Goal: Transaction & Acquisition: Purchase product/service

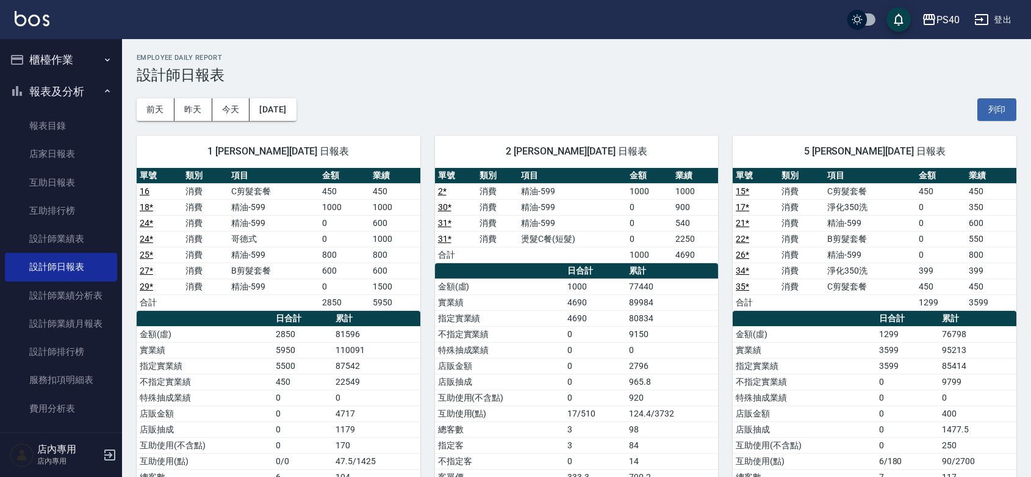
scroll to position [534, 0]
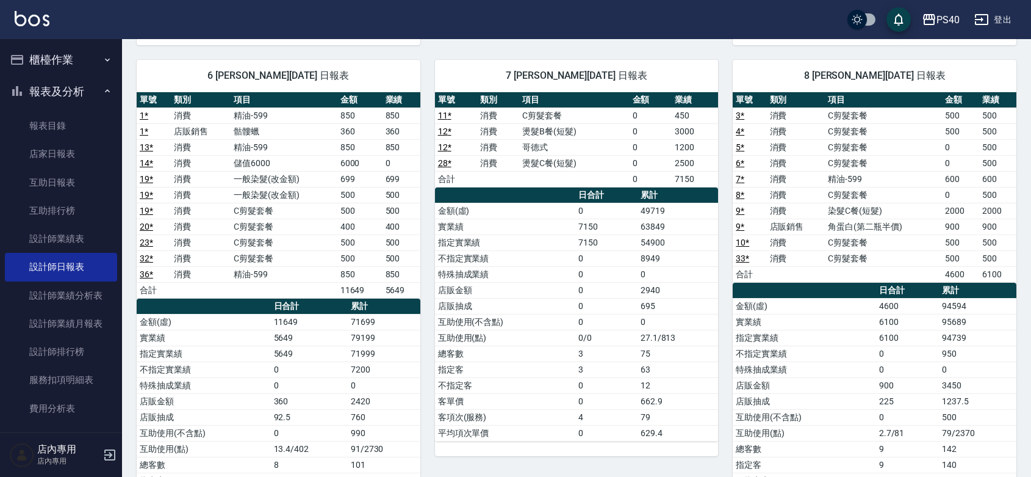
click at [46, 59] on button "櫃檯作業" at bounding box center [61, 60] width 112 height 32
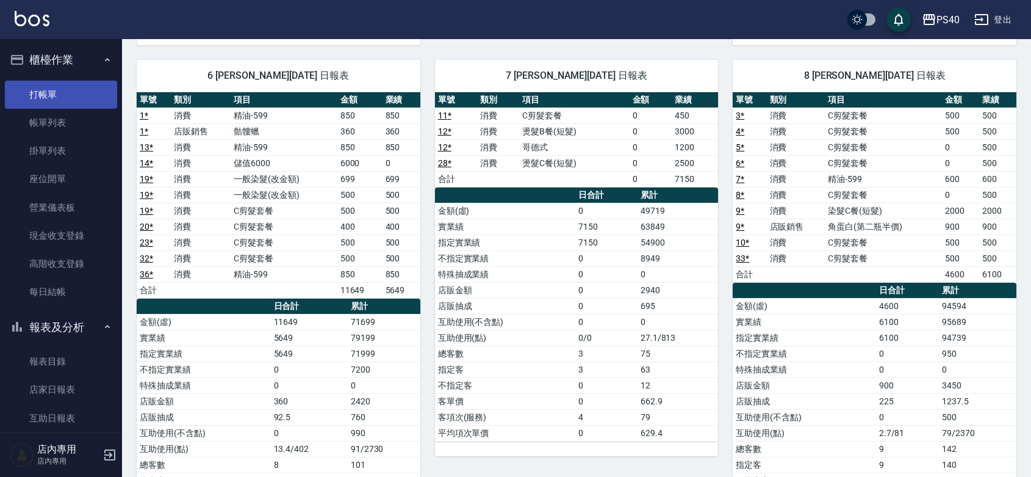
drag, startPoint x: 59, startPoint y: 96, endPoint x: 70, endPoint y: 96, distance: 11.0
click at [59, 96] on link "打帳單" at bounding box center [61, 95] width 112 height 28
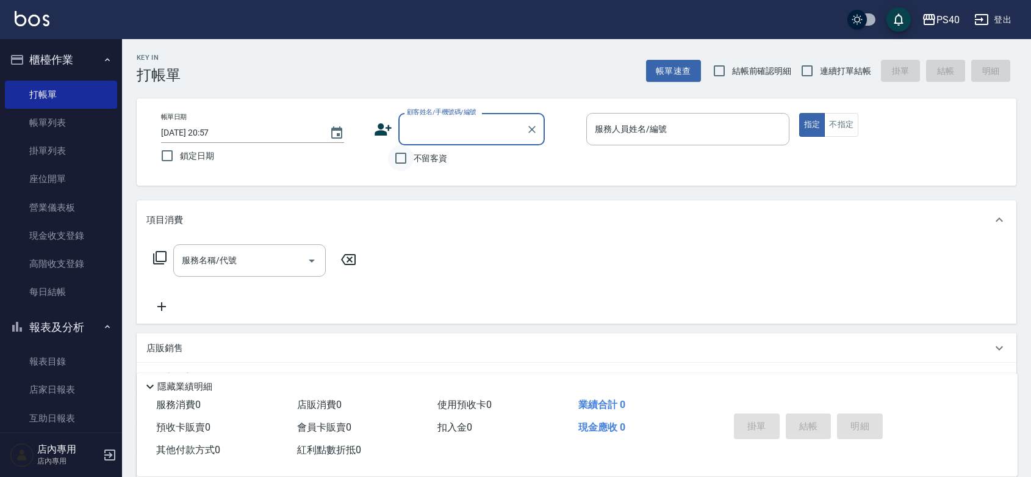
drag, startPoint x: 398, startPoint y: 153, endPoint x: 408, endPoint y: 151, distance: 9.9
click at [398, 153] on input "不留客資" at bounding box center [401, 158] width 26 height 26
checkbox input "true"
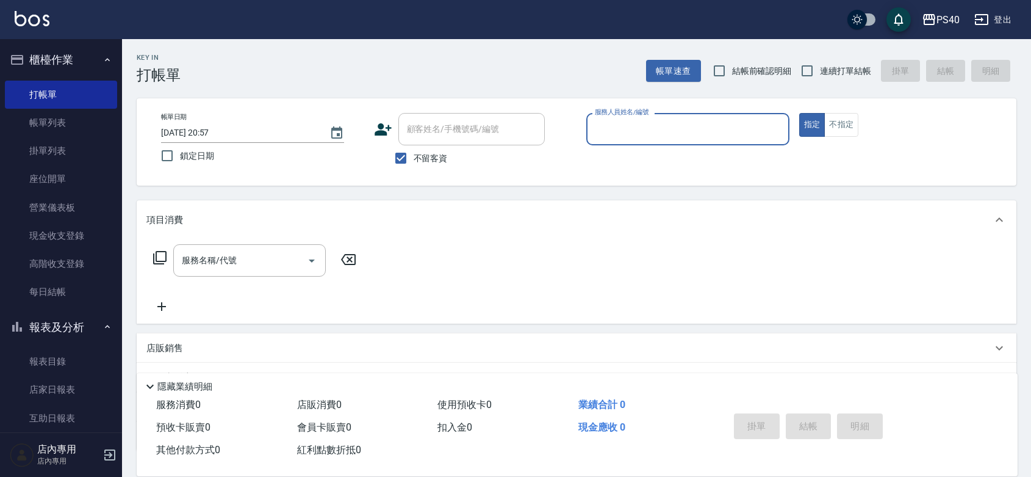
click at [833, 65] on span "連續打單結帳" at bounding box center [845, 71] width 51 height 13
click at [820, 65] on input "連續打單結帳" at bounding box center [807, 71] width 26 height 26
checkbox input "true"
click at [689, 131] on input "服務人員姓名/編號" at bounding box center [688, 128] width 192 height 21
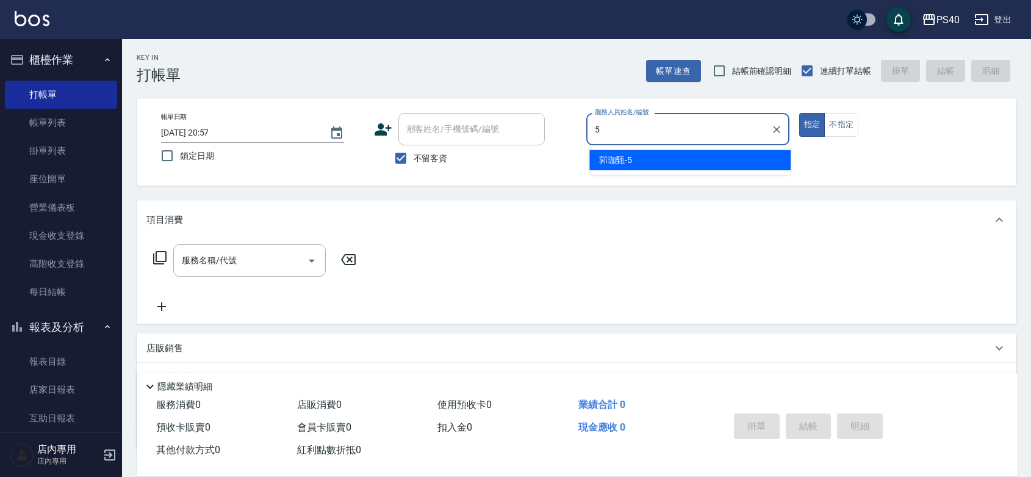
type input "[PERSON_NAME]-5"
type button "true"
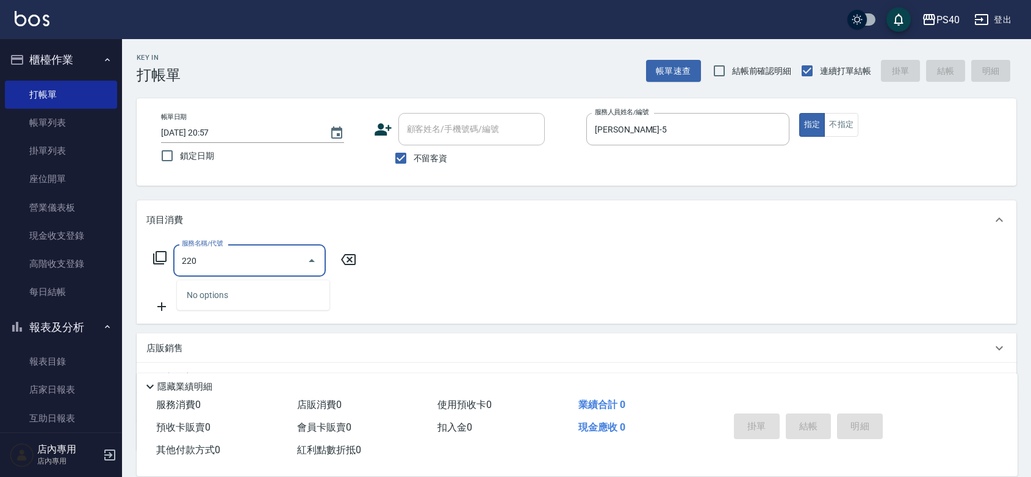
type input "2203"
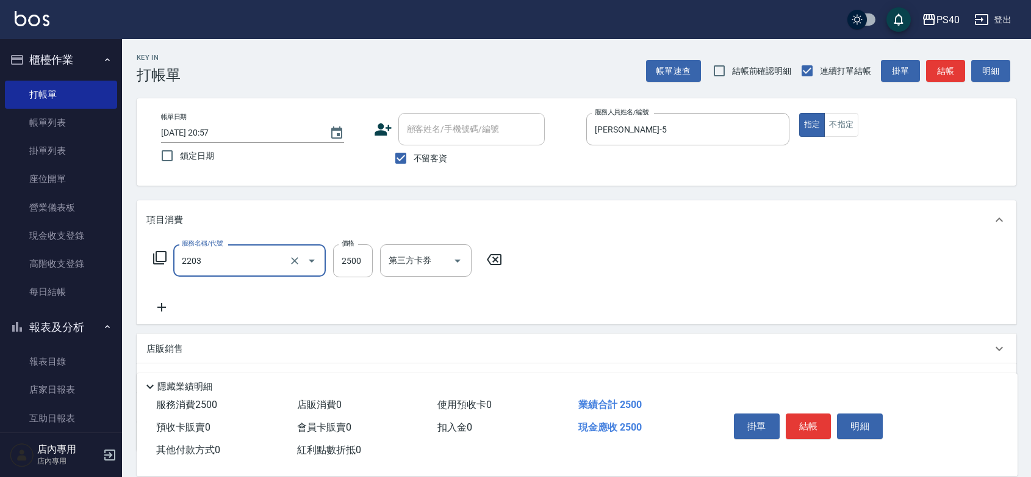
type input "燙髮C餐(短髮)(2203)"
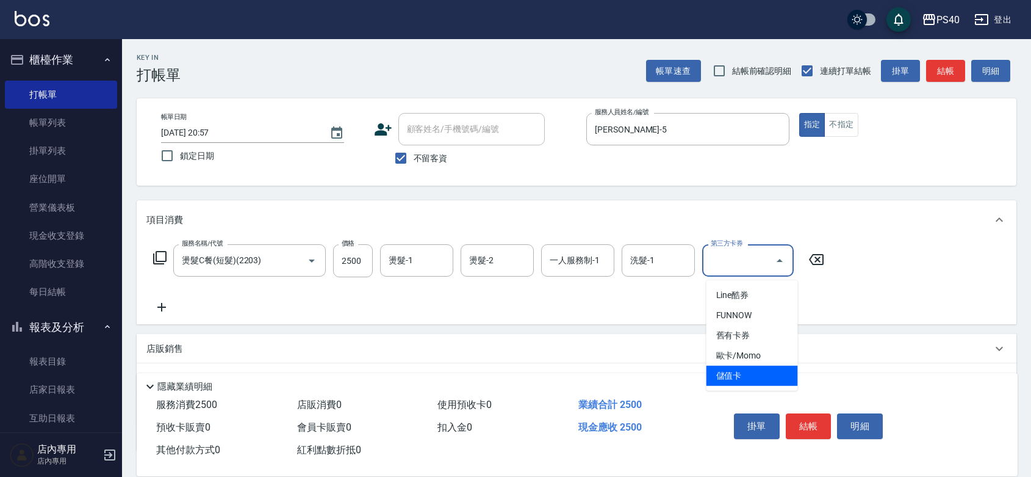
type input "儲值卡"
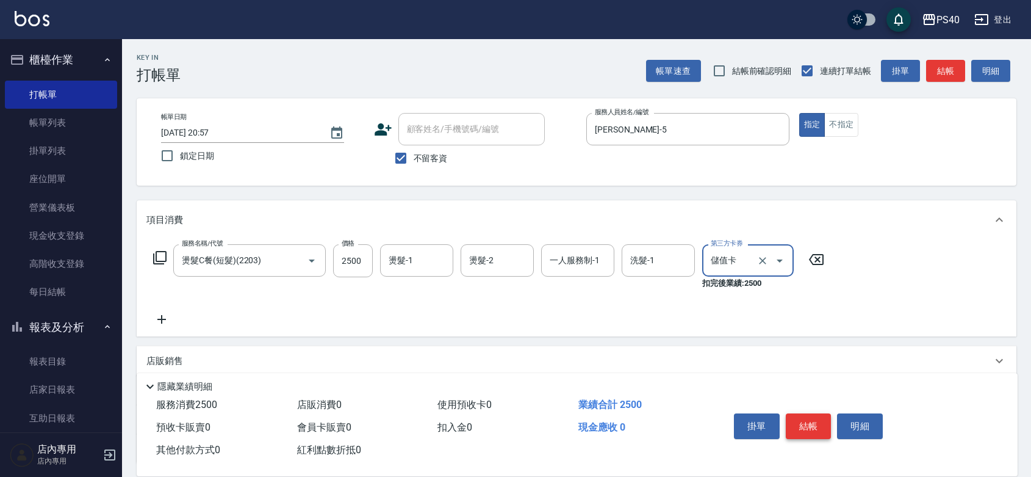
click at [810, 413] on button "結帳" at bounding box center [809, 426] width 46 height 26
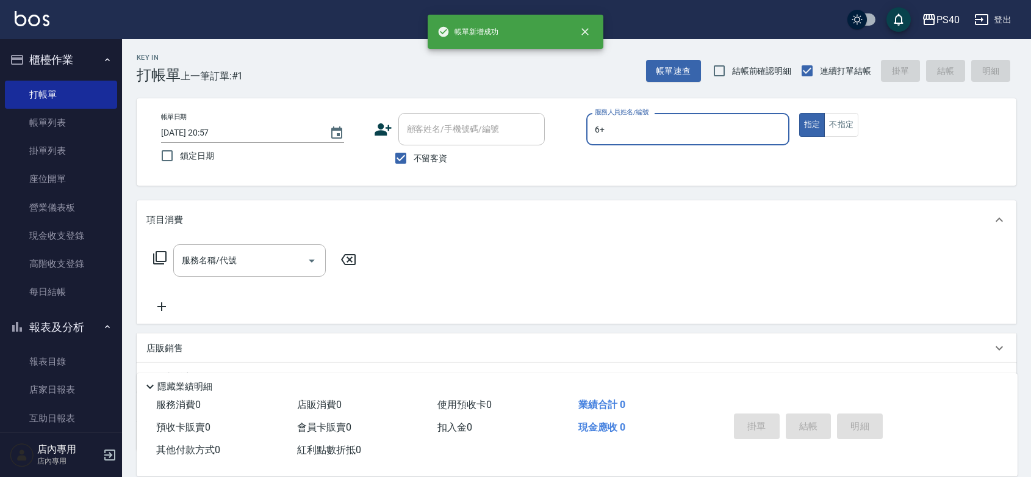
type input "6+"
click at [799, 113] on button "指定" at bounding box center [812, 125] width 26 height 24
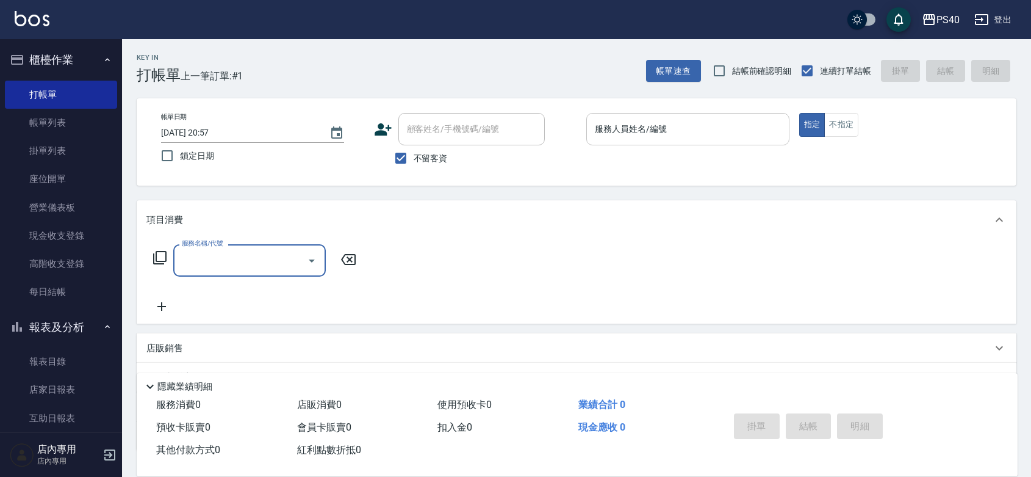
click at [674, 131] on input "服務人員姓名/編號" at bounding box center [688, 128] width 192 height 21
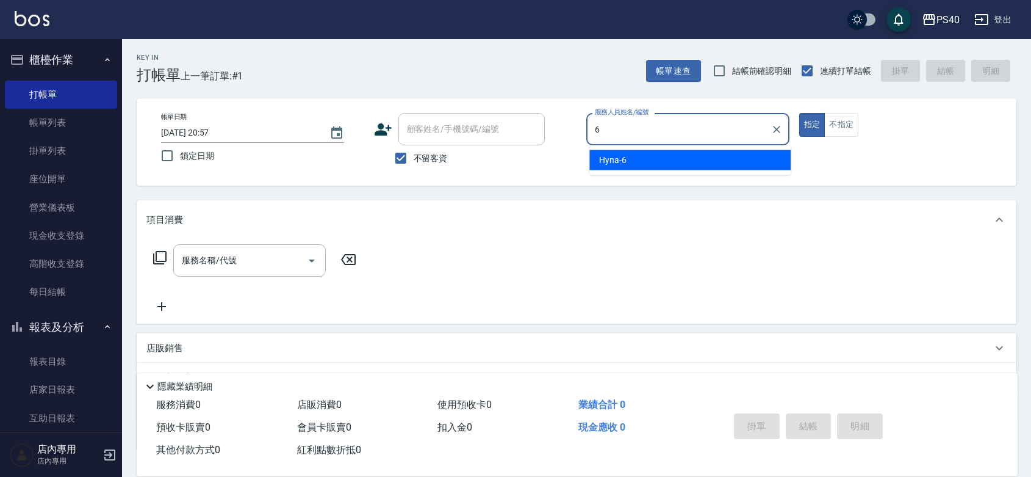
type input "Hyna-6"
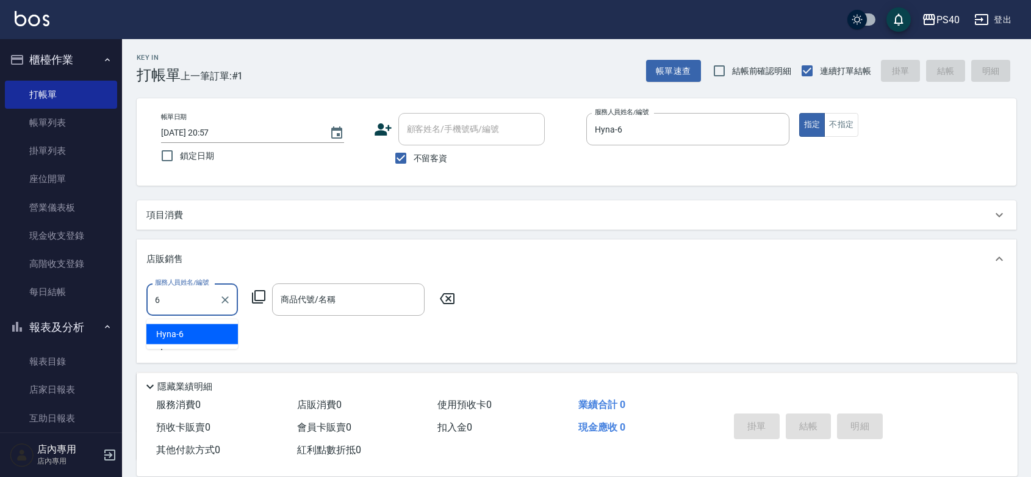
type input "Hyna-6"
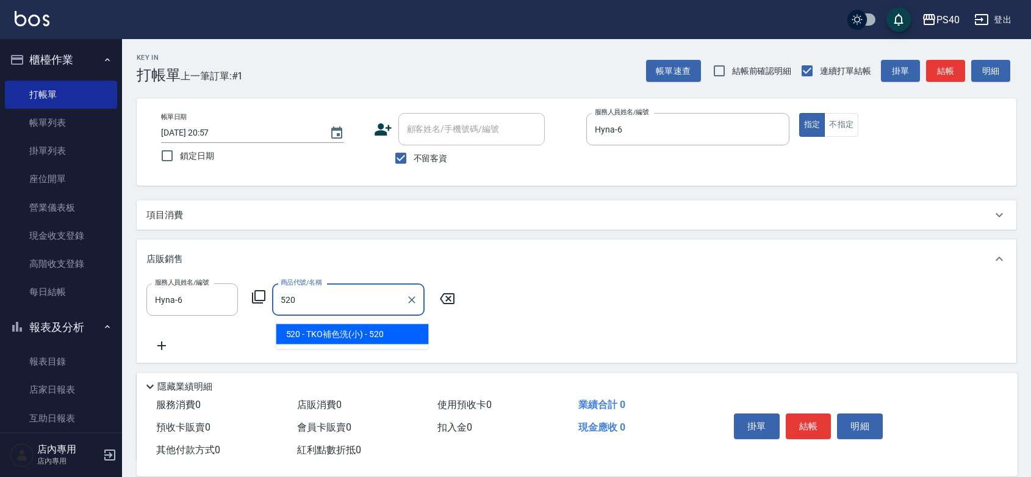
type input "TKO補色洗(小)"
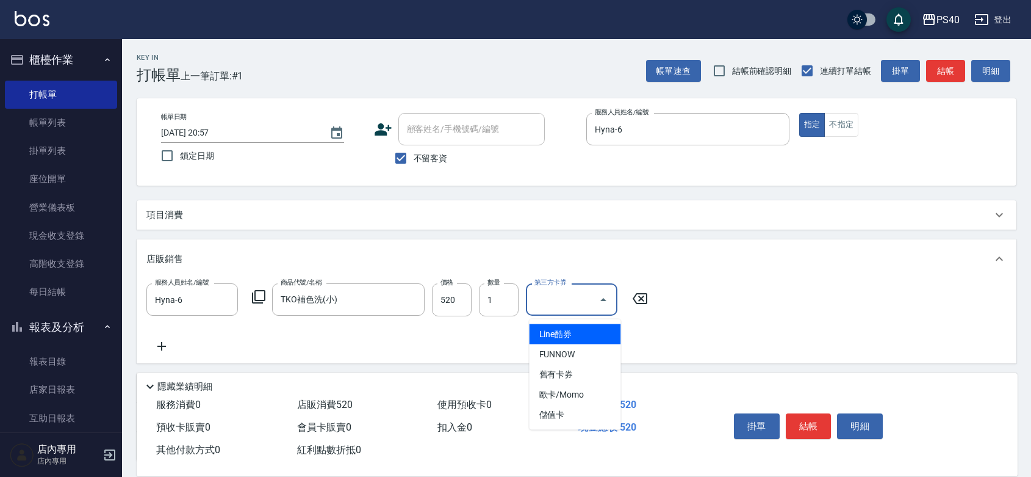
type input "儲值卡"
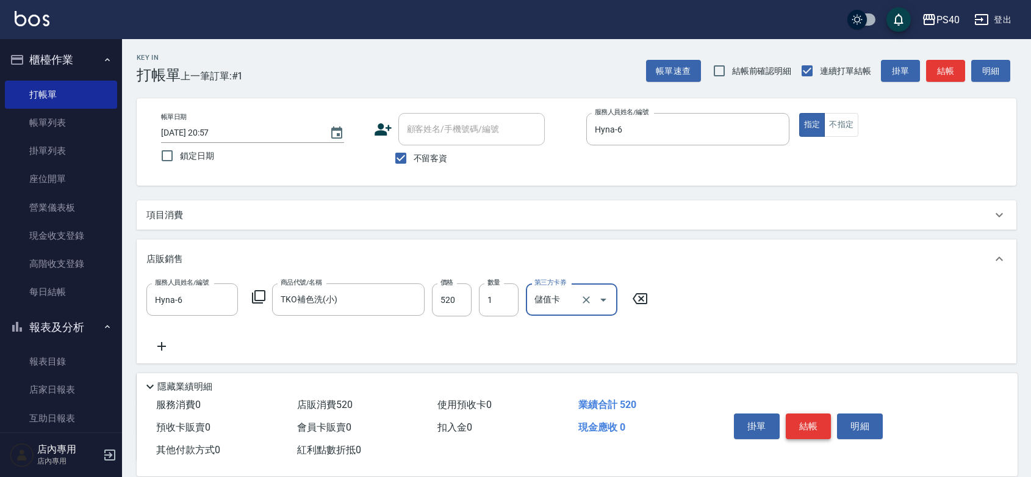
click at [813, 413] on button "結帳" at bounding box center [809, 426] width 46 height 26
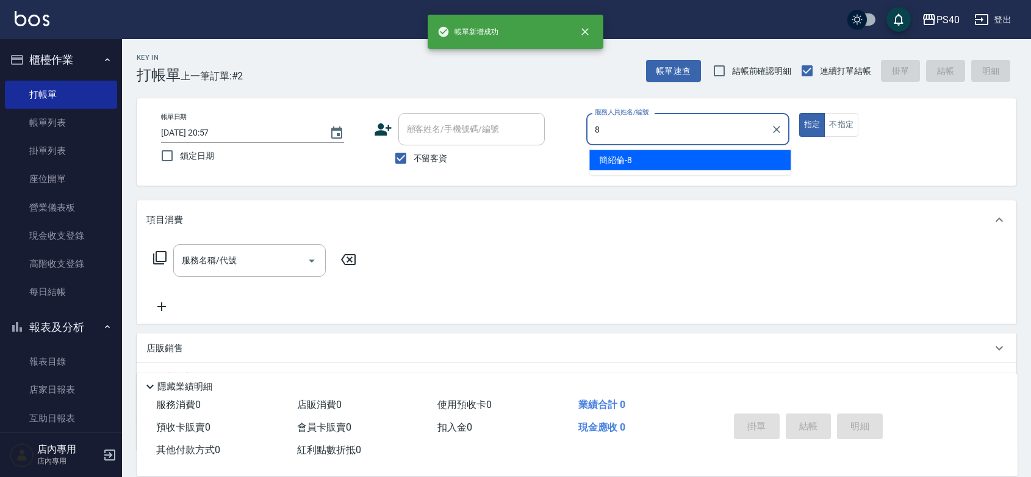
type input "[PERSON_NAME]-8"
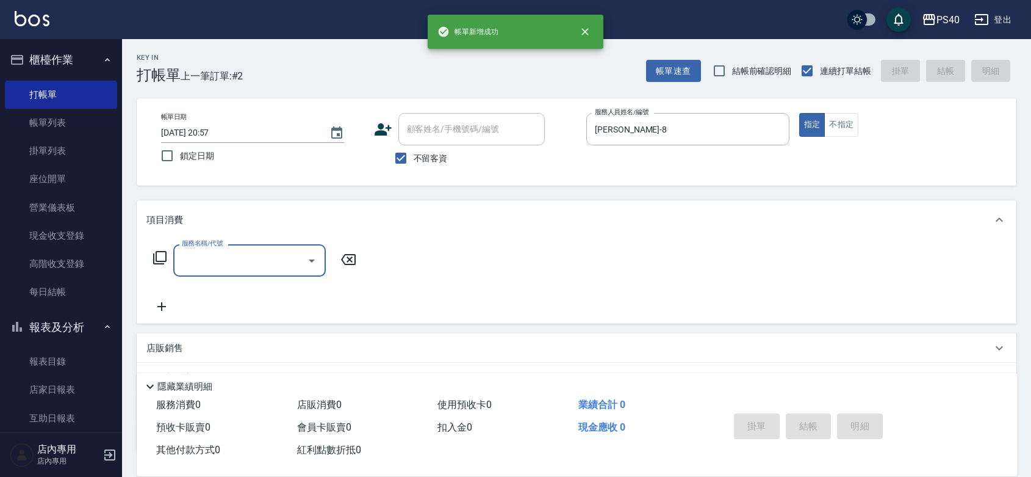
type input "2"
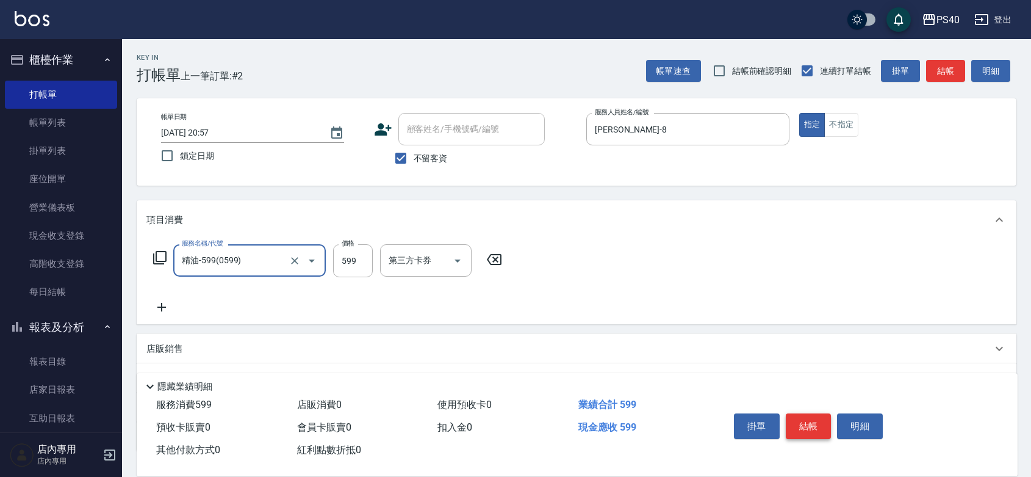
type input "精油-599(0599)"
type input "600"
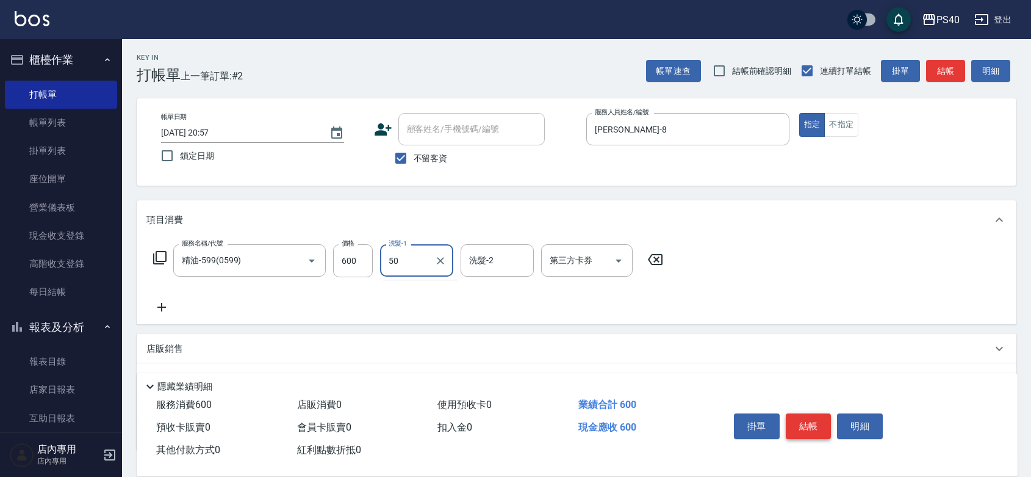
type input "5"
type input "思華-47"
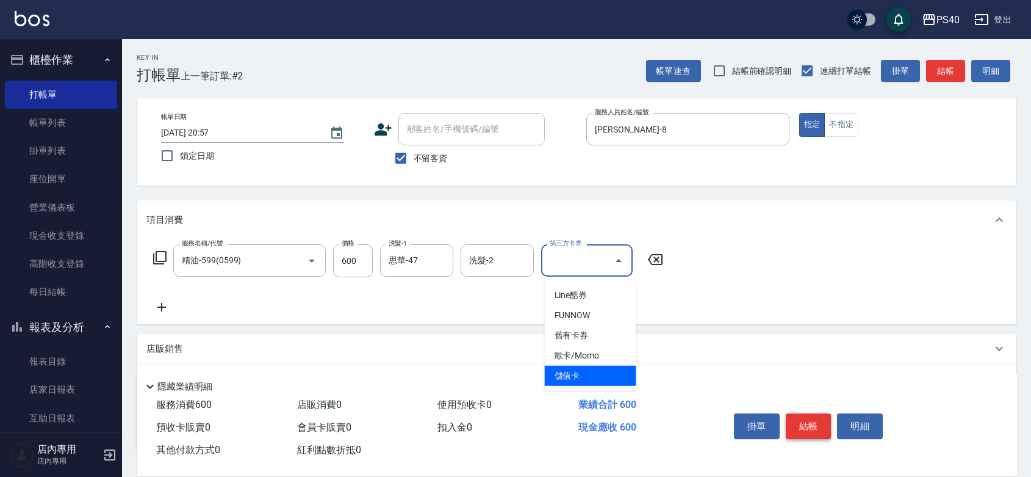
type input "儲值卡"
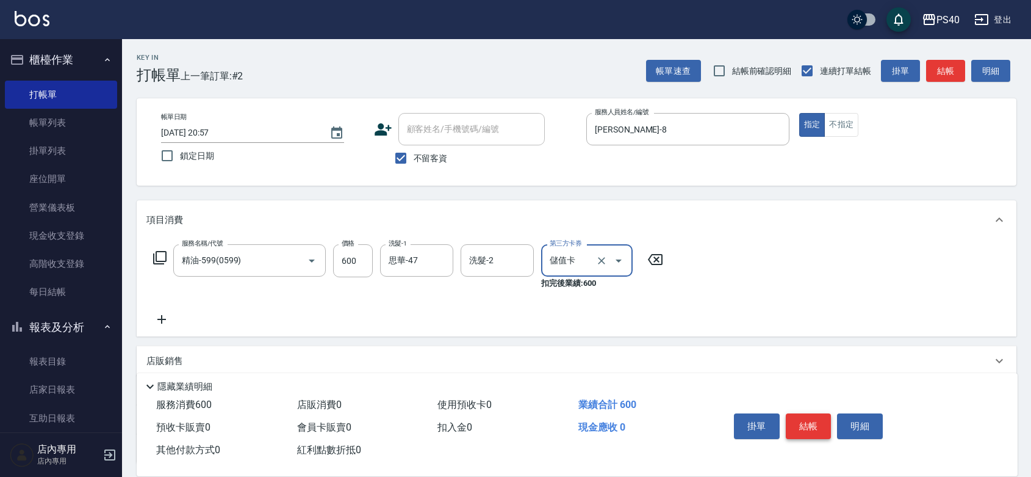
click at [813, 413] on button "結帳" at bounding box center [809, 426] width 46 height 26
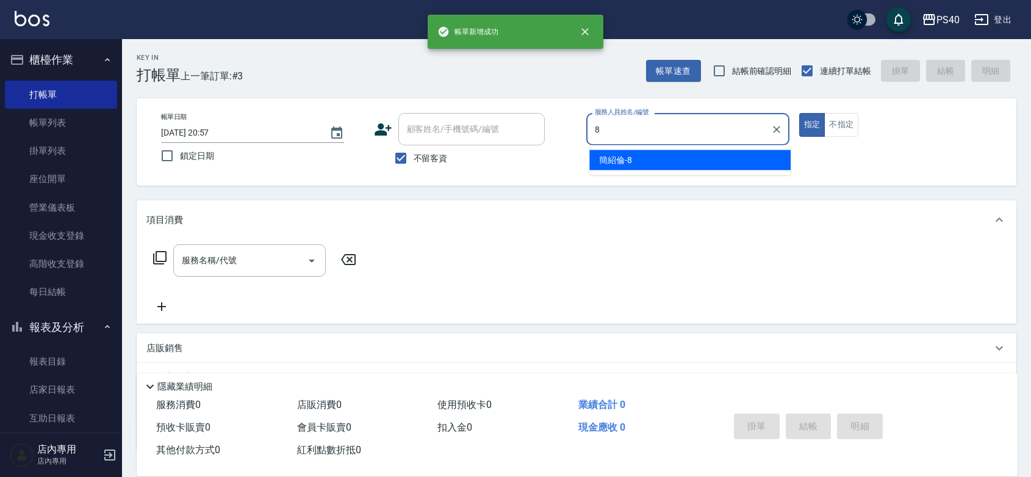
type input "[PERSON_NAME]-8"
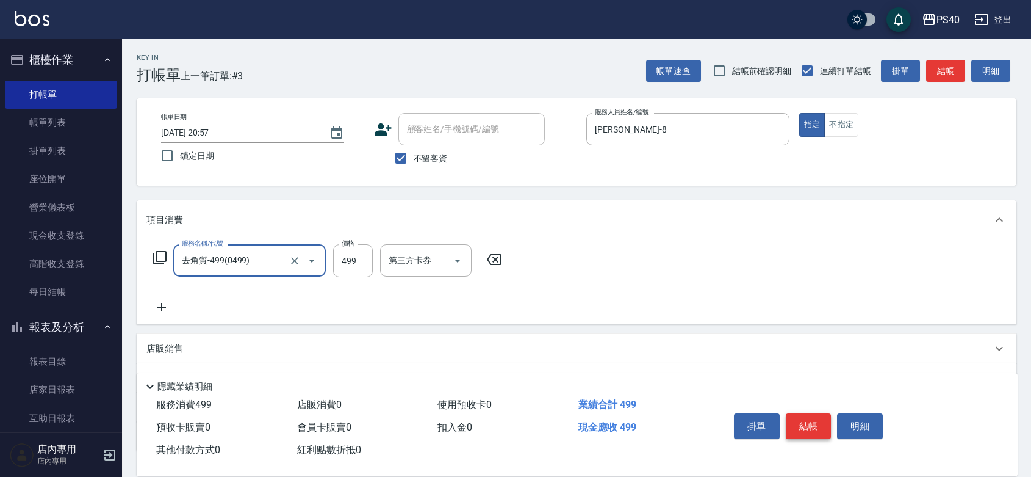
type input "去角質-499(0499)"
type input "700"
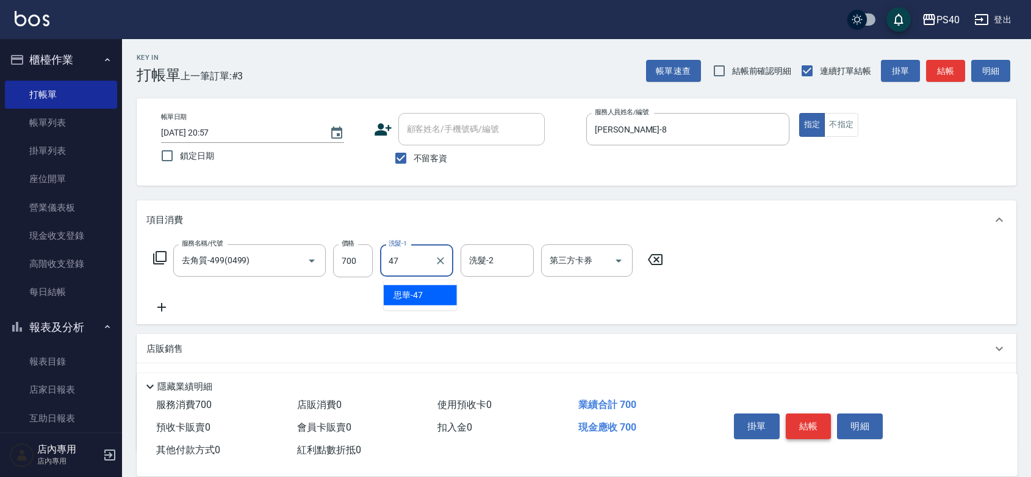
type input "思華-47"
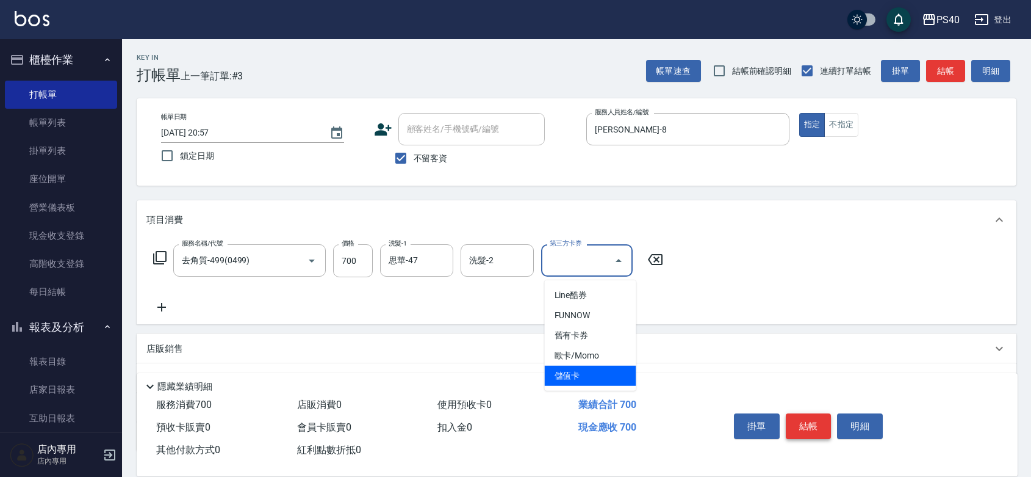
type input "儲值卡"
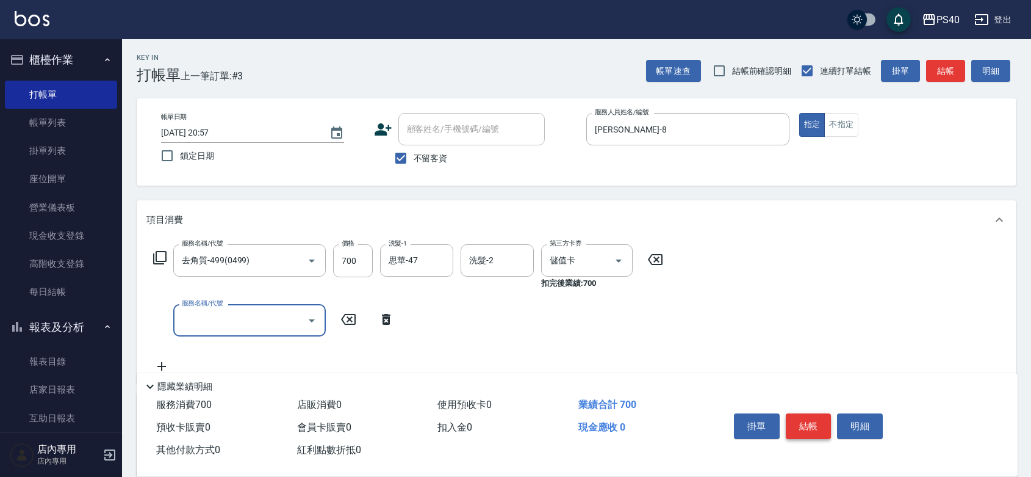
click at [813, 413] on button "結帳" at bounding box center [809, 426] width 46 height 26
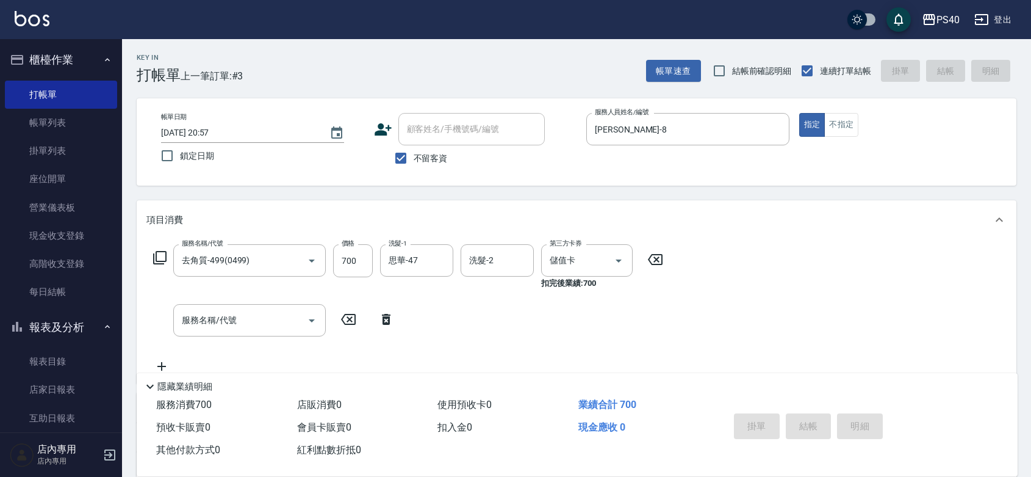
type input "[DATE] 20:58"
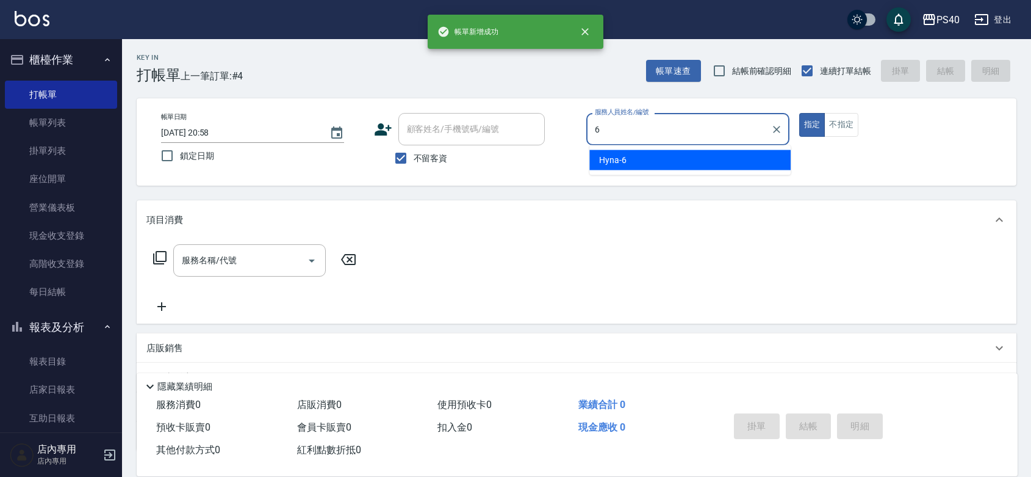
type input "Hyna-6"
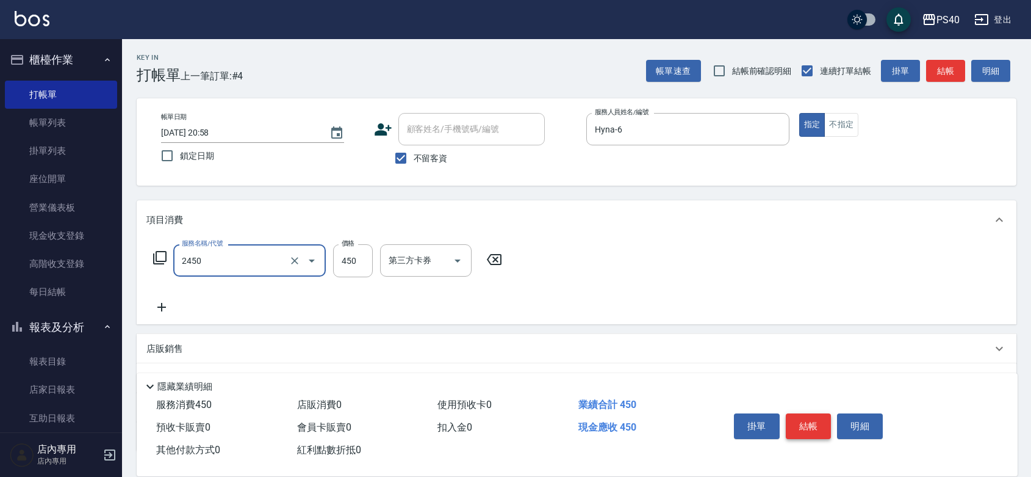
type input "C剪髮套餐(2450)"
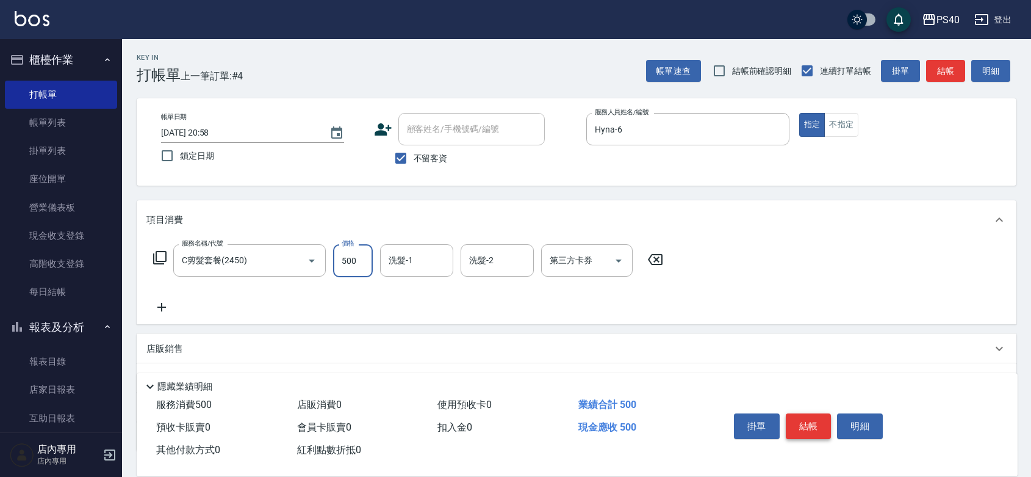
type input "500"
type input "思華-47"
click at [813, 413] on button "結帳" at bounding box center [809, 426] width 46 height 26
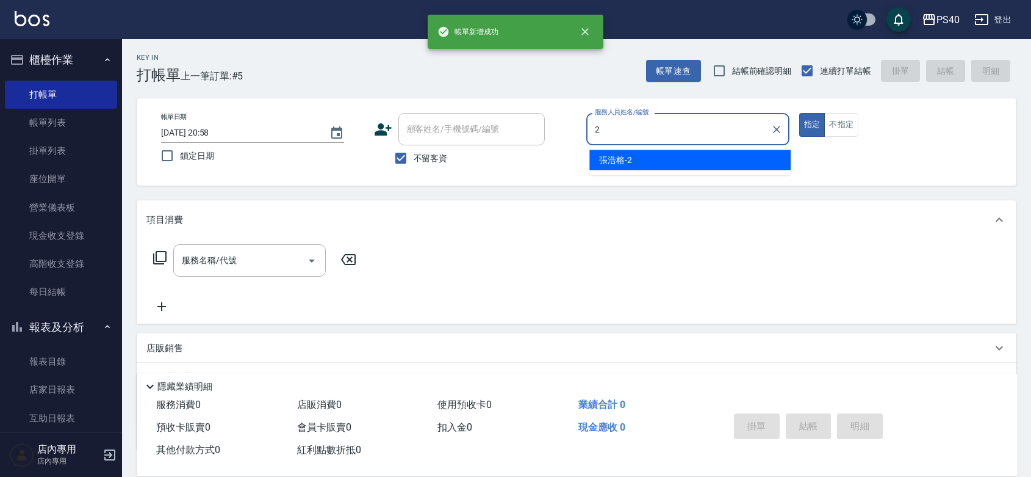
type input "[PERSON_NAME]-2"
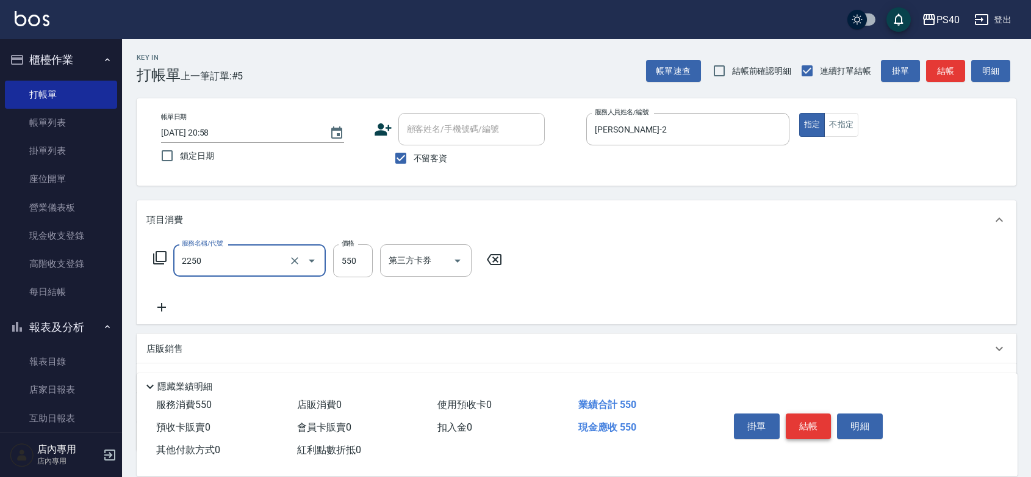
type input "B剪髮套餐(2250)"
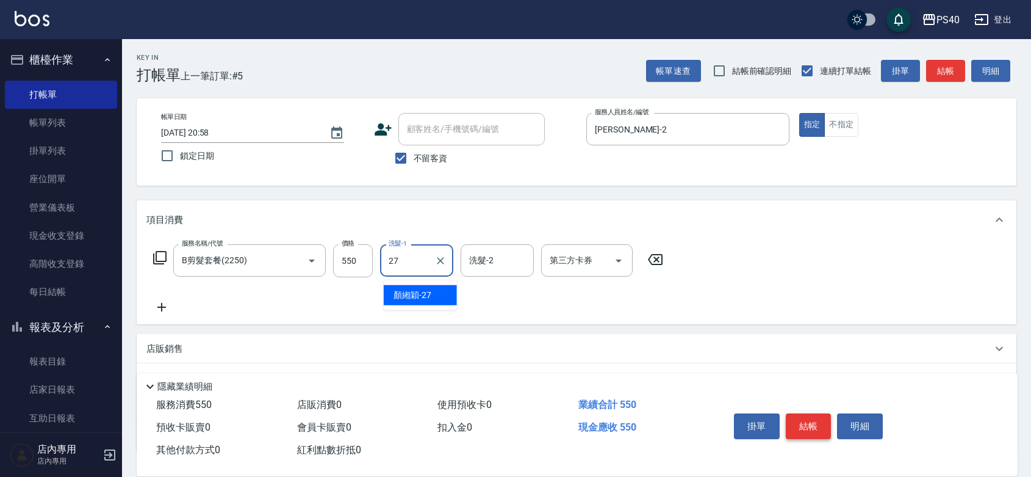
type input "顏緗穎-27"
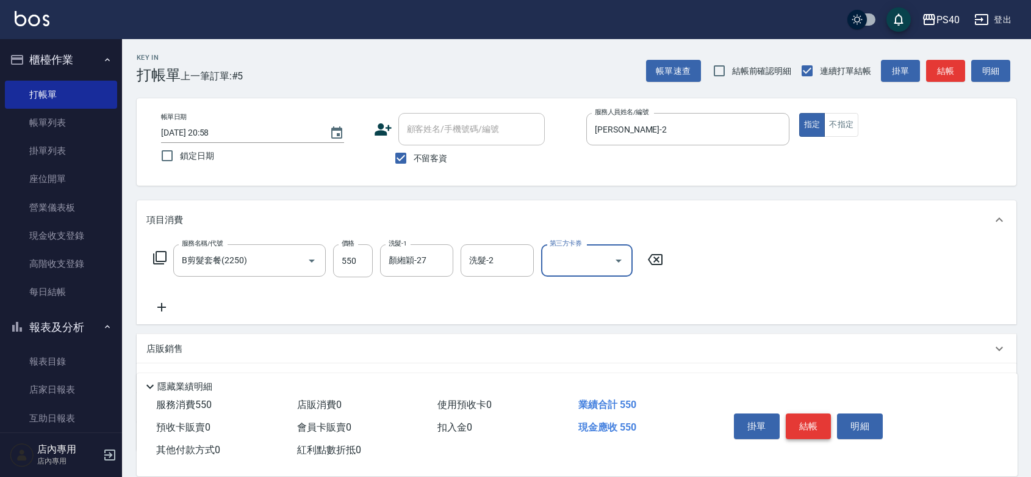
click at [813, 413] on button "結帳" at bounding box center [809, 426] width 46 height 26
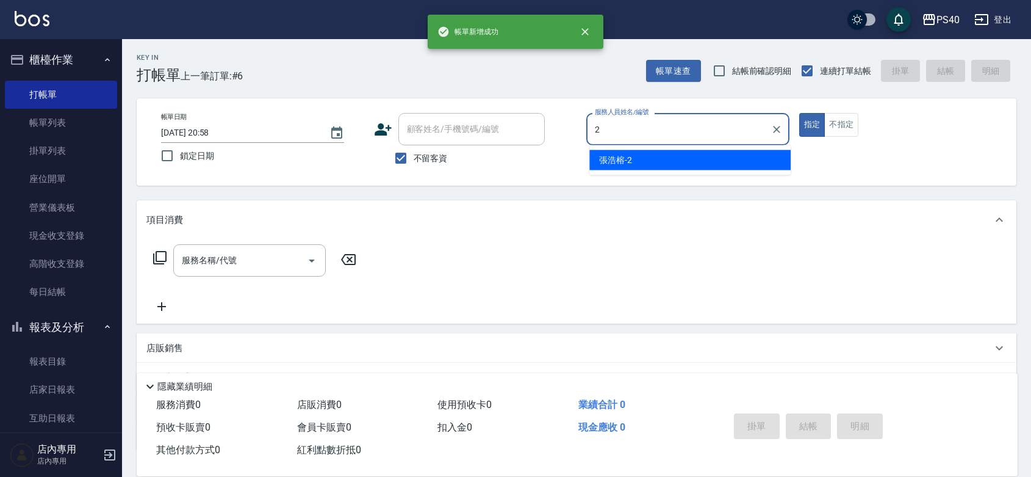
type input "[PERSON_NAME]-2"
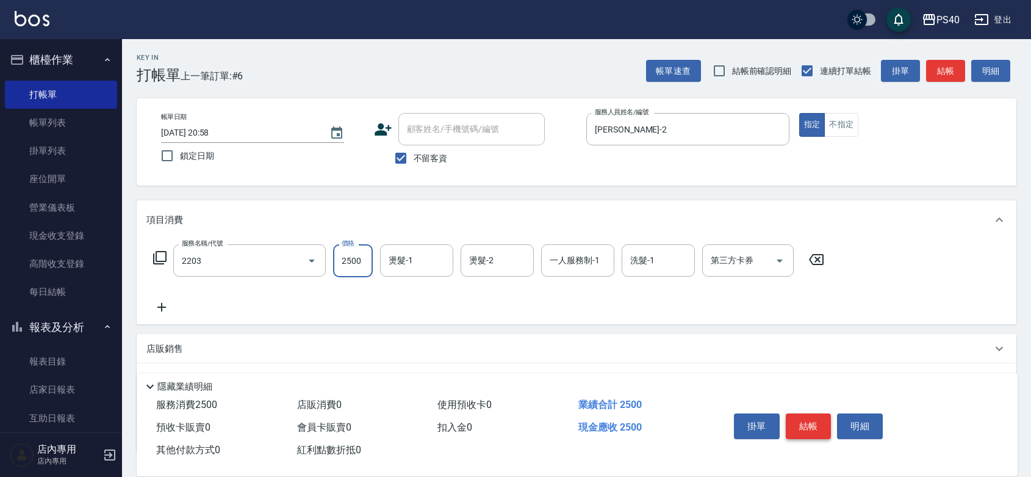
type input "燙髮C餐(短髮)(2203)"
type input "2250"
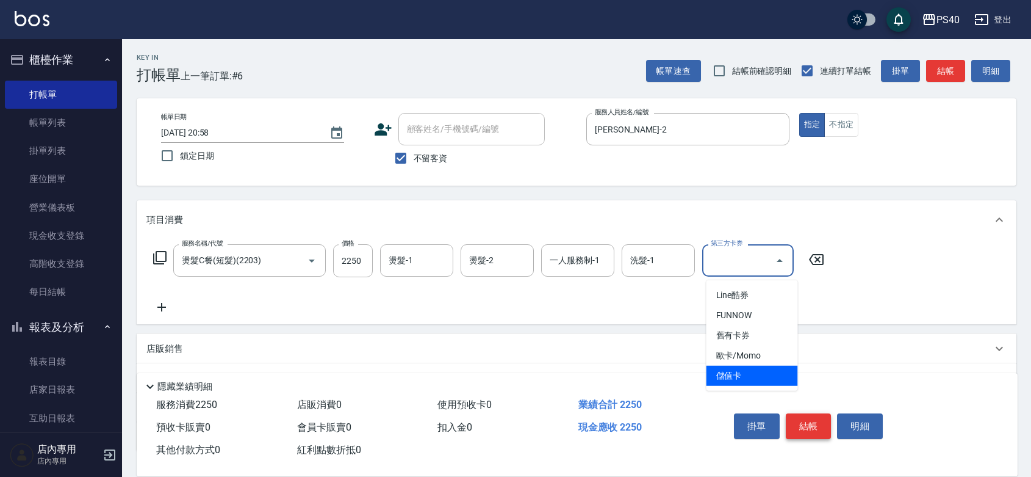
type input "儲值卡"
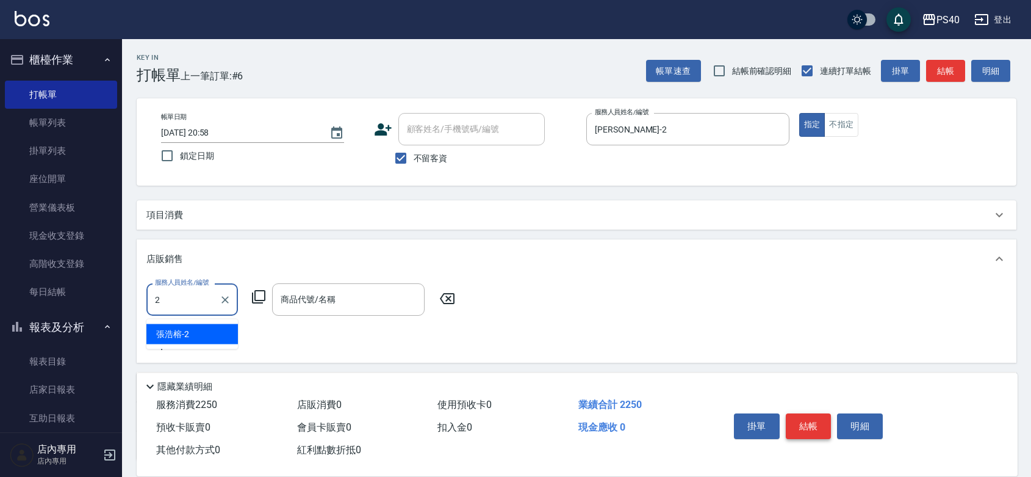
type input "[PERSON_NAME]-2"
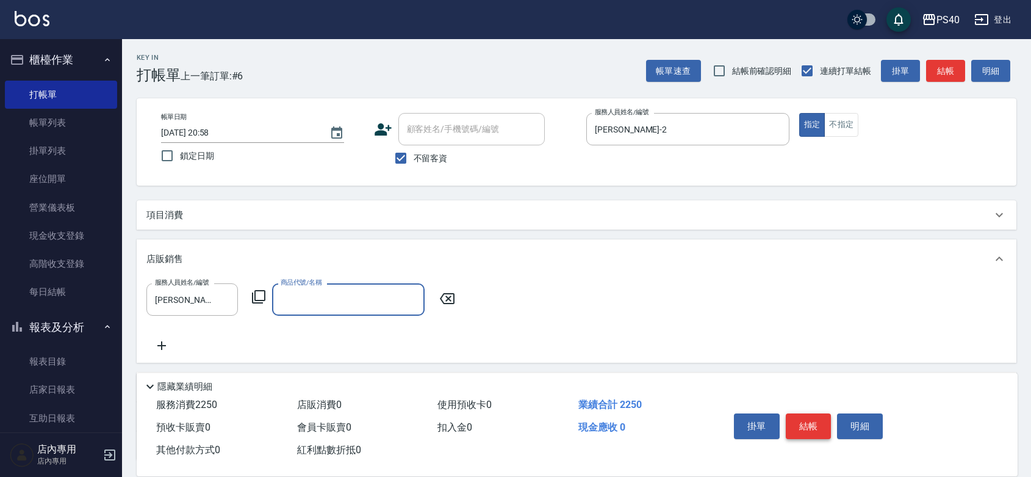
type input "＿"
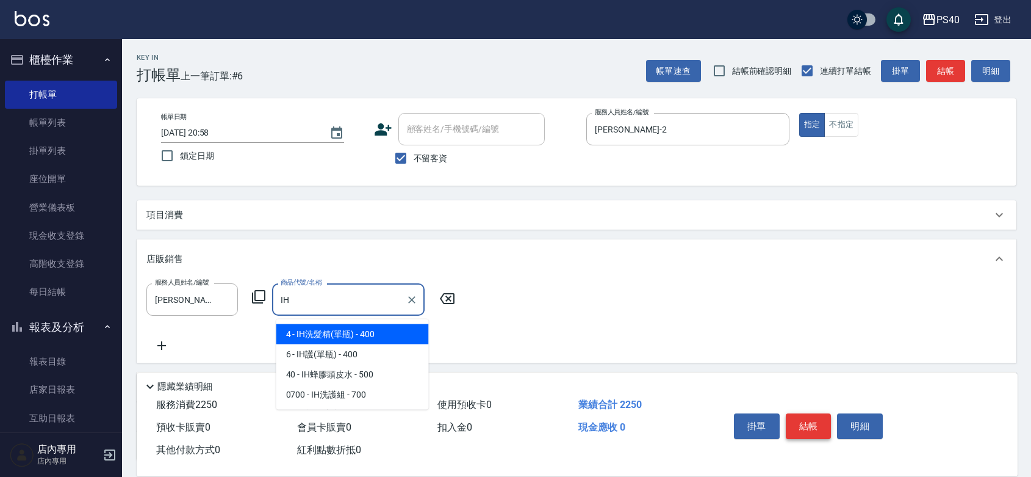
type input "IH洗髮精(單瓶)"
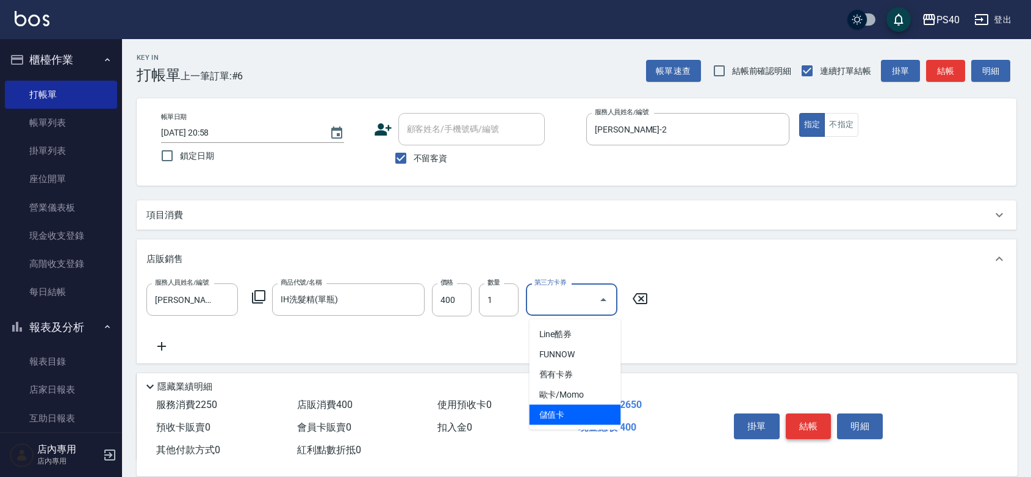
type input "儲值卡"
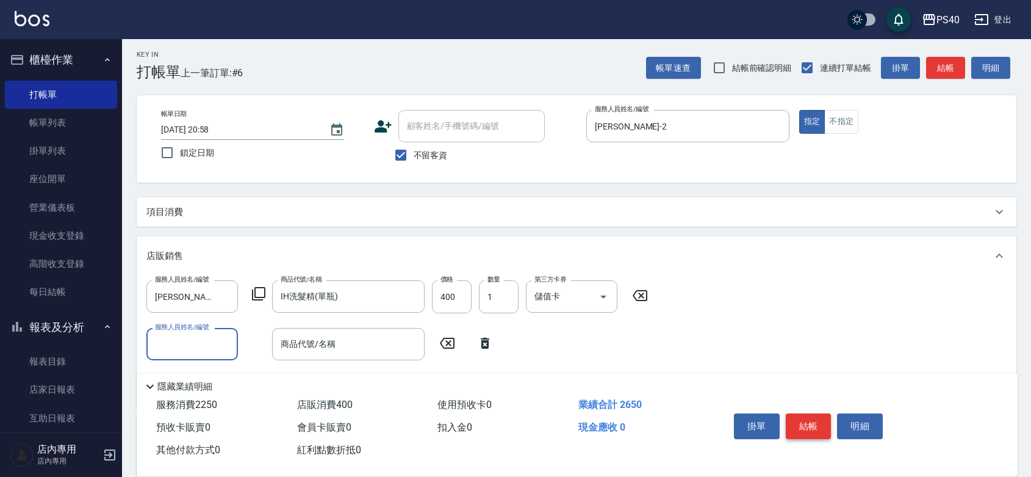
scroll to position [170, 0]
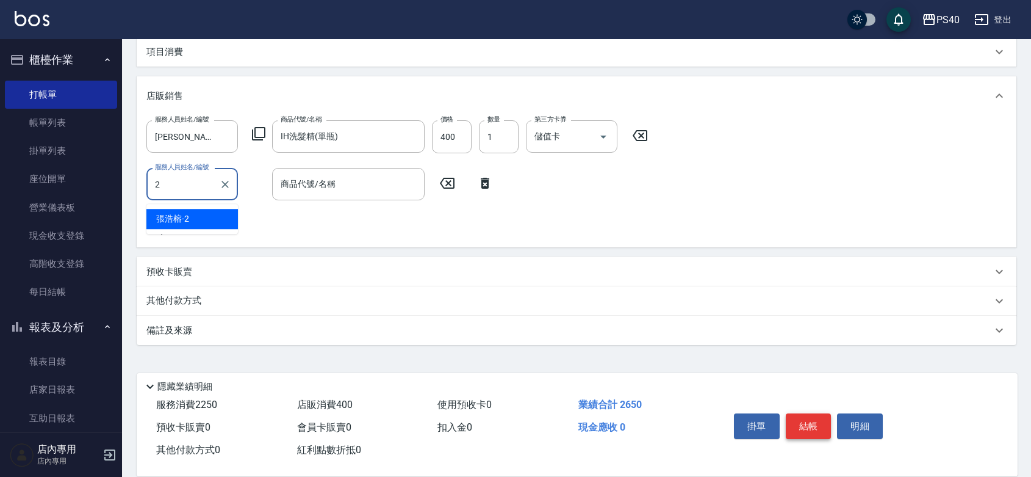
type input "[PERSON_NAME]-2"
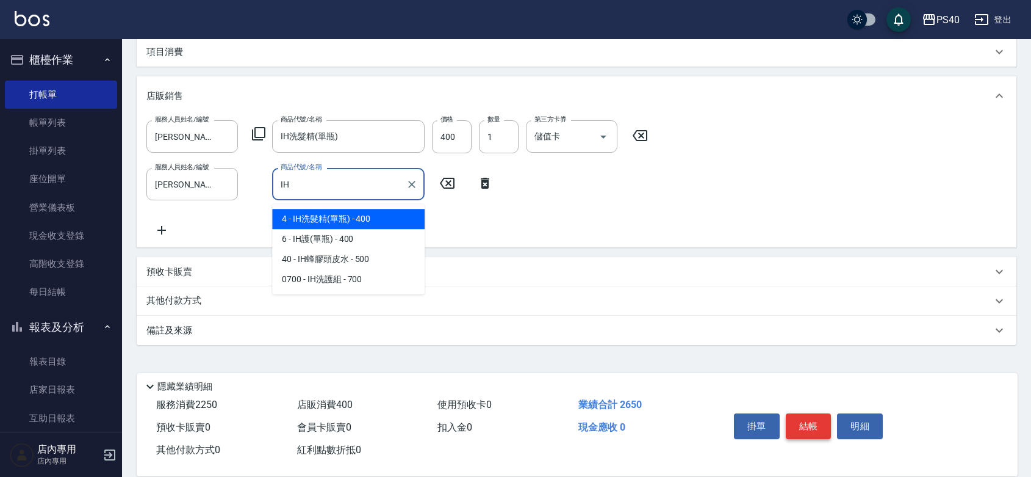
type input "IH洗髮精(單瓶)"
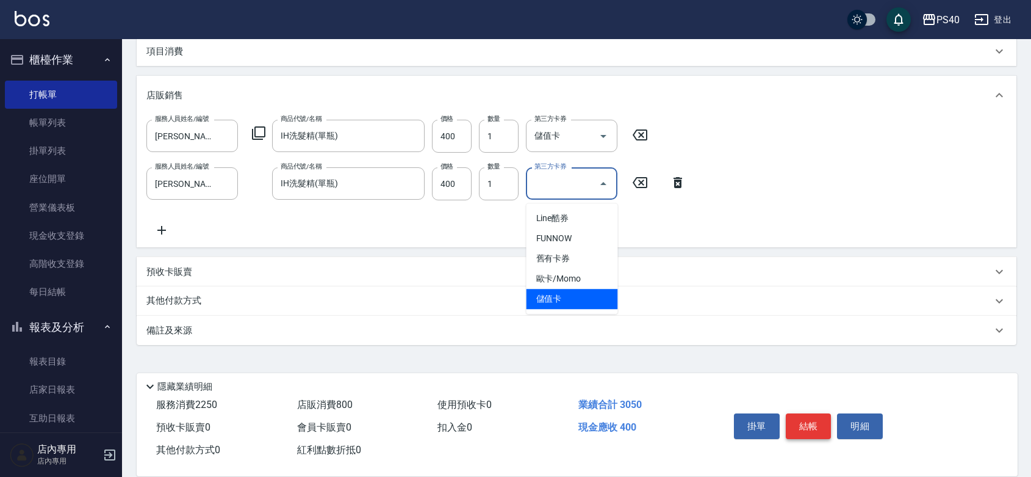
type input "儲值卡"
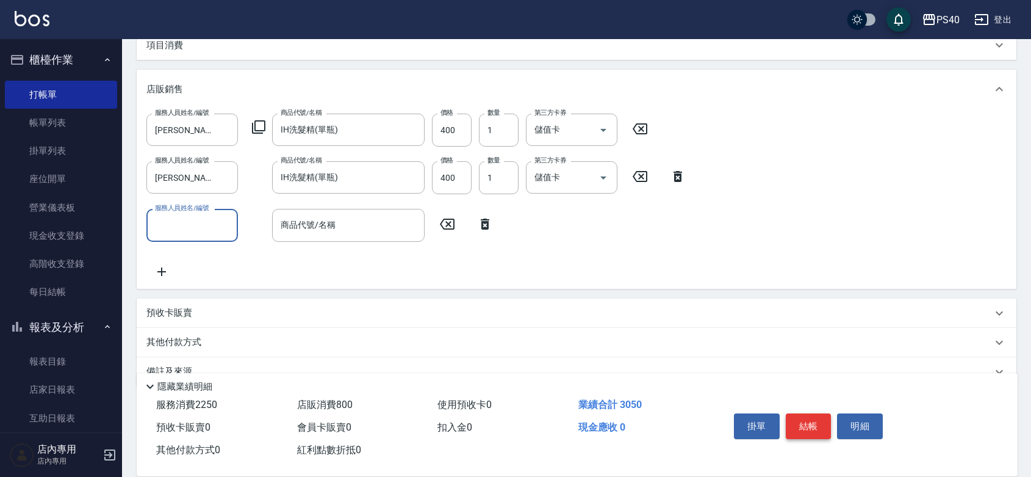
click at [813, 413] on button "結帳" at bounding box center [809, 426] width 46 height 26
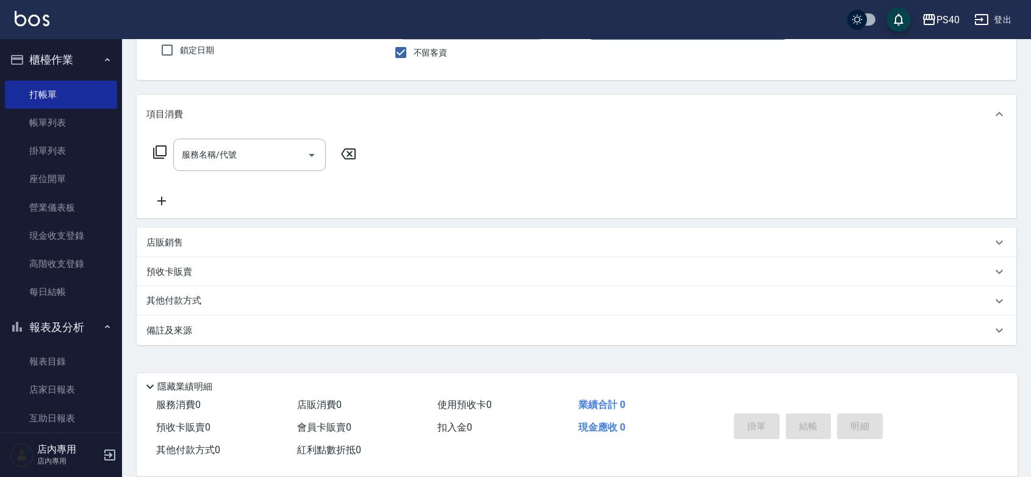
scroll to position [0, 0]
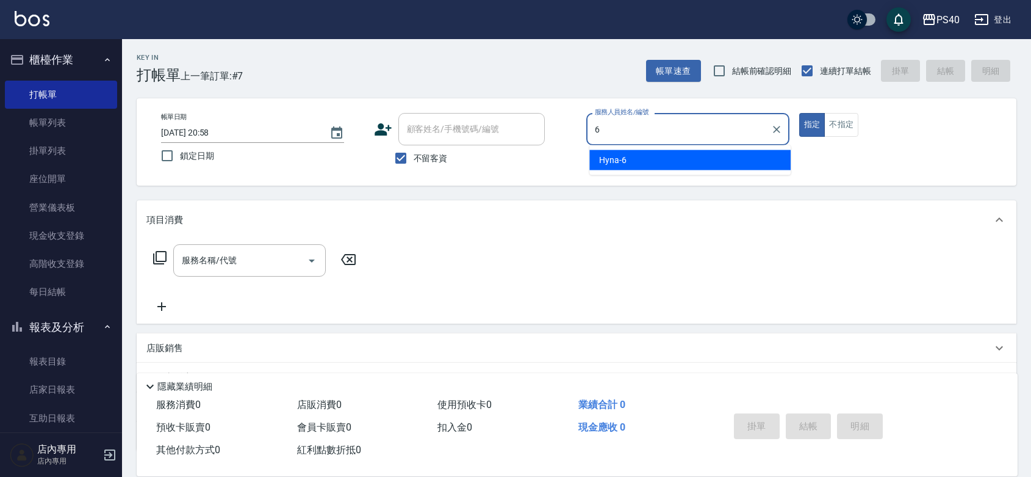
type input "Hyna-6"
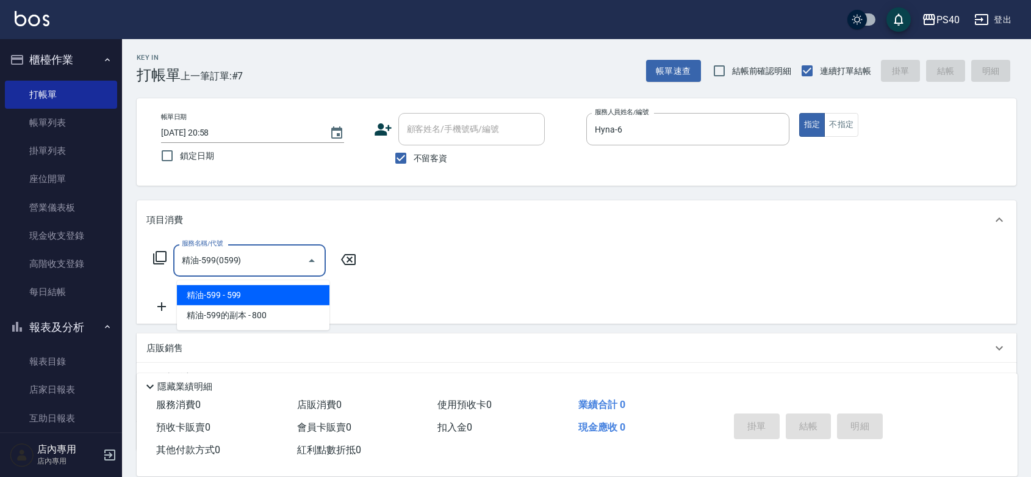
type input "精油-599(0599)"
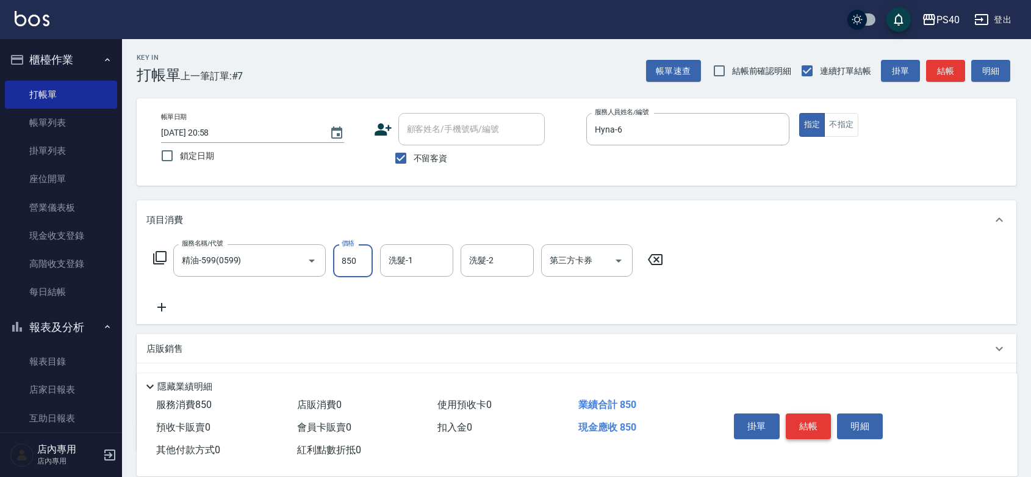
type input "850"
click at [813, 413] on button "結帳" at bounding box center [809, 426] width 46 height 26
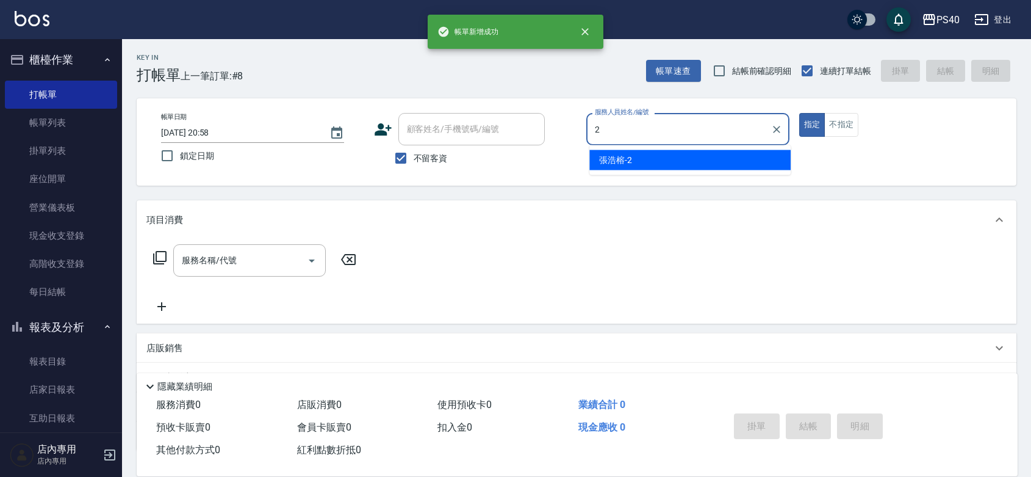
type input "[PERSON_NAME]-2"
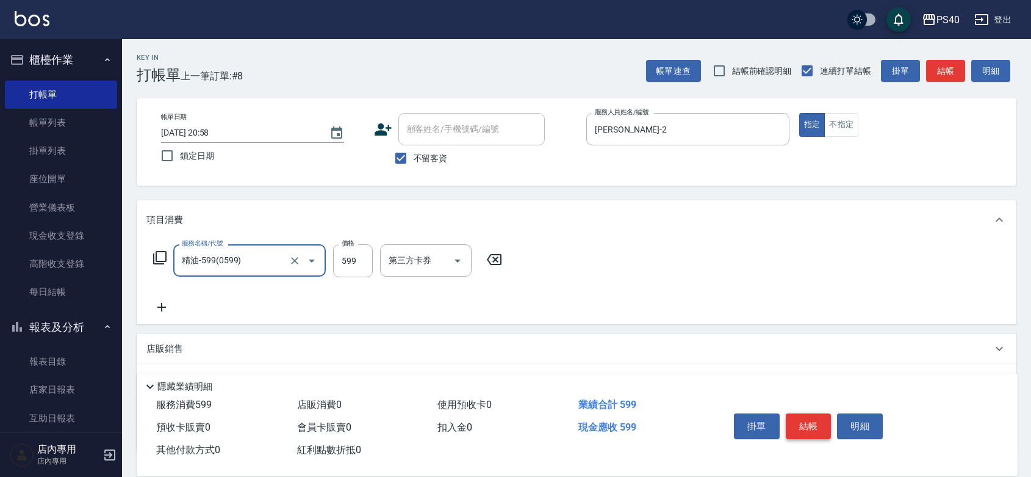
type input "精油-599(0599)"
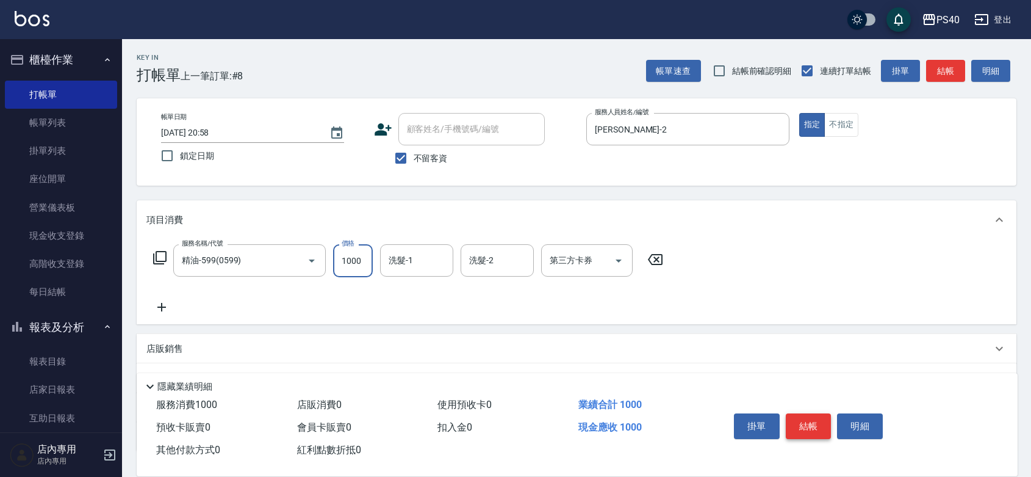
type input "1000"
type input "顏緗穎-27"
click at [813, 413] on button "結帳" at bounding box center [809, 426] width 46 height 26
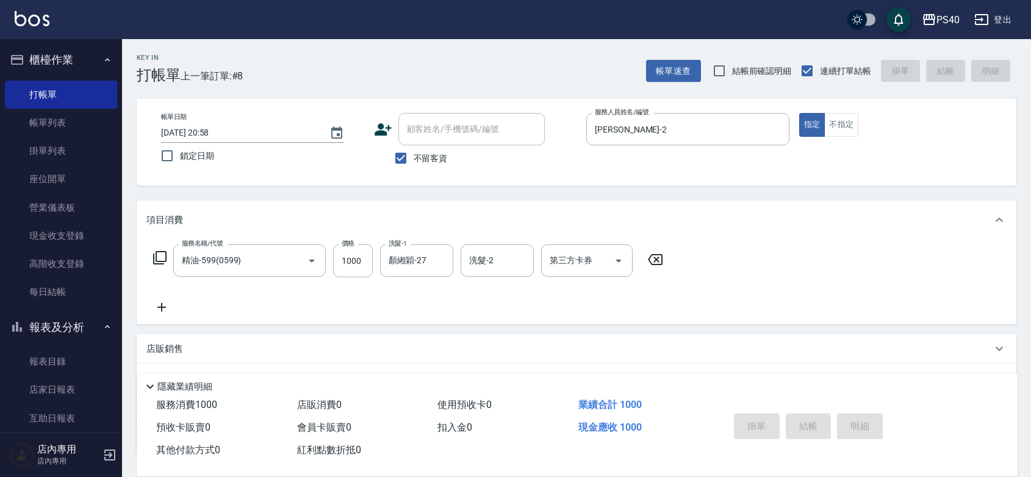
type input "[DATE] 20:59"
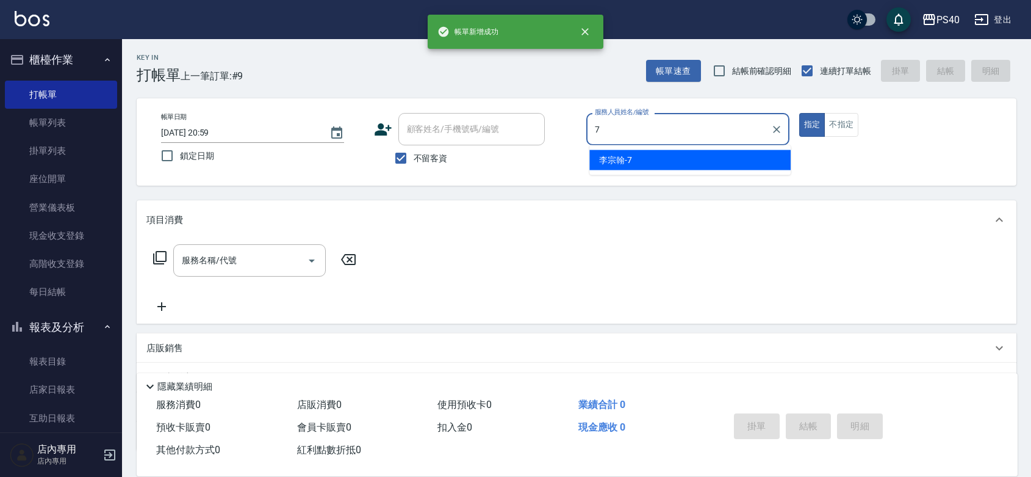
type input "[PERSON_NAME]-7"
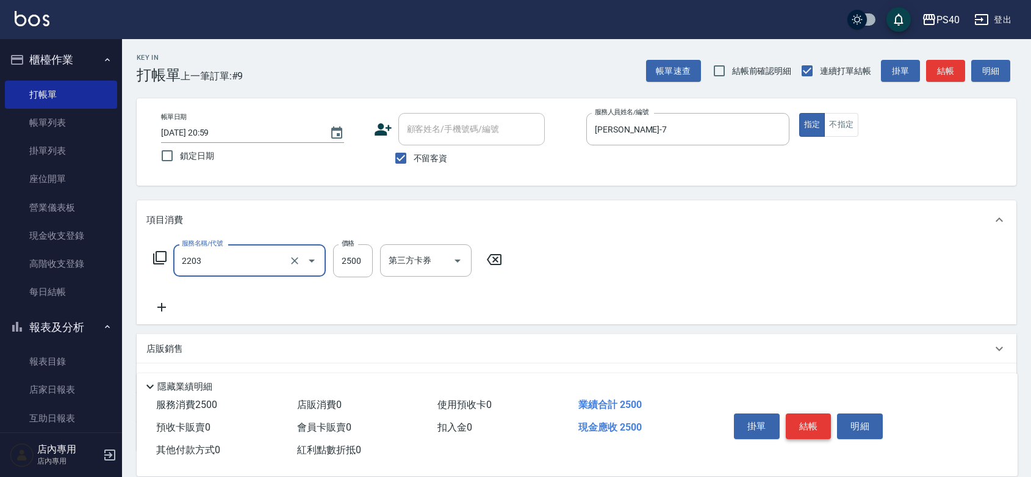
type input "燙髮C餐(短髮)(2203)"
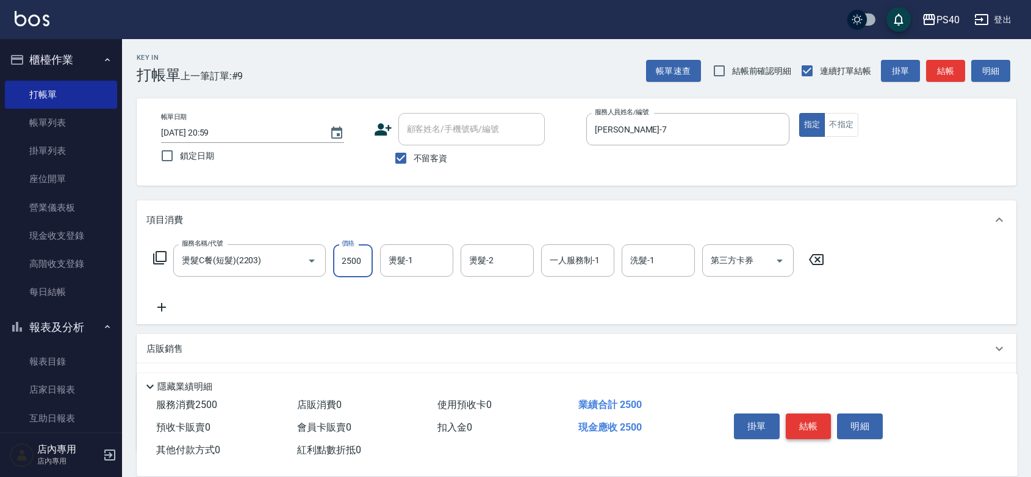
click at [813, 413] on button "結帳" at bounding box center [809, 426] width 46 height 26
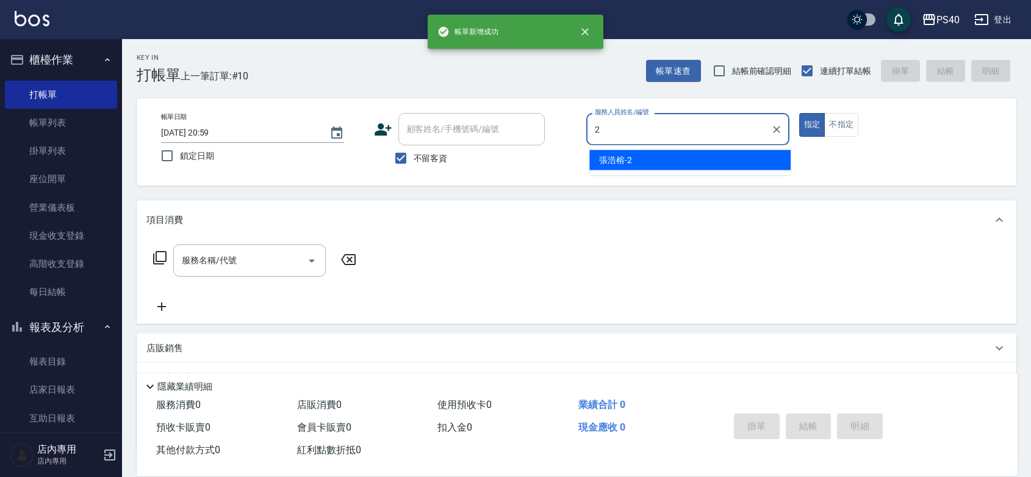
type input "[PERSON_NAME]-2"
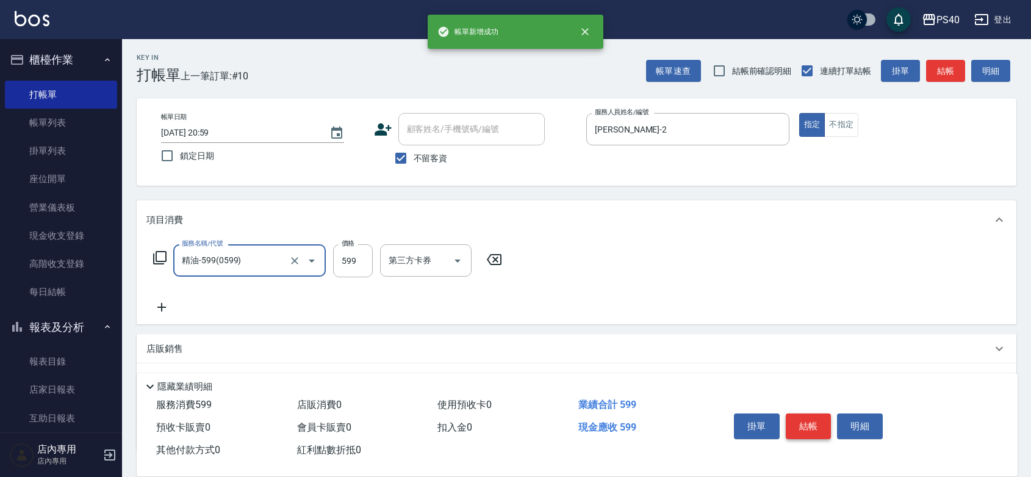
type input "精油-599(0599)"
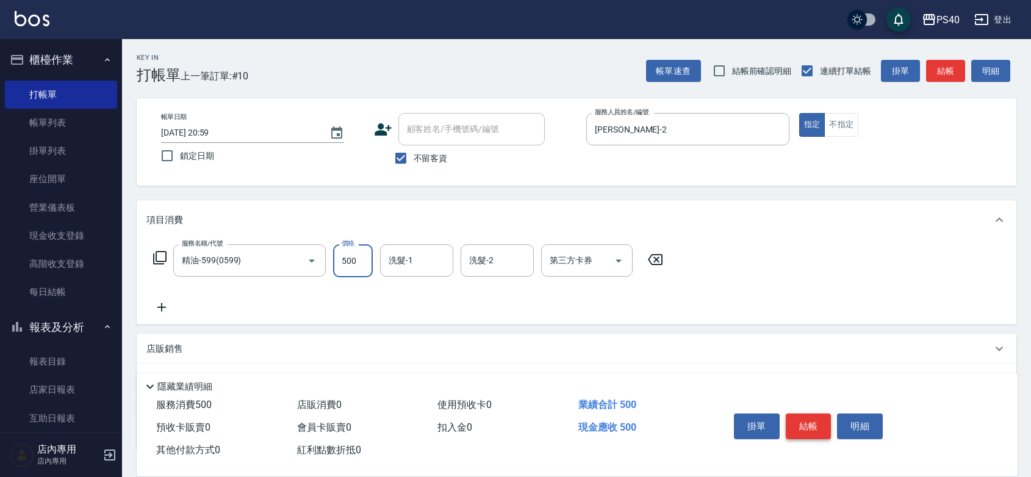
type input "500"
type input "顏緗穎-27"
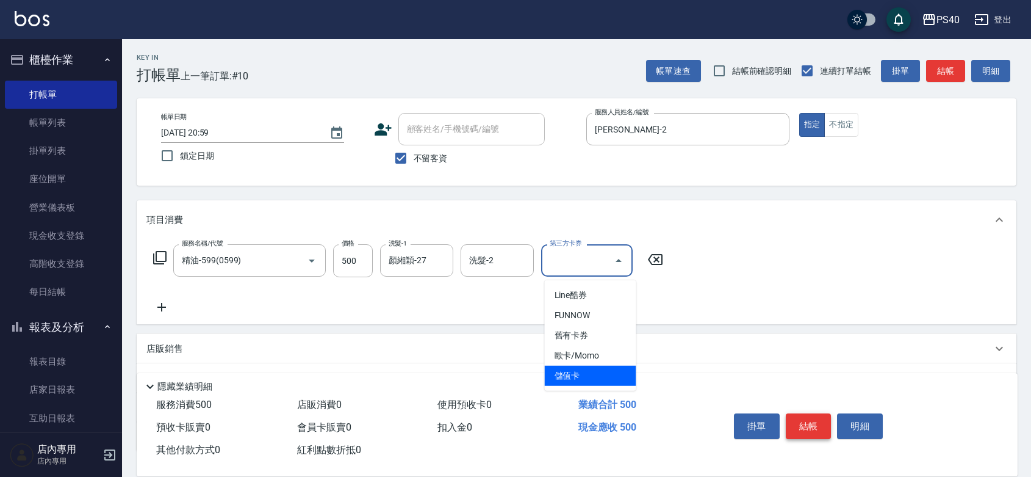
type input "儲值卡"
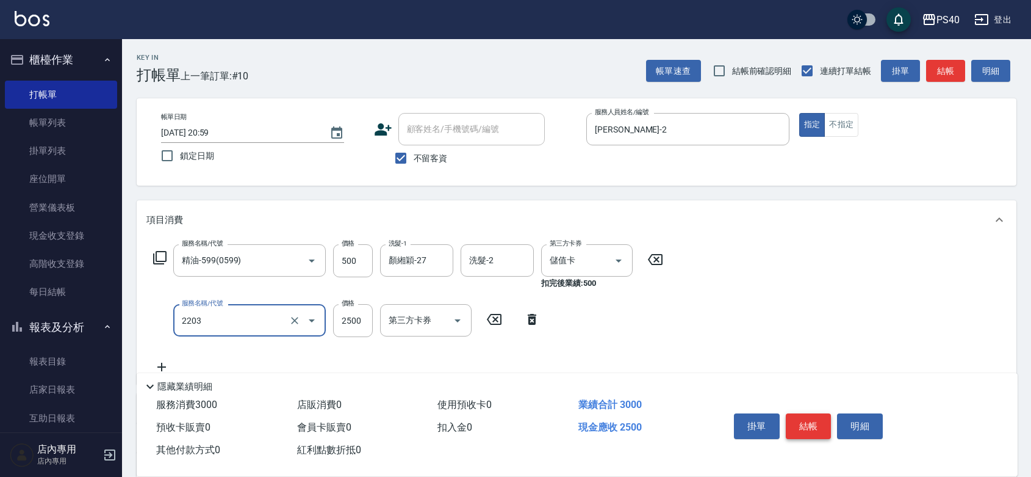
type input "燙髮C餐(短髮)(2203)"
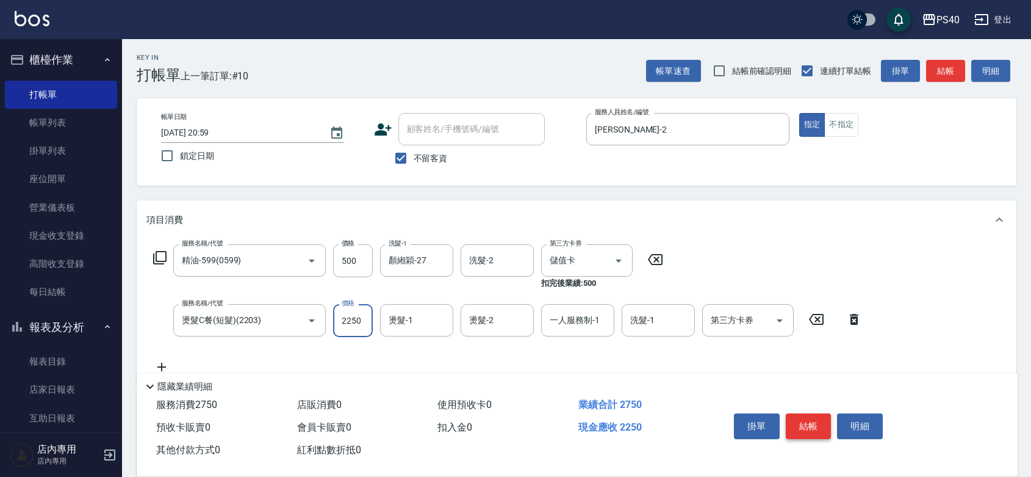
type input "2250"
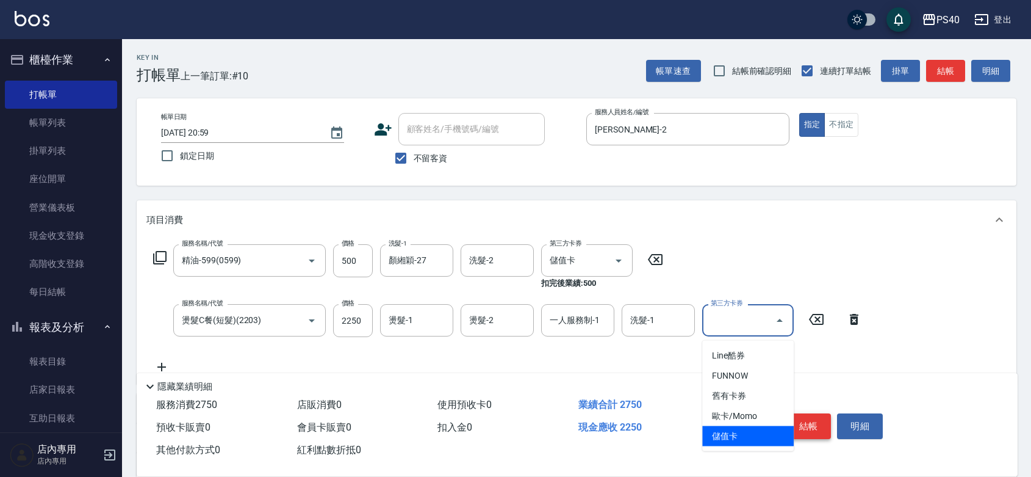
type input "儲值卡"
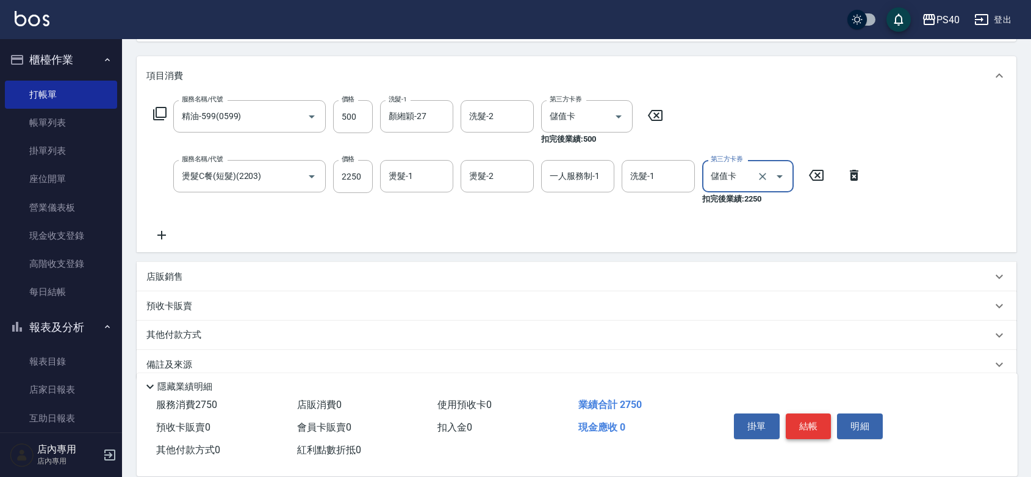
scroll to position [178, 0]
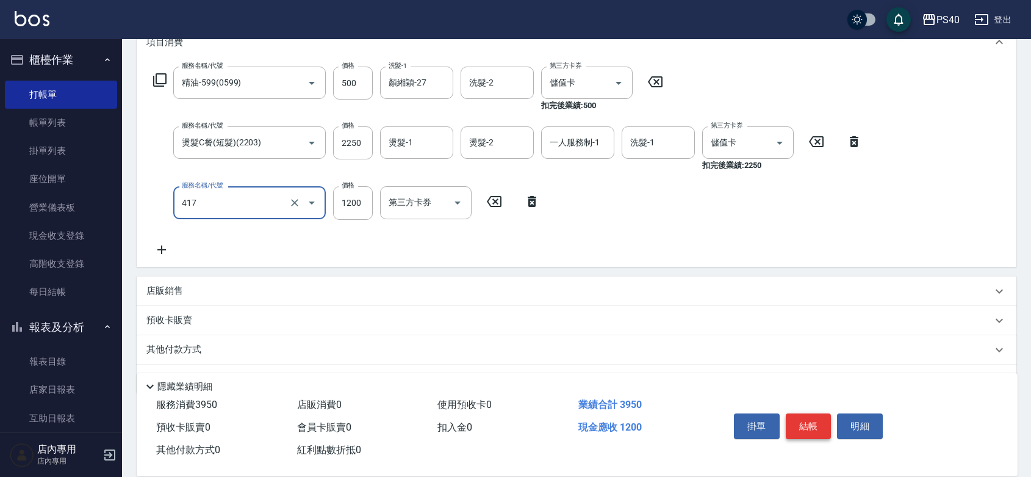
type input "哥德式(417)"
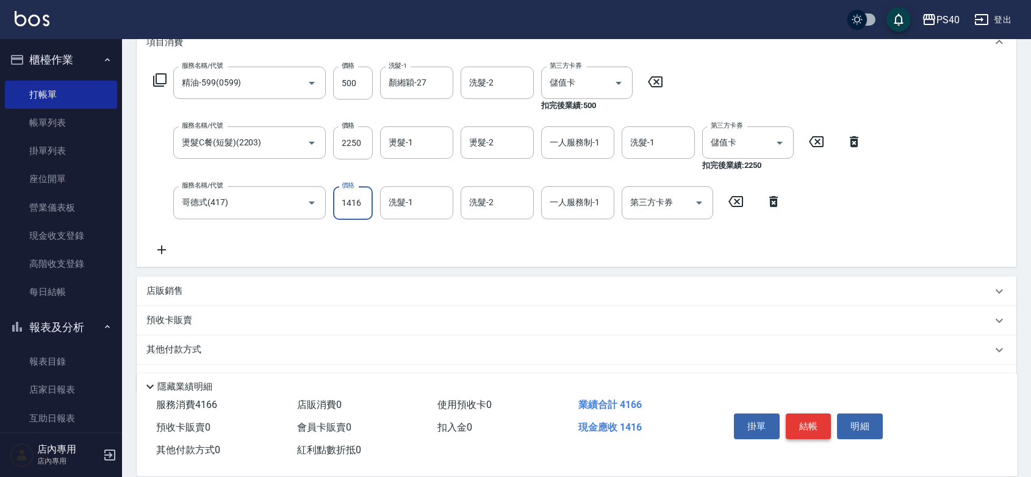
type input "1416"
click at [413, 207] on input "洗髮-1" at bounding box center [417, 202] width 62 height 21
type input "顏緗穎-27"
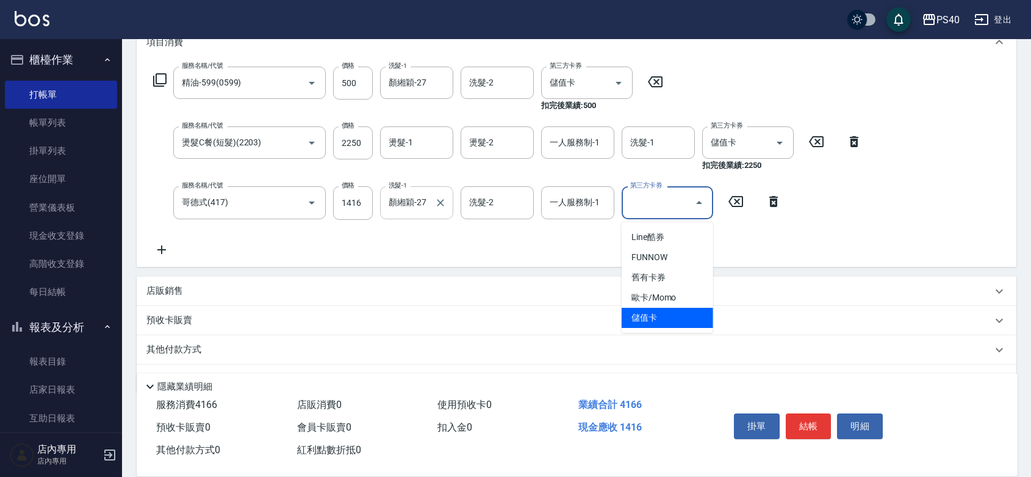
type input "儲值卡"
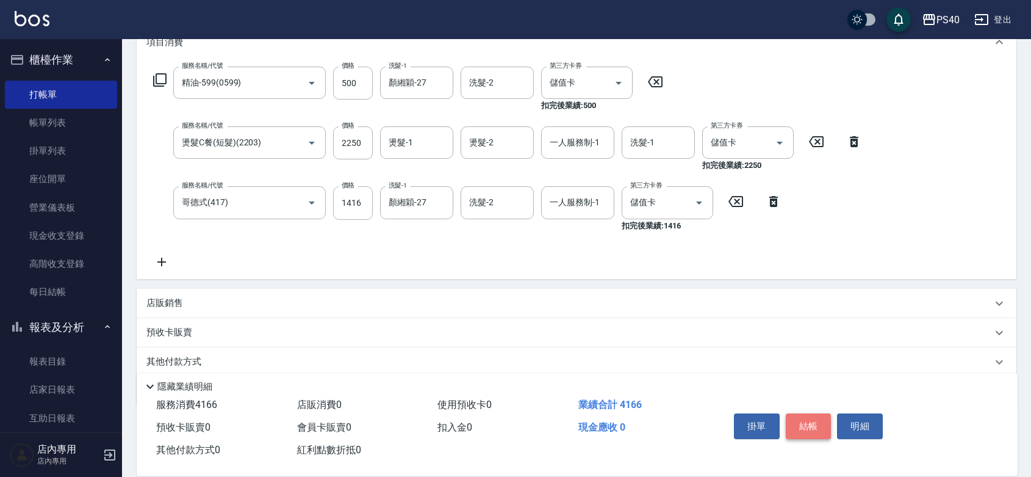
click at [815, 413] on button "結帳" at bounding box center [809, 426] width 46 height 26
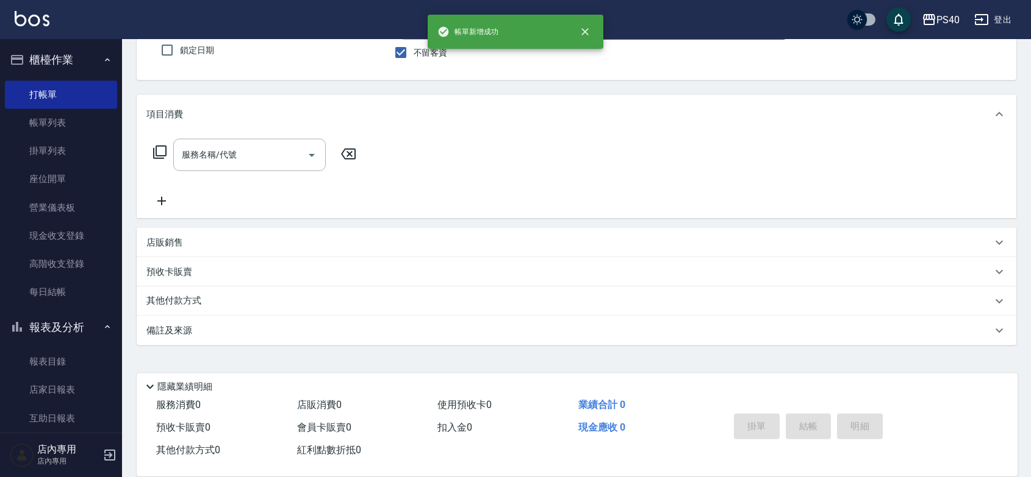
scroll to position [113, 0]
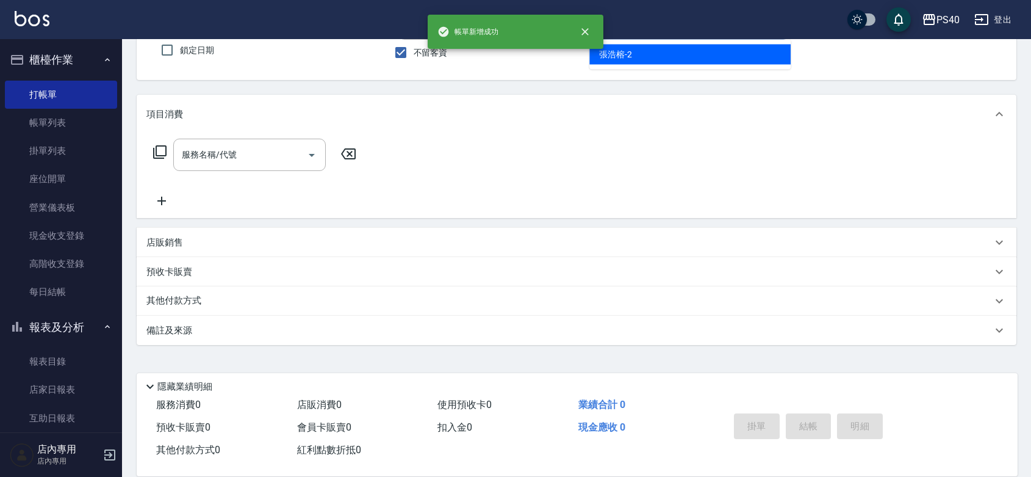
type input "[PERSON_NAME]-2"
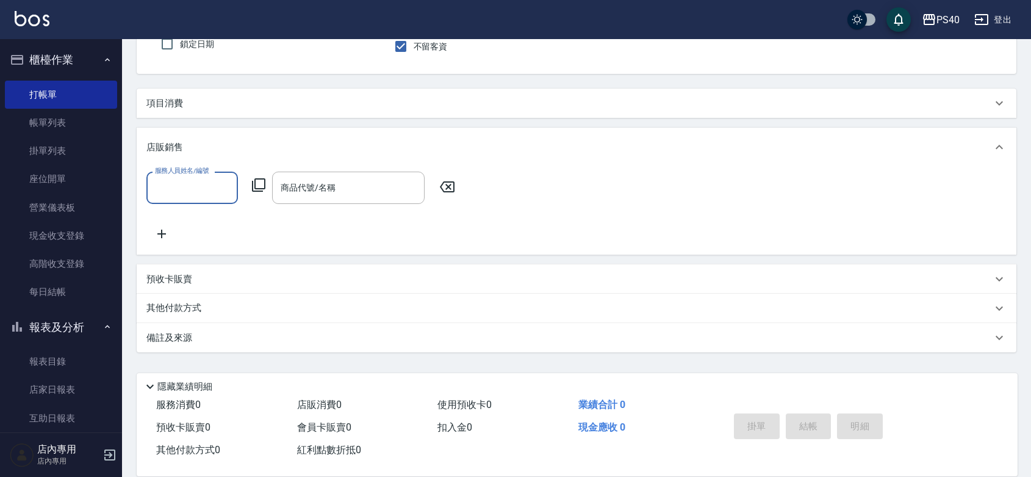
scroll to position [0, 0]
type input "[PERSON_NAME]-2"
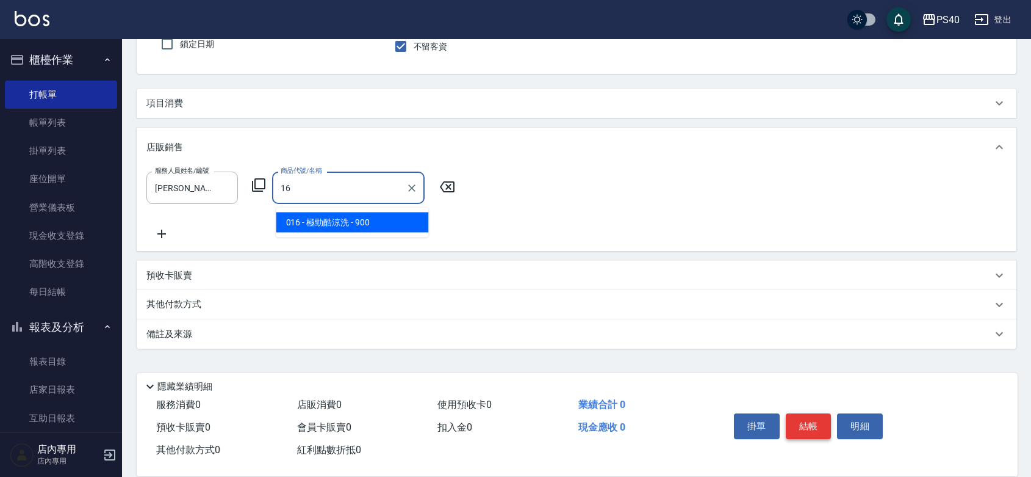
type input "1"
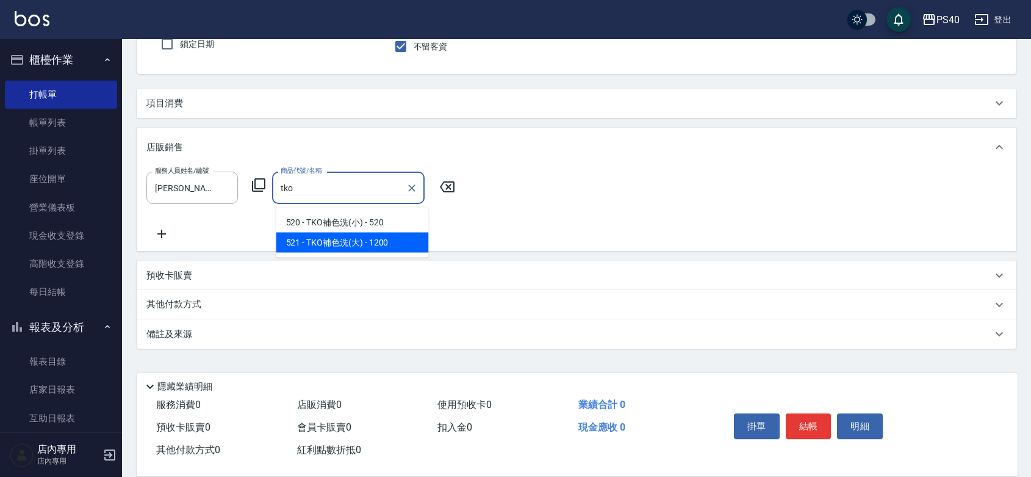
type input "TKO補色洗(大)"
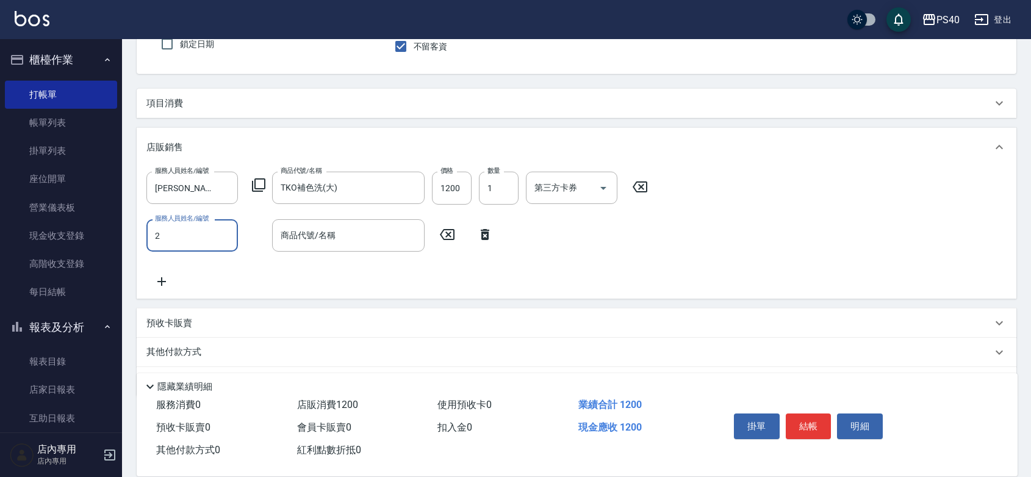
type input "[PERSON_NAME]-2"
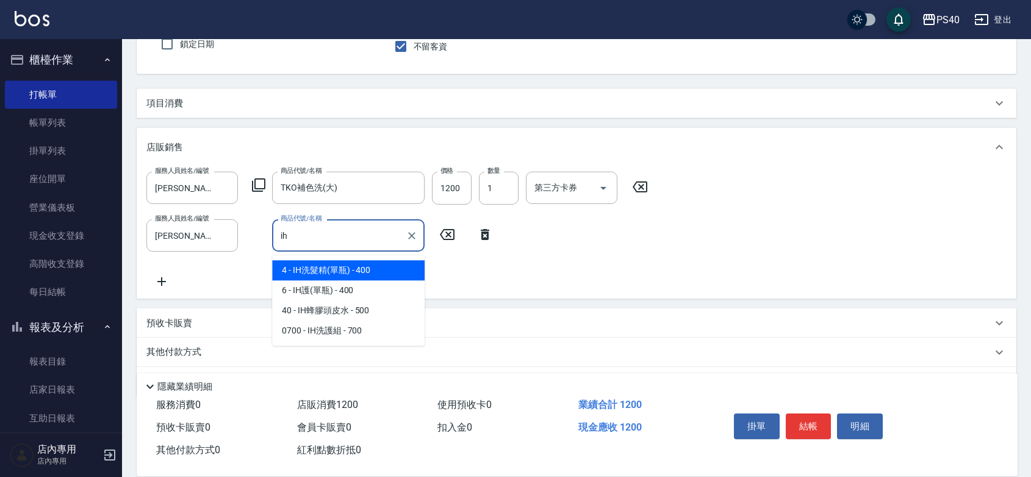
type input "IH洗髮精(單瓶)"
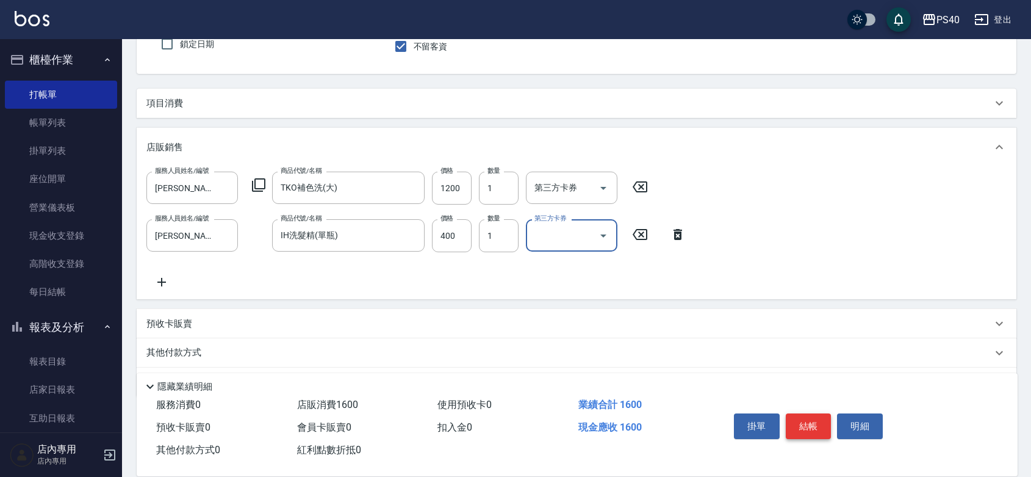
click at [816, 413] on button "結帳" at bounding box center [809, 426] width 46 height 26
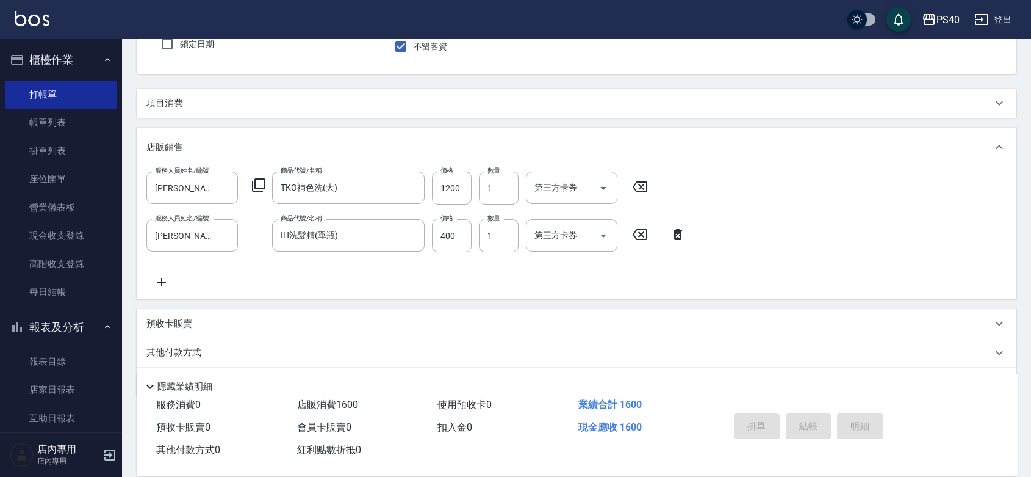
type input "[DATE] 21:00"
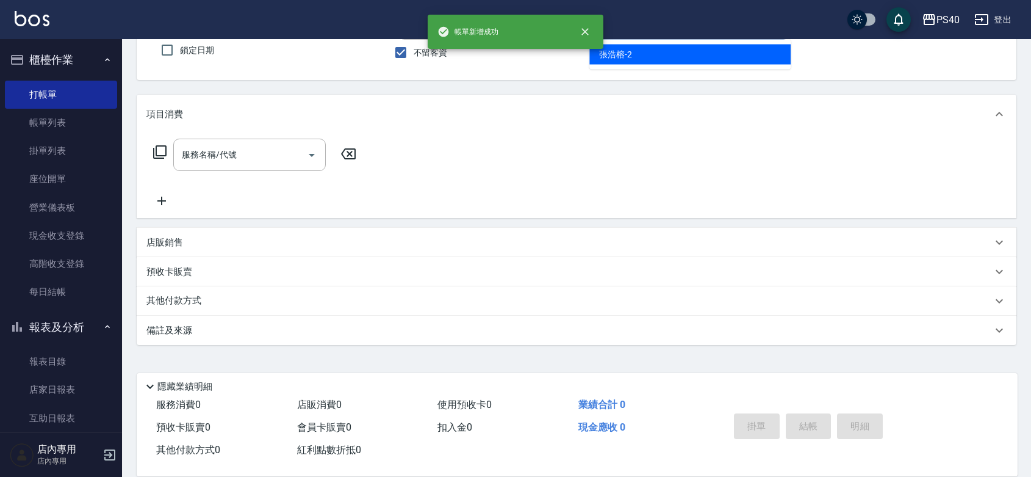
type input "[PERSON_NAME]-2"
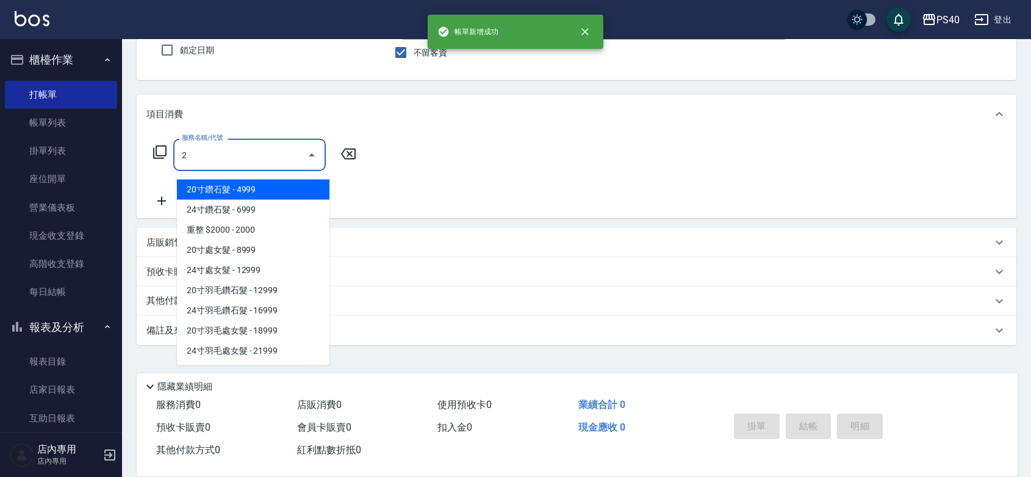
type input "20寸鑽石髮(04999)"
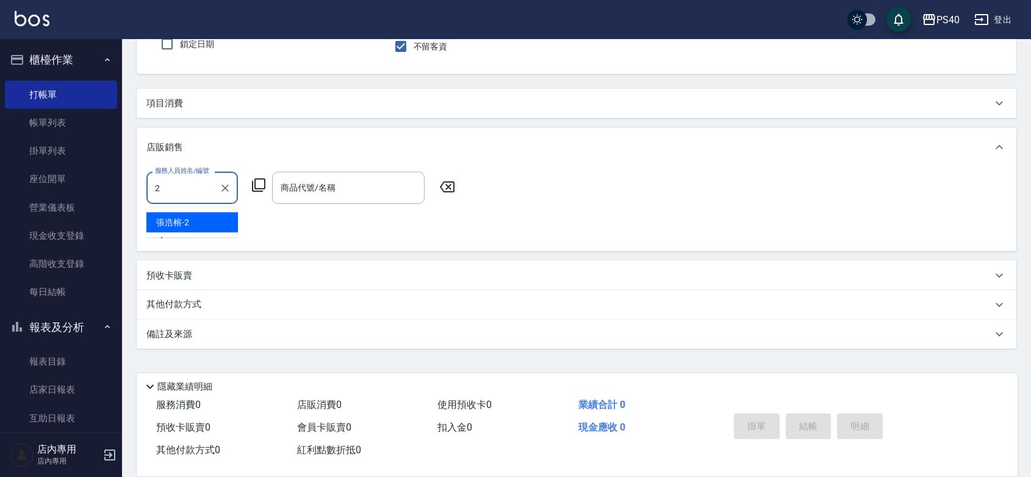
type input "[PERSON_NAME]-2"
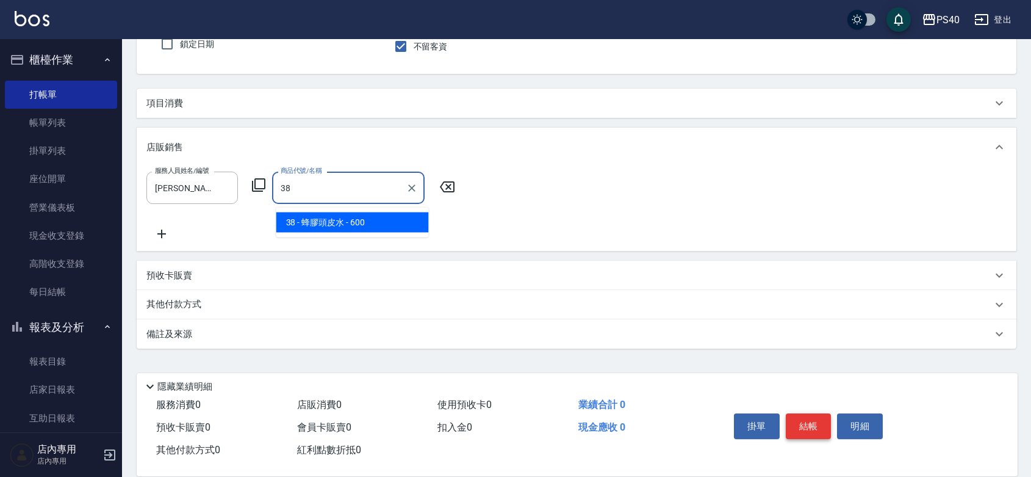
type input "蜂膠頭皮水"
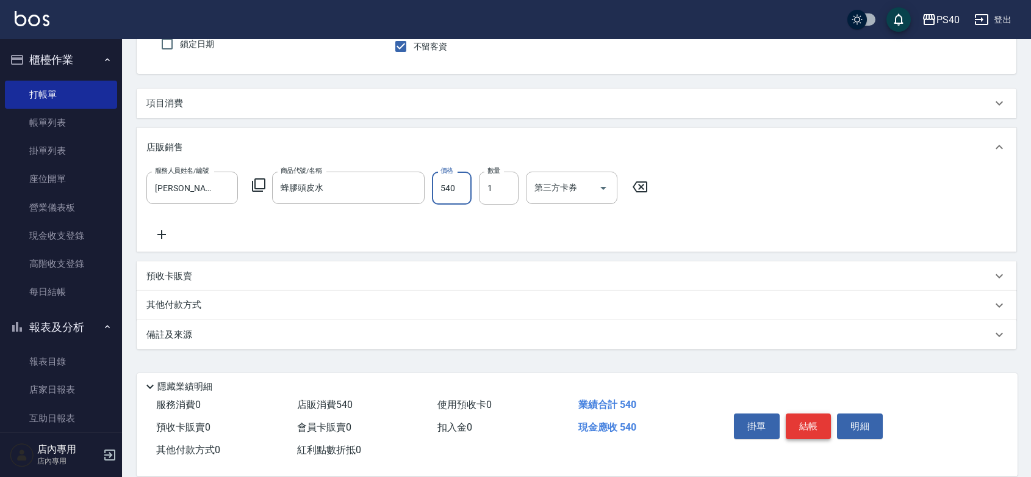
type input "540"
type input "儲值卡"
click at [816, 413] on button "結帳" at bounding box center [809, 426] width 46 height 26
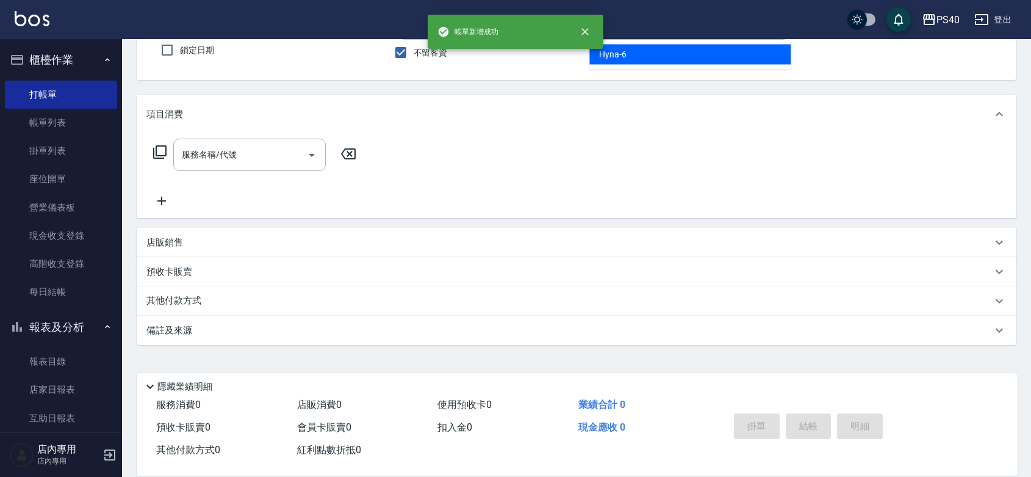
type input "Hyna-6"
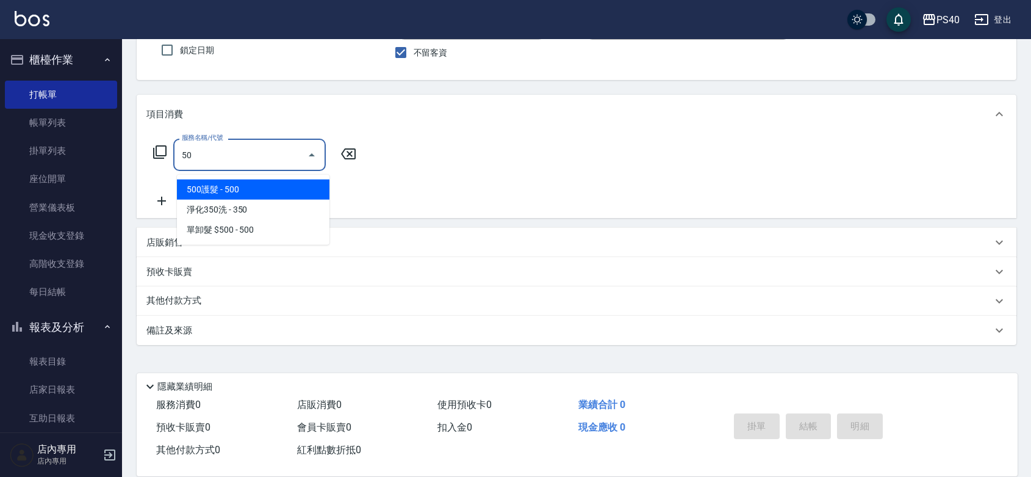
type input "5"
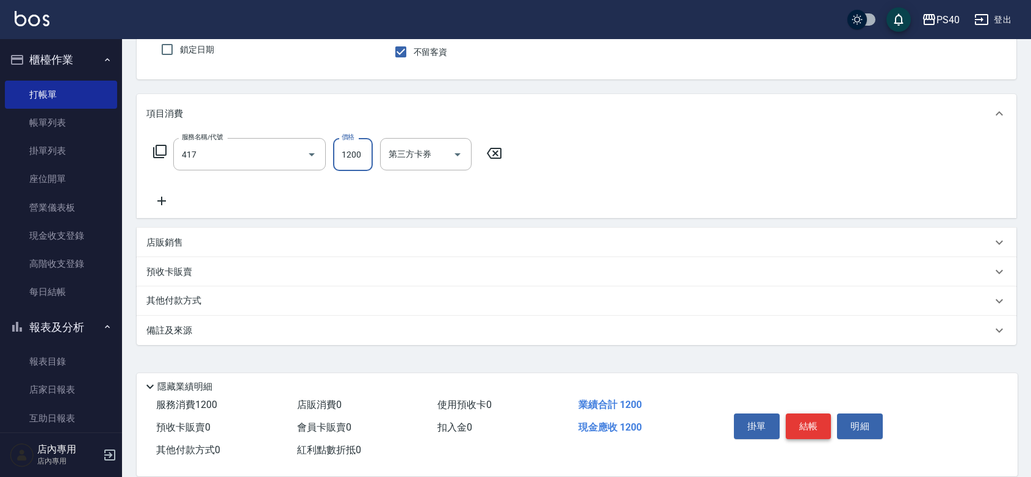
type input "哥德式(417)"
type input "1530"
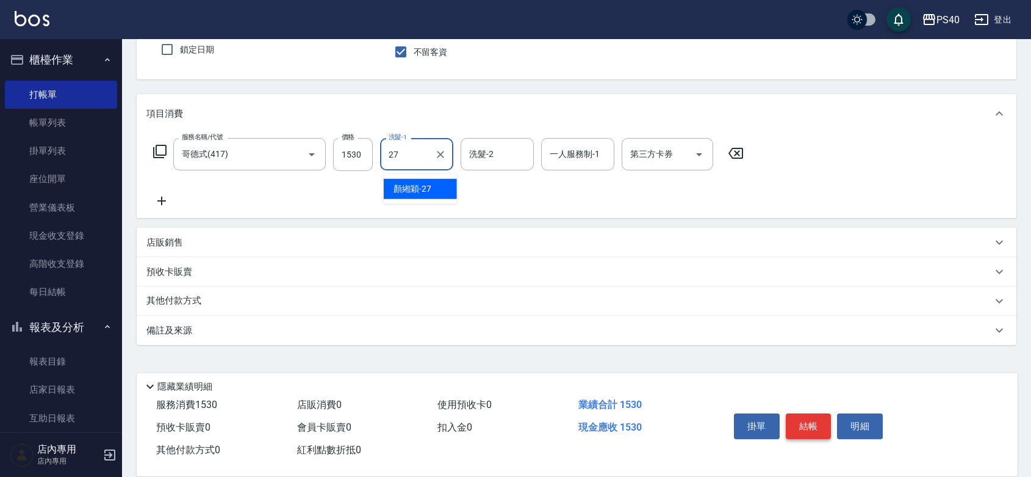
type input "顏緗穎-27"
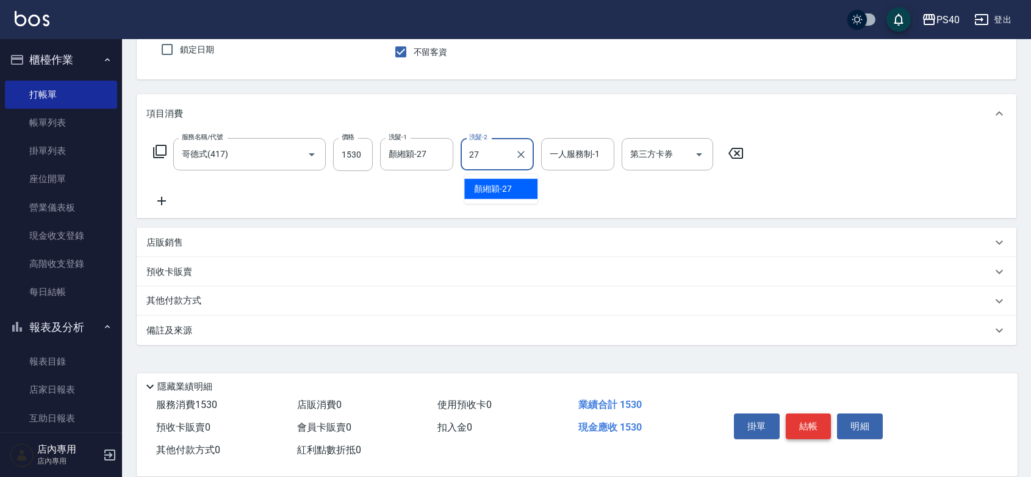
type input "顏緗穎-27"
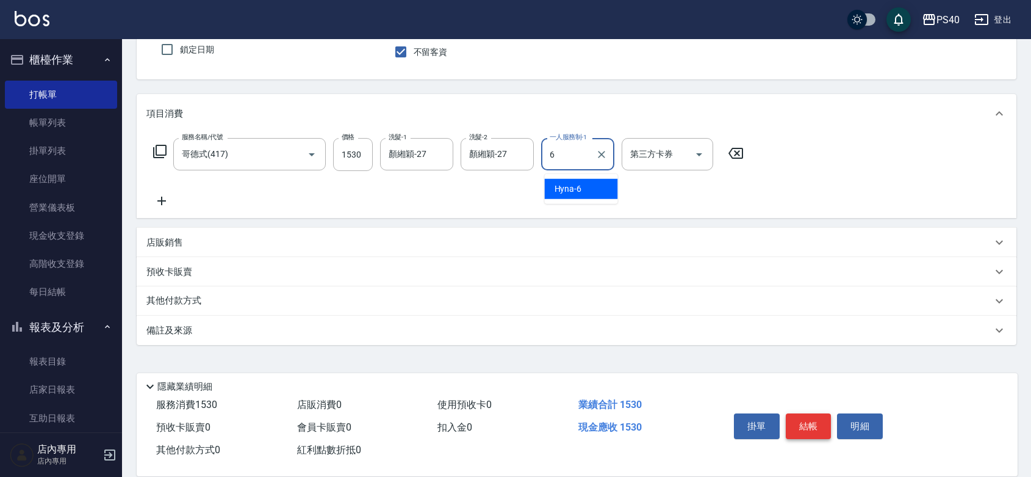
type input "Hyna-6"
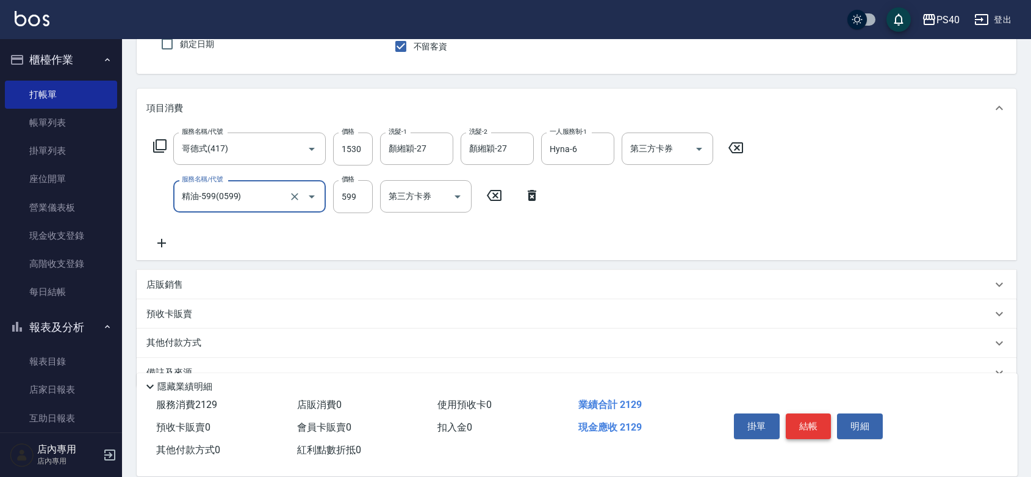
type input "精油-599(0599)"
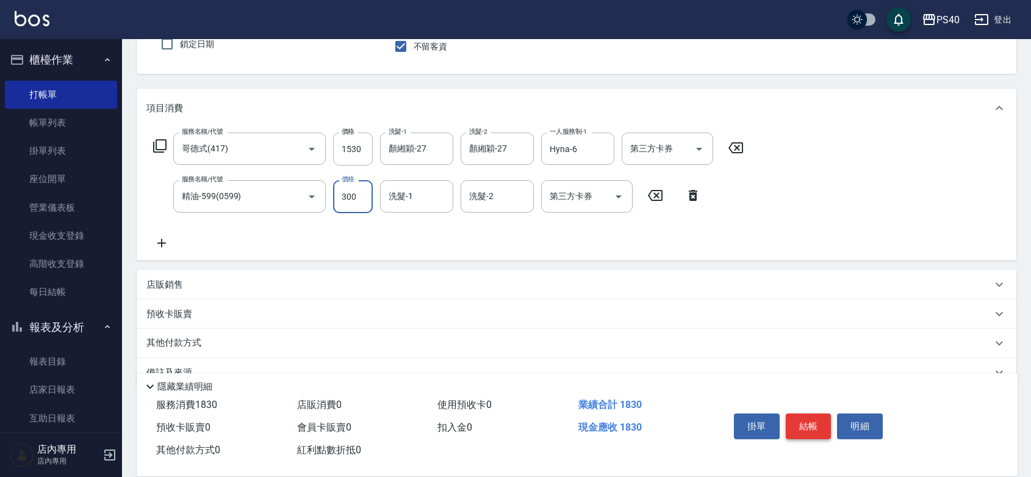
type input "300"
type input "顏緗穎-27"
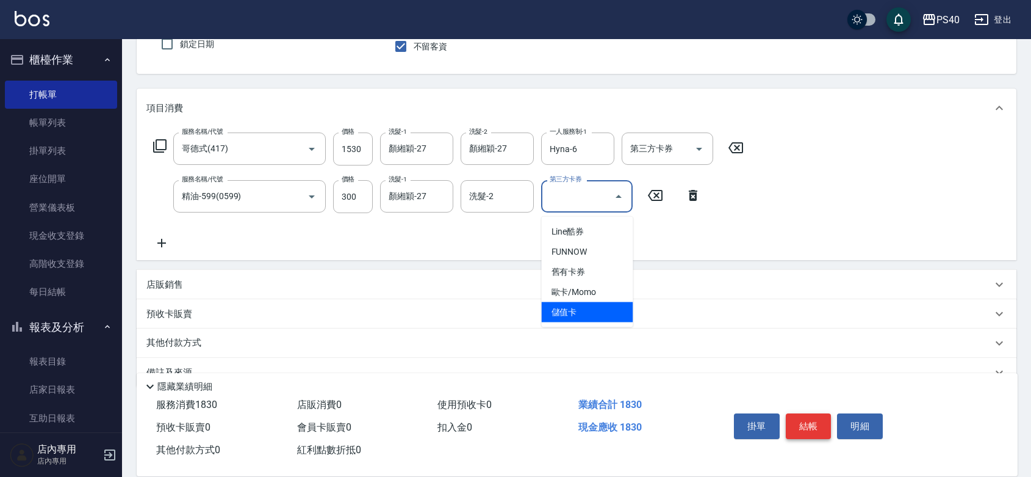
type input "儲值卡"
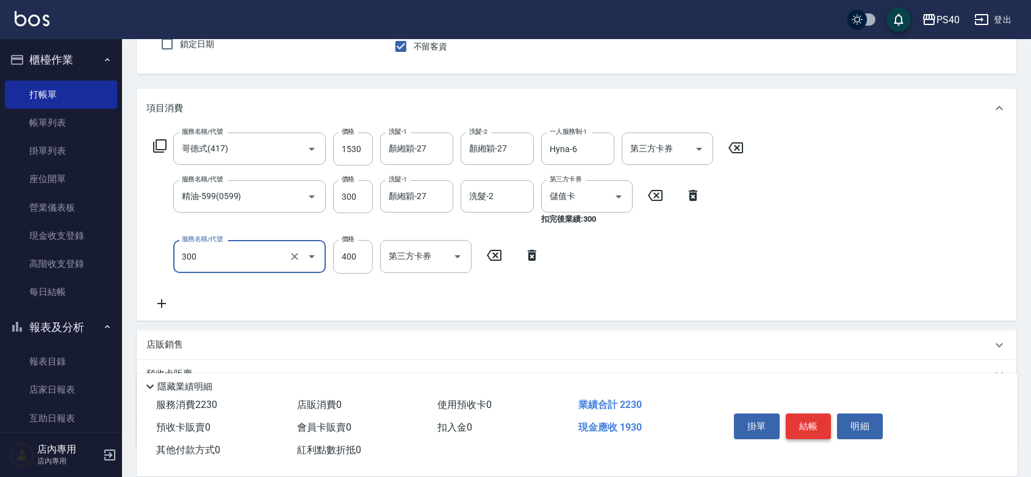
type input "特A剪髮(300)"
type input "250"
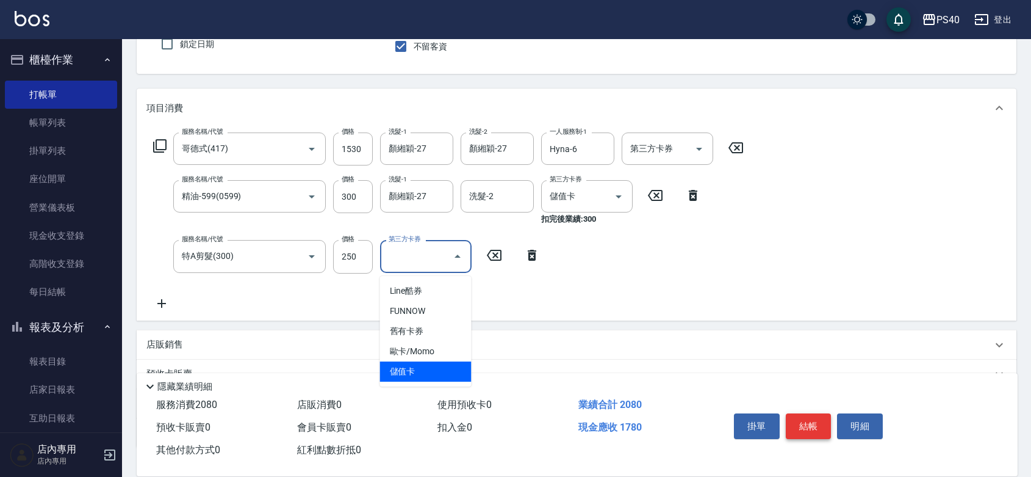
type input "儲值卡"
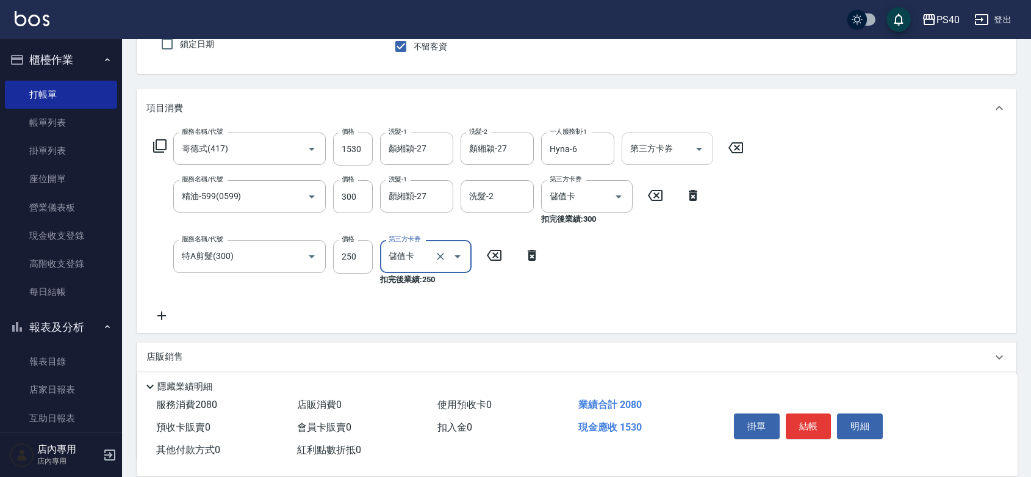
click at [700, 148] on icon "Open" at bounding box center [699, 149] width 15 height 15
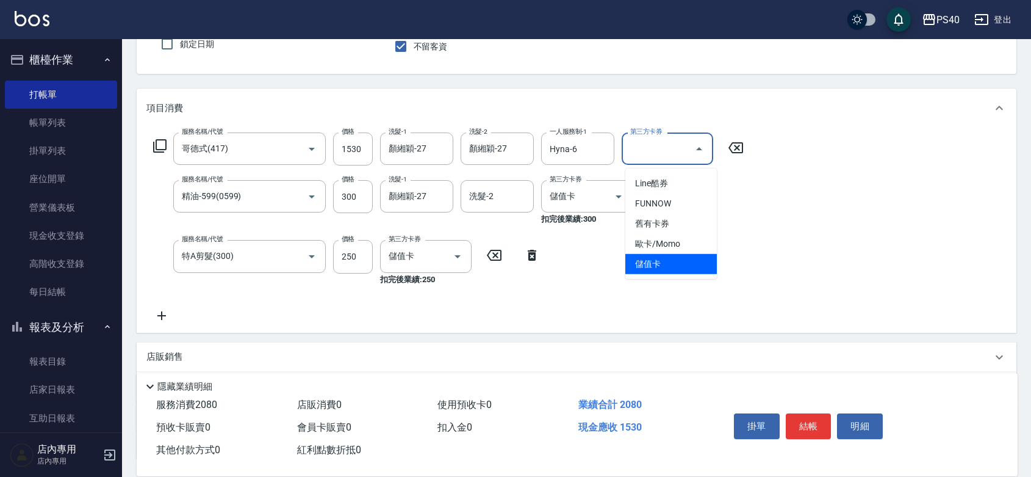
click at [670, 265] on span "儲值卡" at bounding box center [671, 264] width 92 height 20
type input "儲值卡"
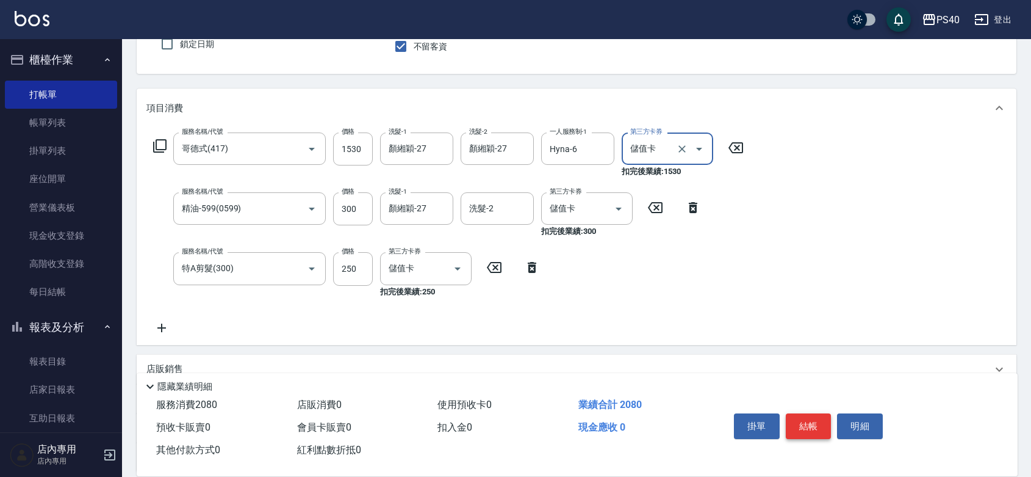
click at [819, 415] on button "結帳" at bounding box center [809, 426] width 46 height 26
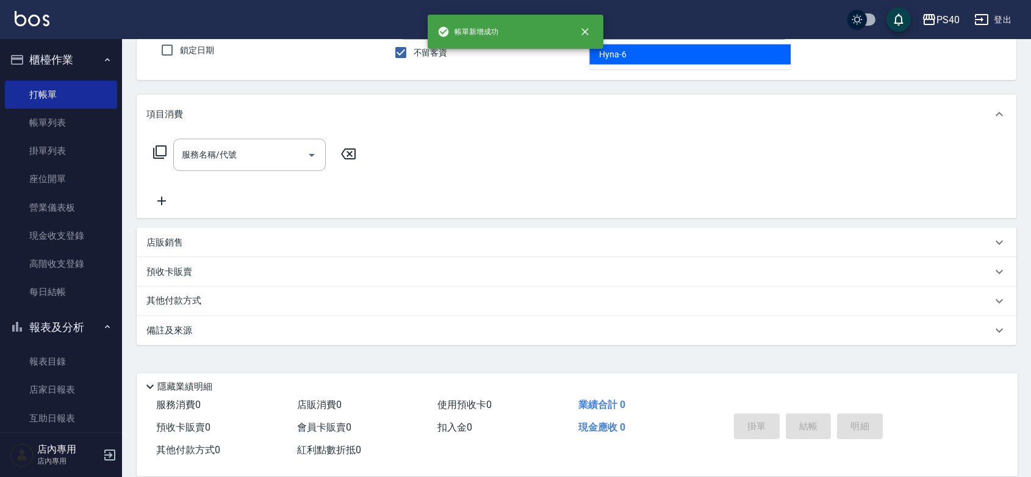
type input "Hyna-6"
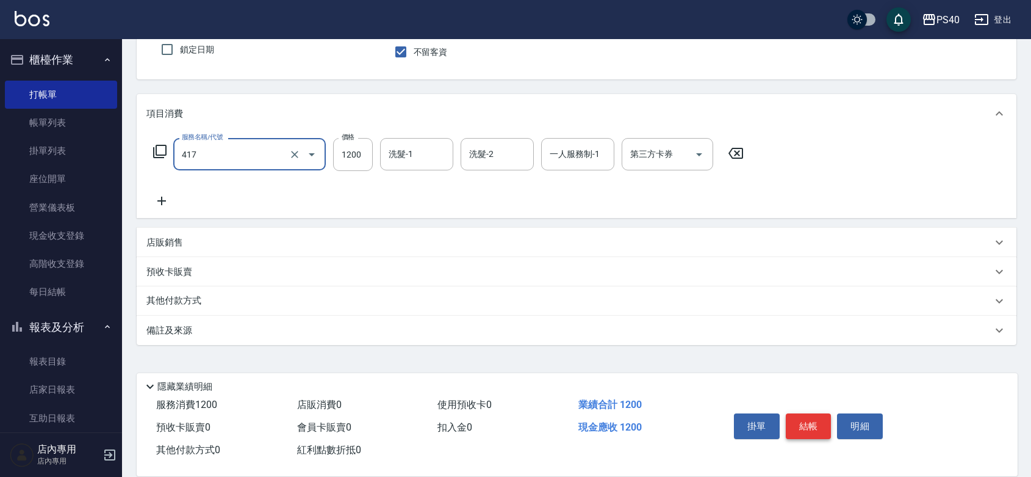
type input "哥德式(417)"
type input "2250"
type input "思華-47"
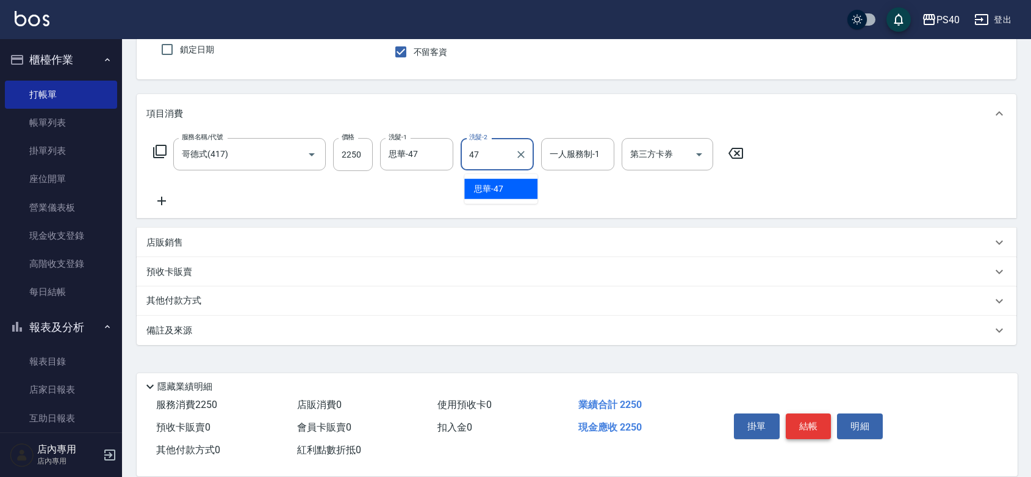
type input "思華-47"
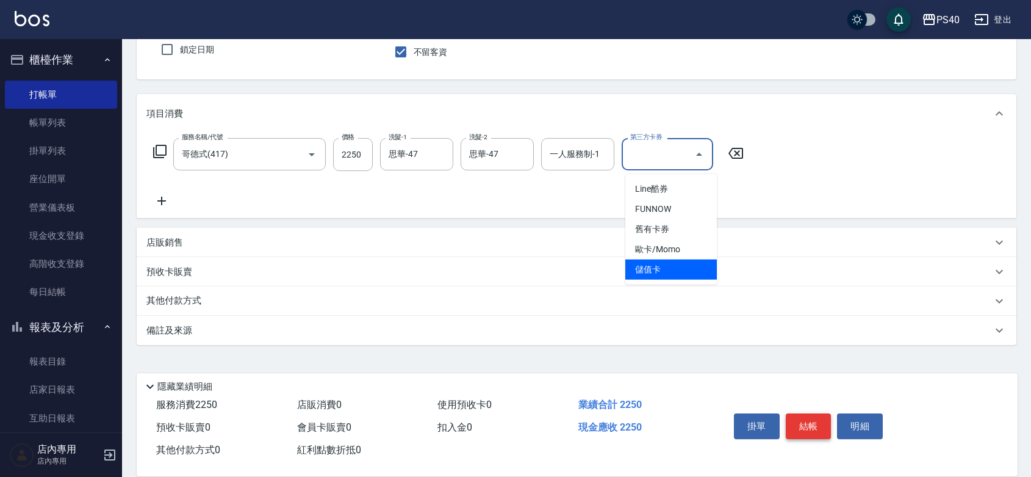
type input "儲值卡"
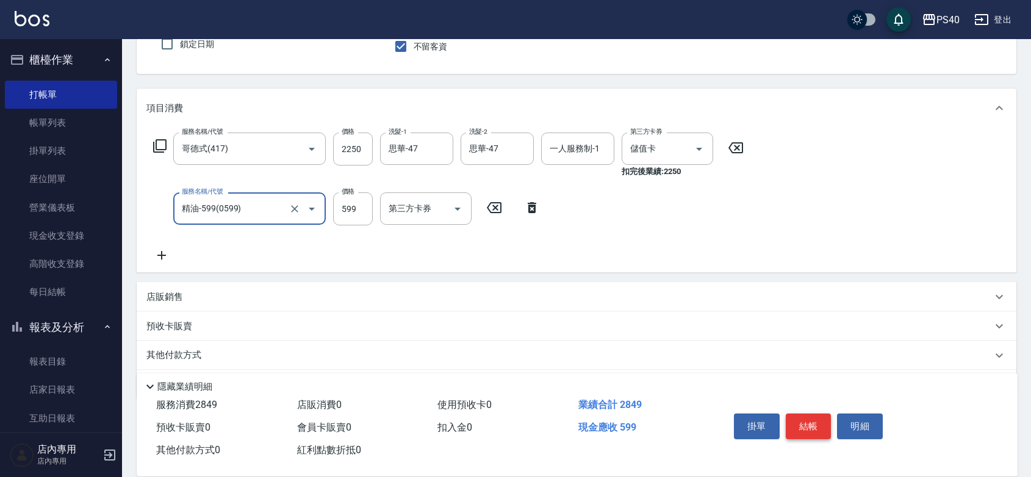
type input "精油-599(0599)"
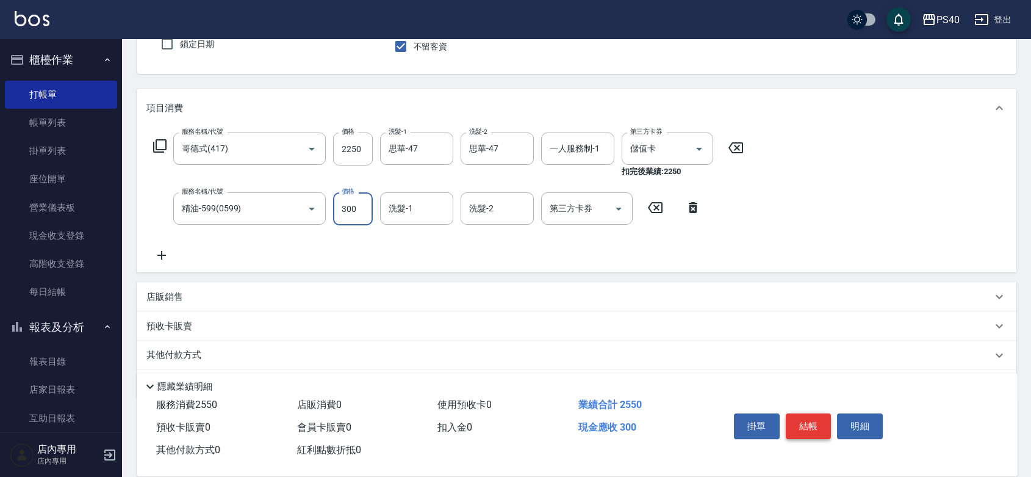
type input "300"
type input "思華-47"
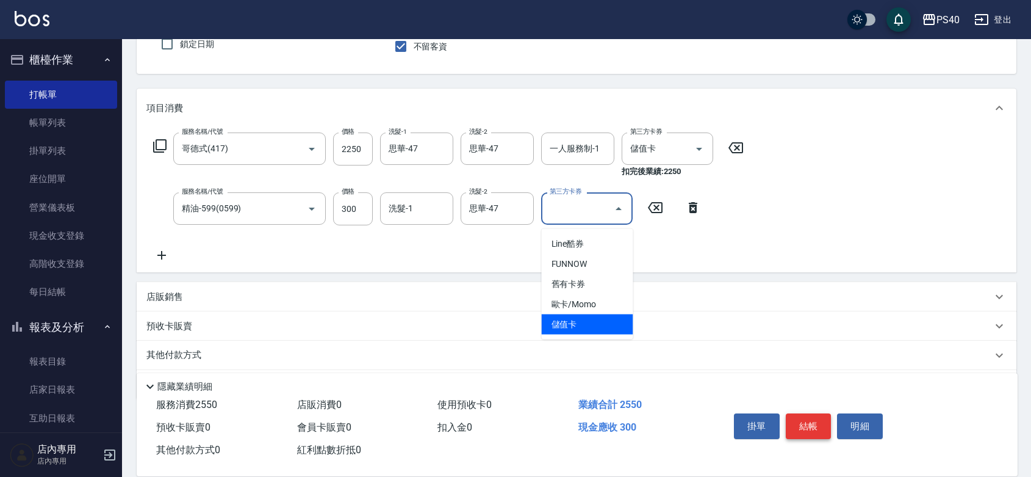
type input "儲值卡"
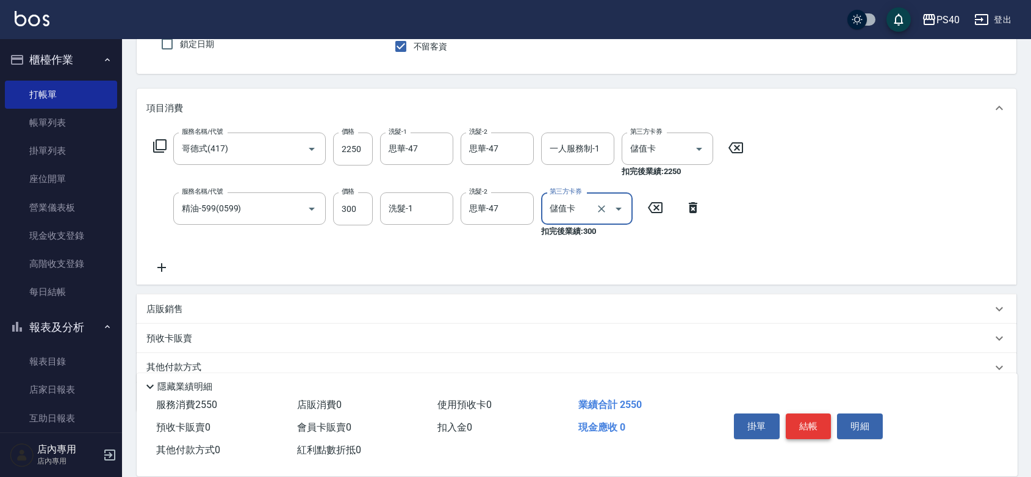
click at [819, 415] on button "結帳" at bounding box center [809, 426] width 46 height 26
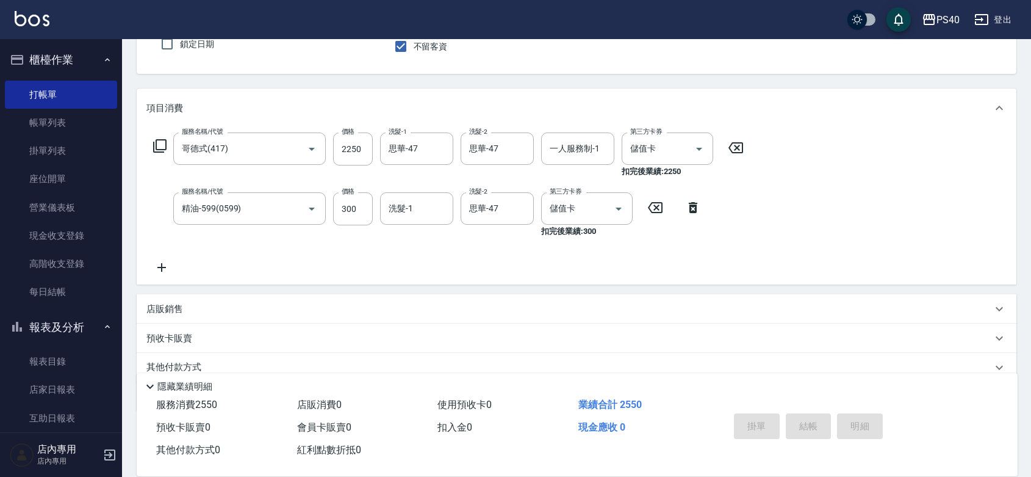
type input "[DATE] 21:01"
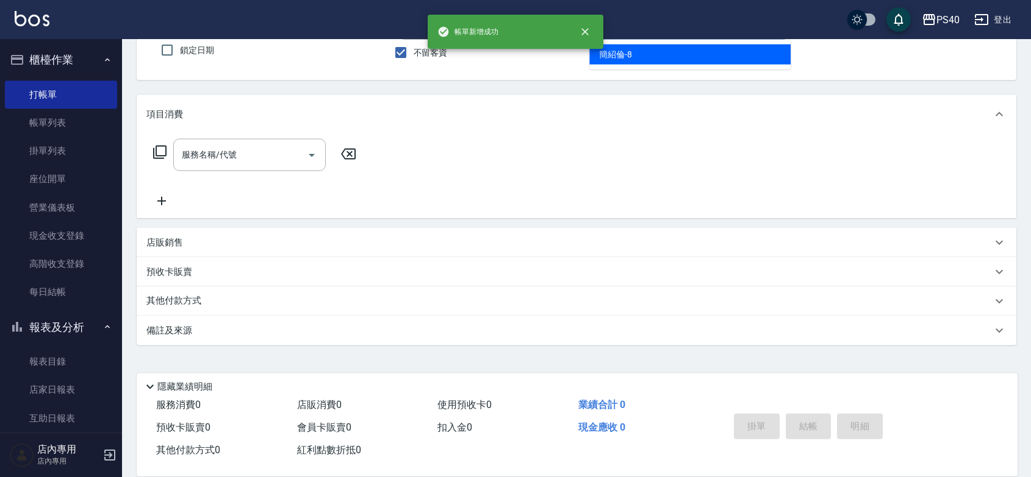
type input "[PERSON_NAME]-8"
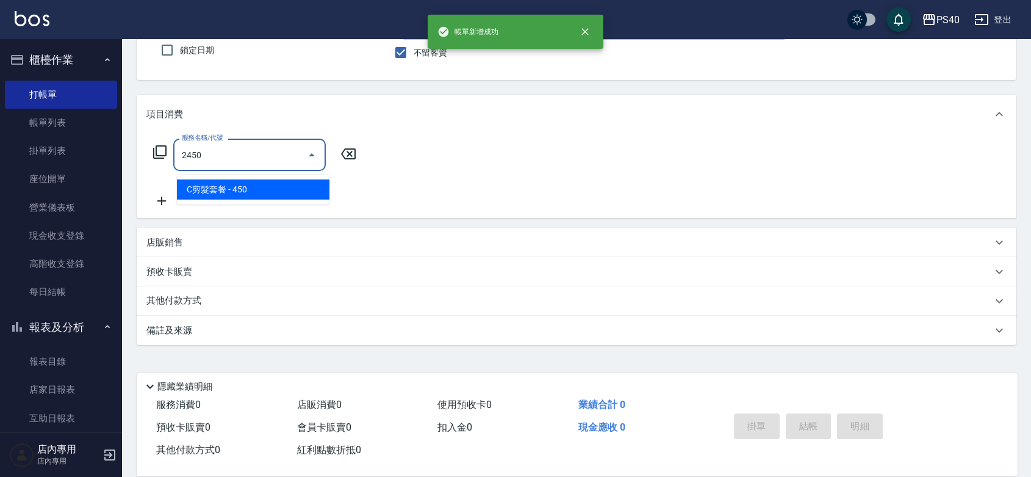
type input "C剪髮套餐(2450)"
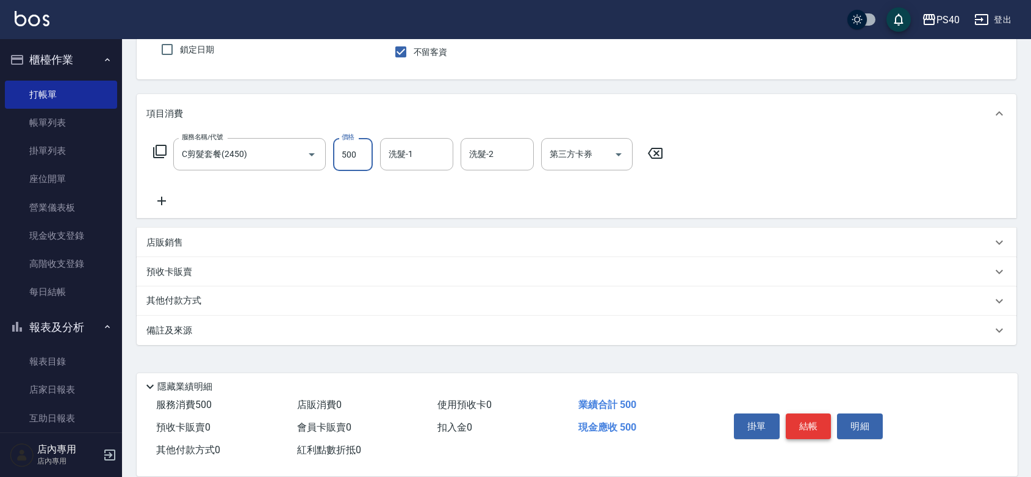
type input "500"
click at [819, 415] on button "結帳" at bounding box center [809, 426] width 46 height 26
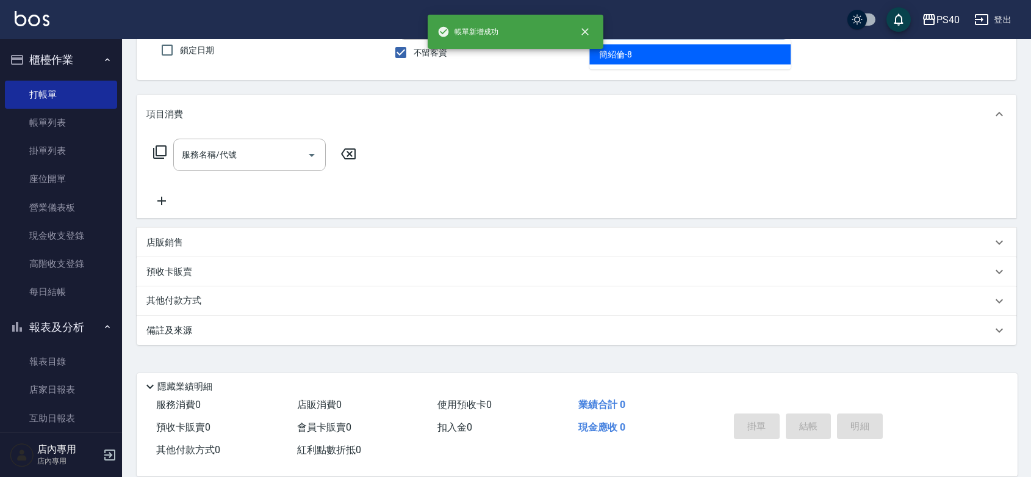
type input "[PERSON_NAME]-8"
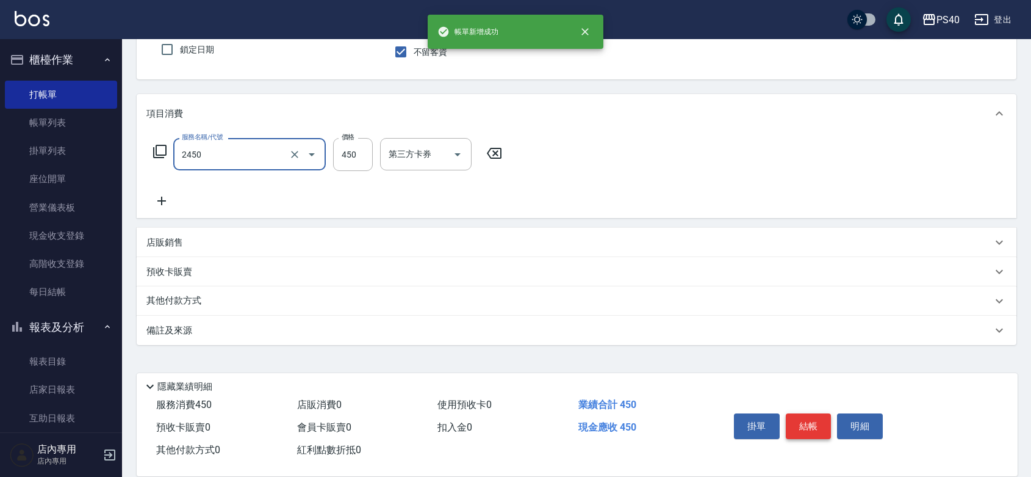
type input "C剪髮套餐(2450)"
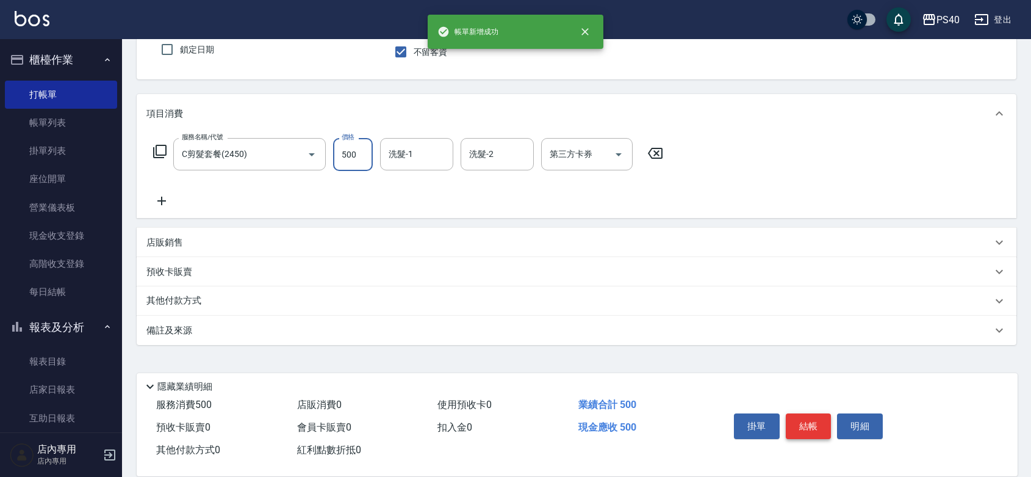
type input "500"
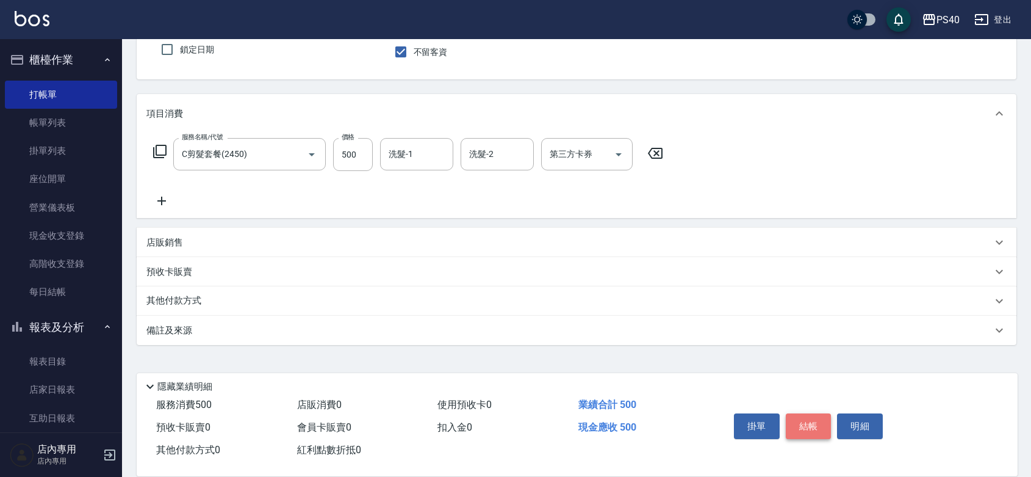
click at [819, 415] on button "結帳" at bounding box center [809, 426] width 46 height 26
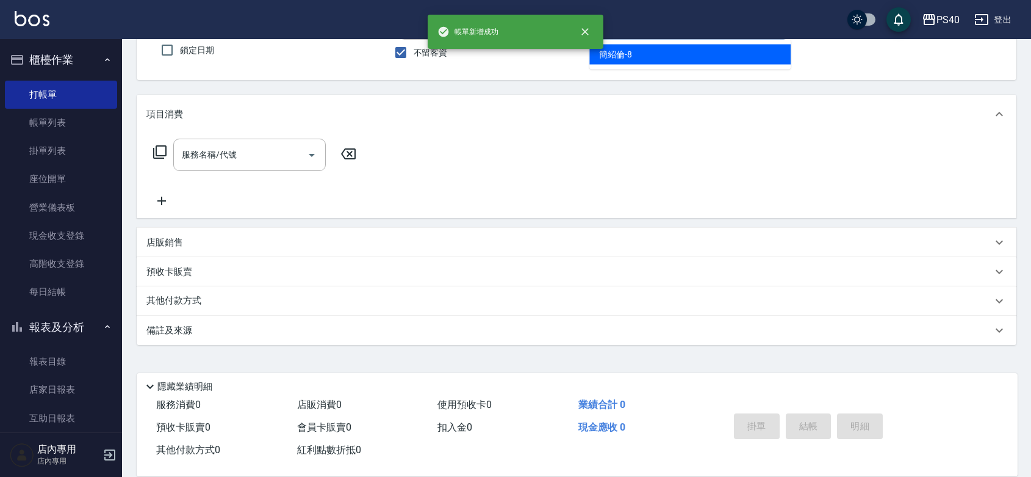
type input "[PERSON_NAME]-8"
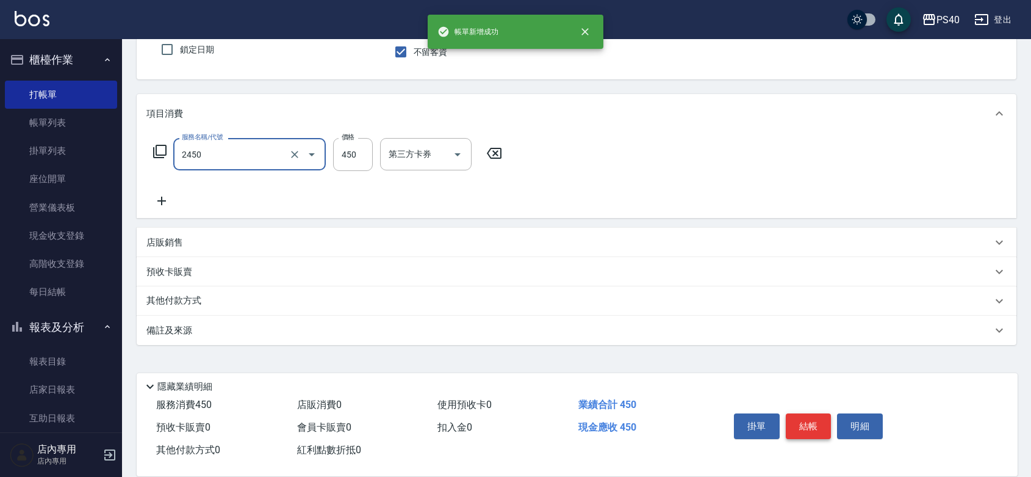
type input "C剪髮套餐(2450)"
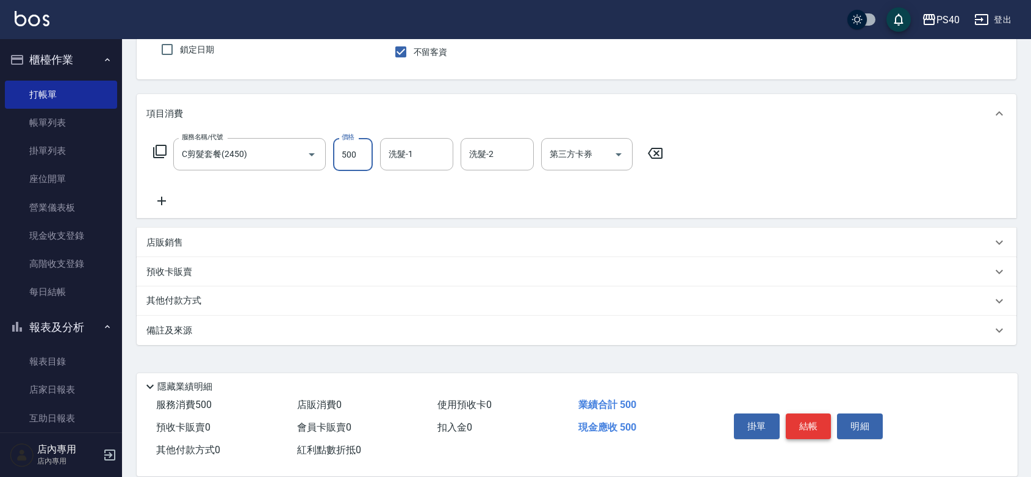
type input "500"
click at [819, 415] on button "結帳" at bounding box center [809, 426] width 46 height 26
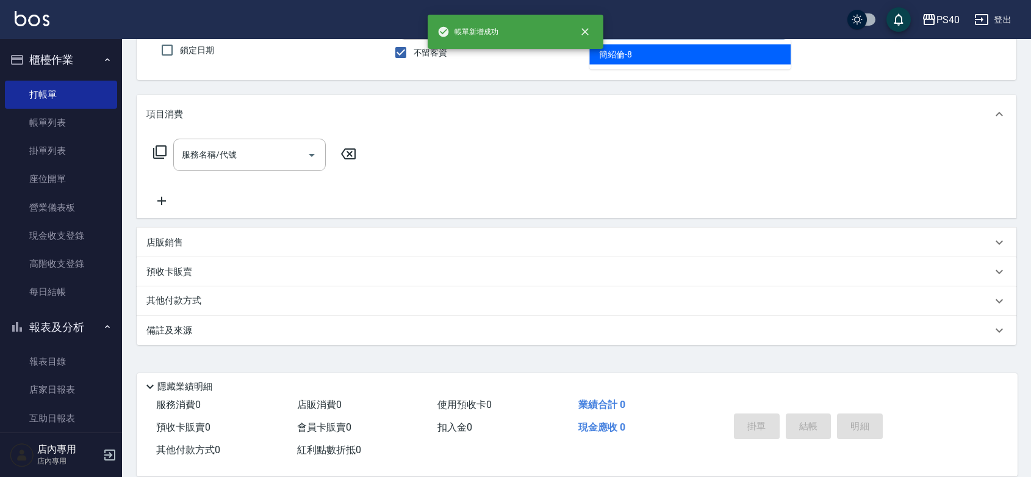
type input "[PERSON_NAME]-8"
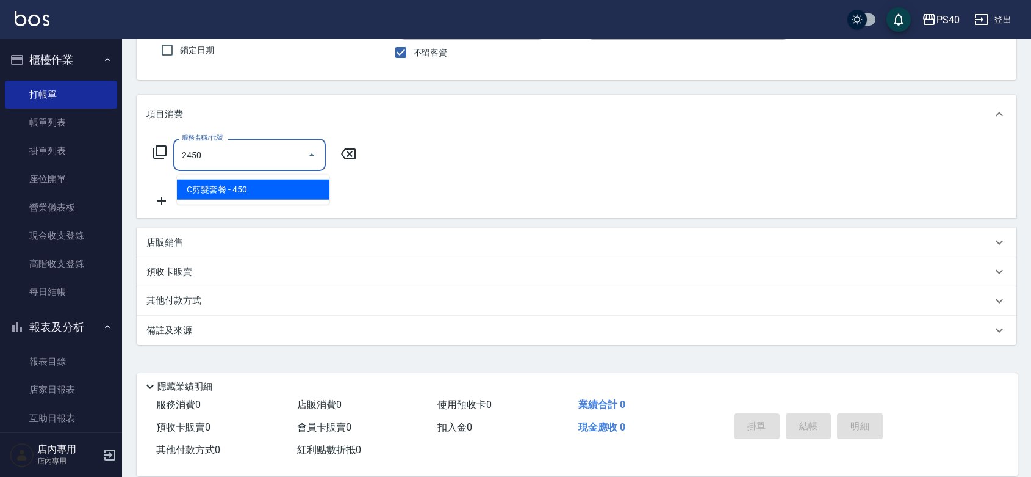
type input "C剪髮套餐(2450)"
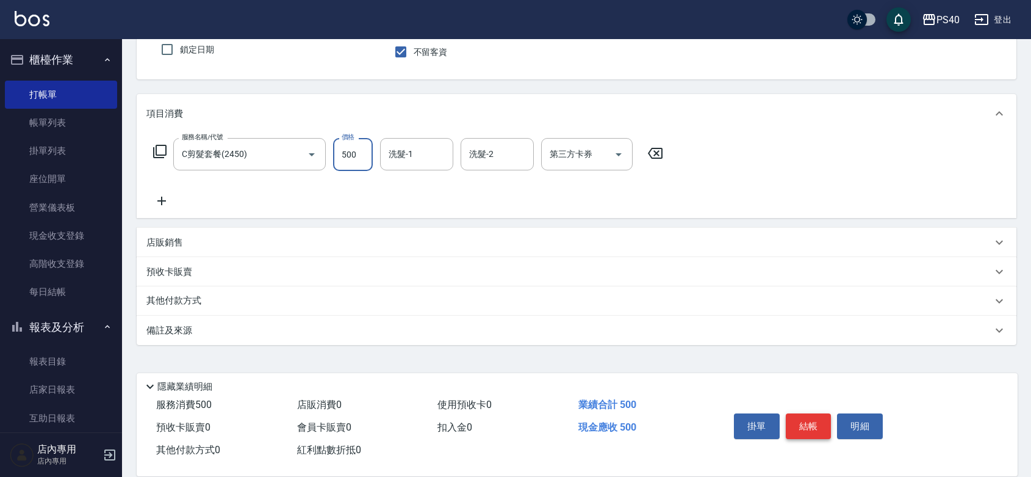
type input "500"
click at [819, 415] on button "結帳" at bounding box center [809, 426] width 46 height 26
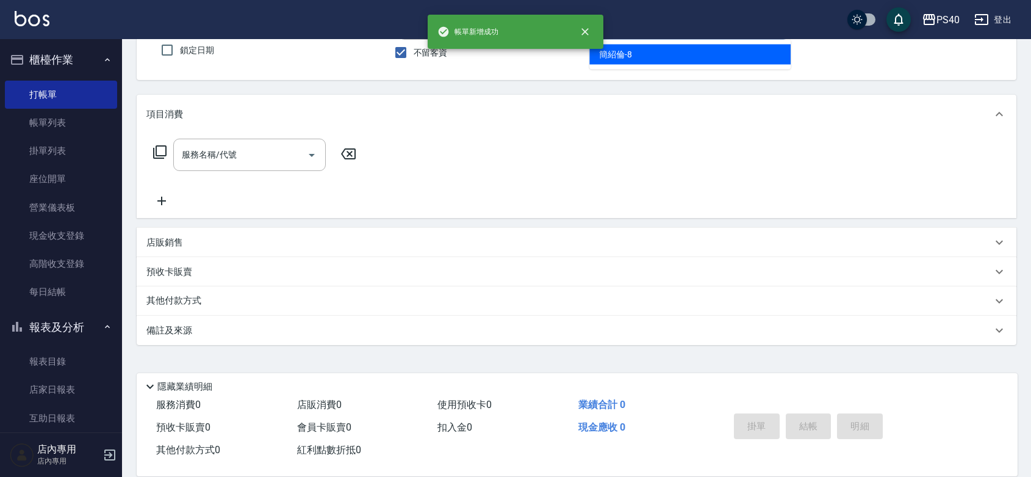
type input "[PERSON_NAME]-8"
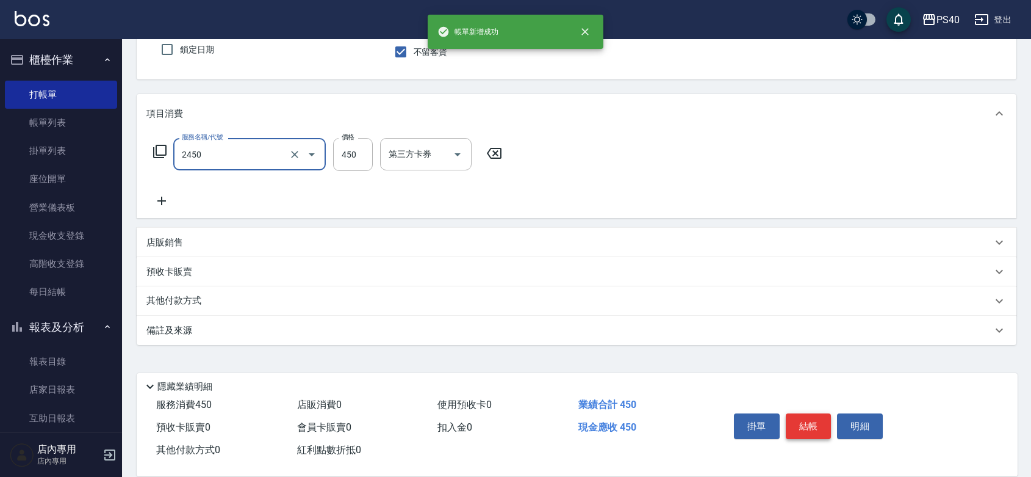
type input "C剪髮套餐(2450)"
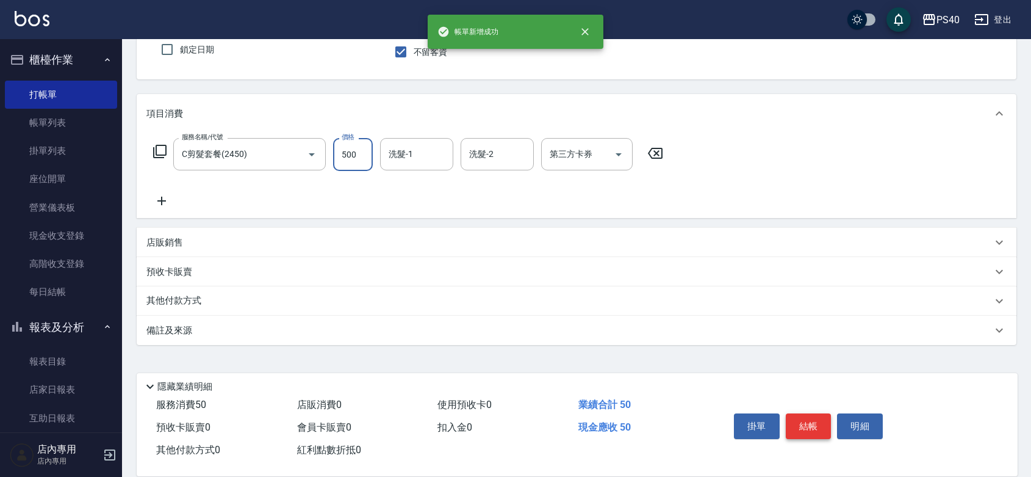
type input "500"
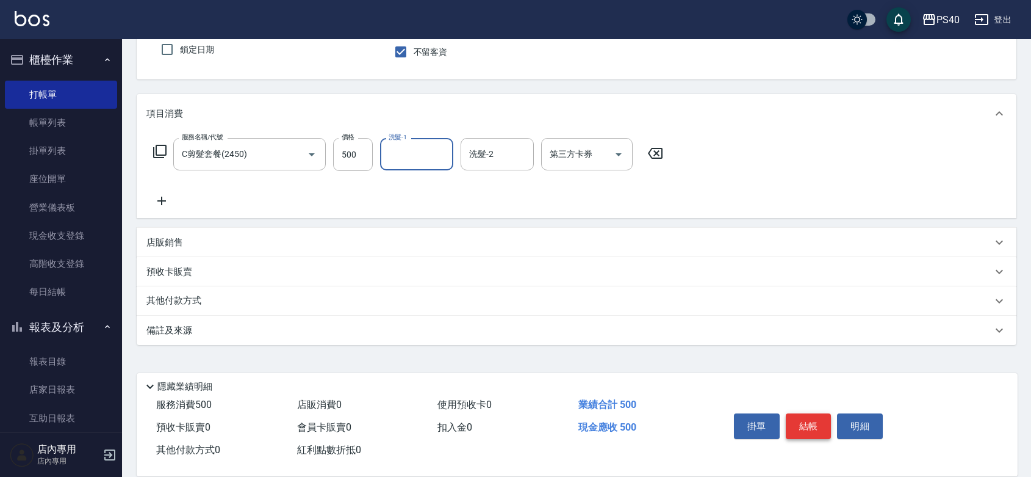
click at [819, 415] on button "結帳" at bounding box center [809, 426] width 46 height 26
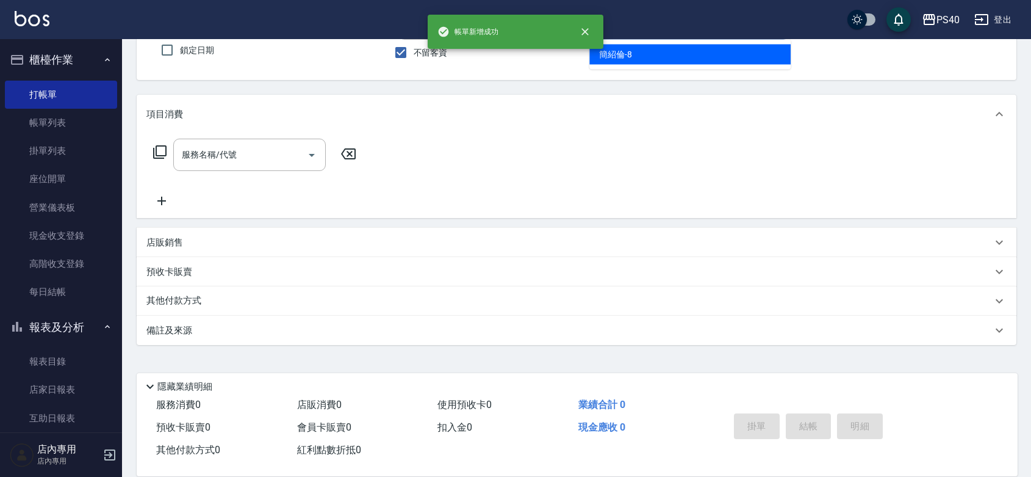
type input "[PERSON_NAME]-8"
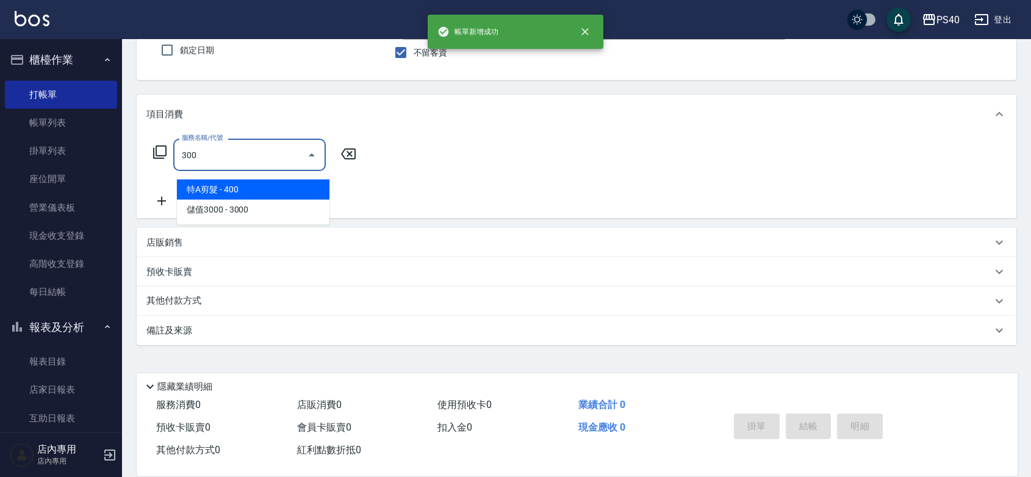
type input "特A剪髮(300)"
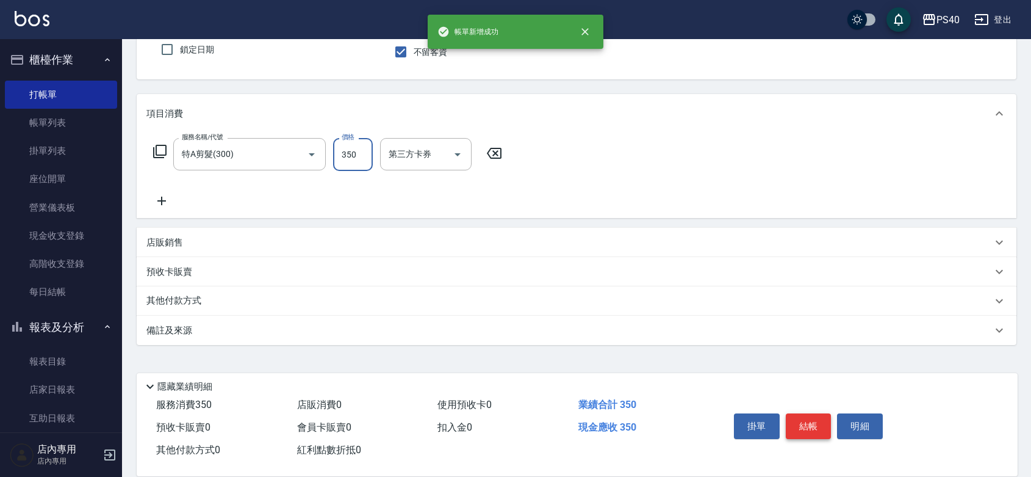
type input "350"
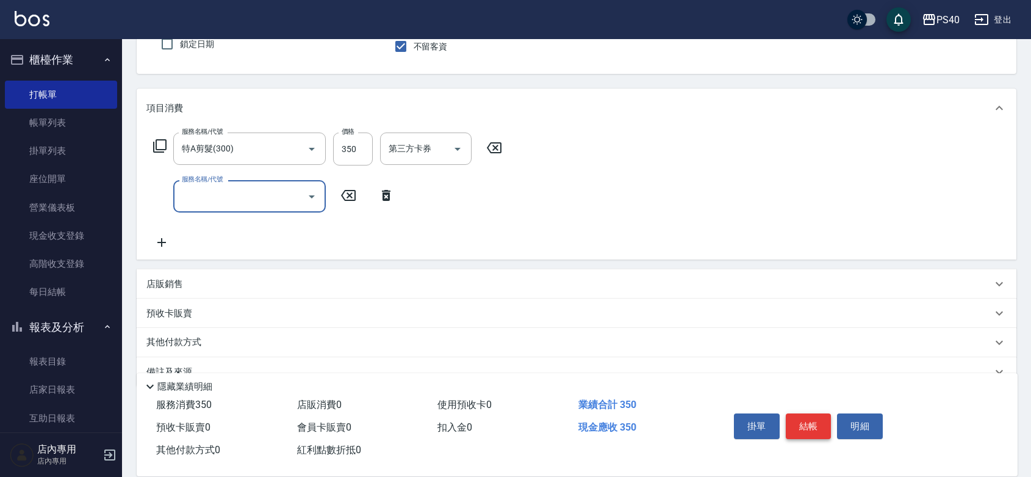
click at [819, 415] on button "結帳" at bounding box center [809, 426] width 46 height 26
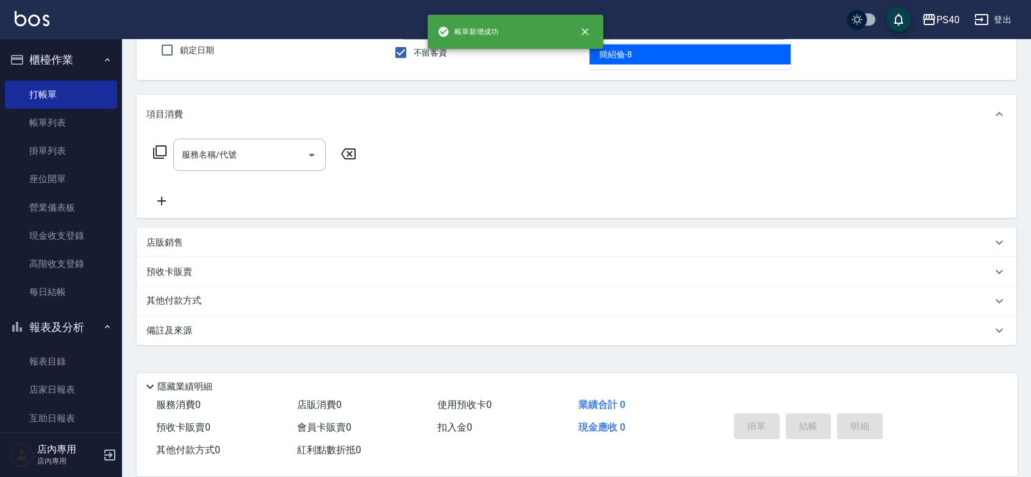
type input "[PERSON_NAME]-8"
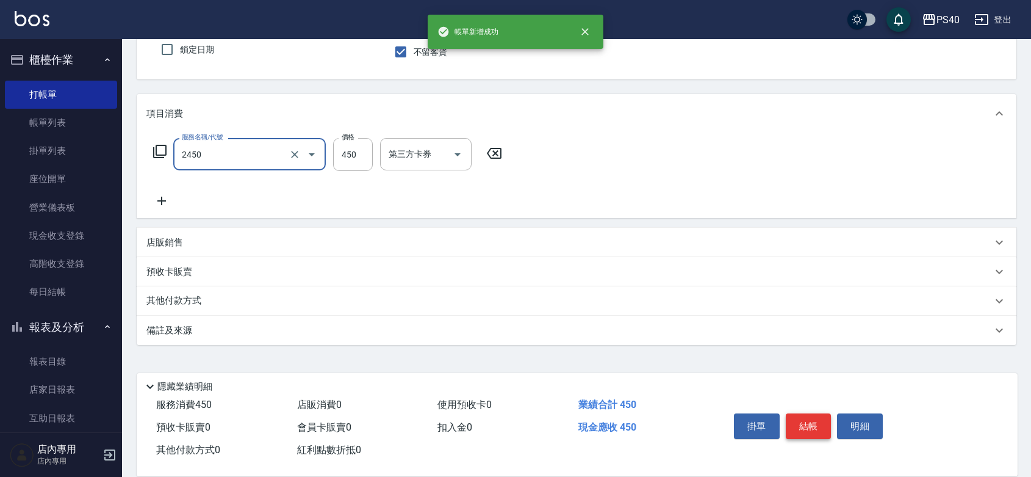
type input "C剪髮套餐(2450)"
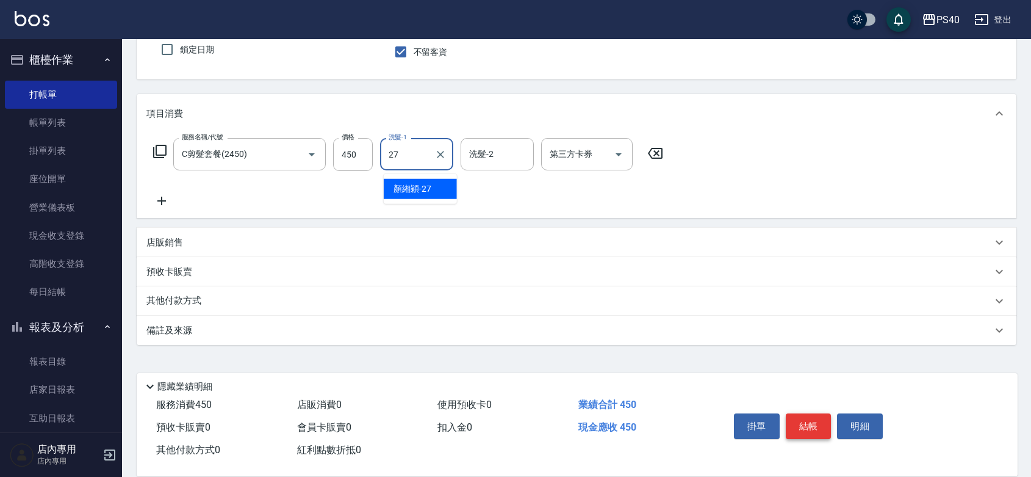
type input "顏緗穎-27"
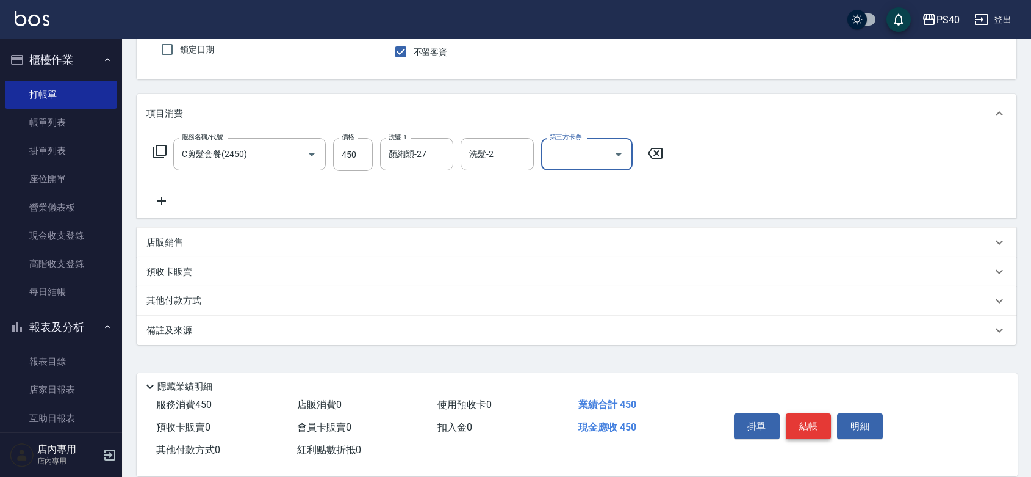
click at [819, 415] on button "結帳" at bounding box center [809, 426] width 46 height 26
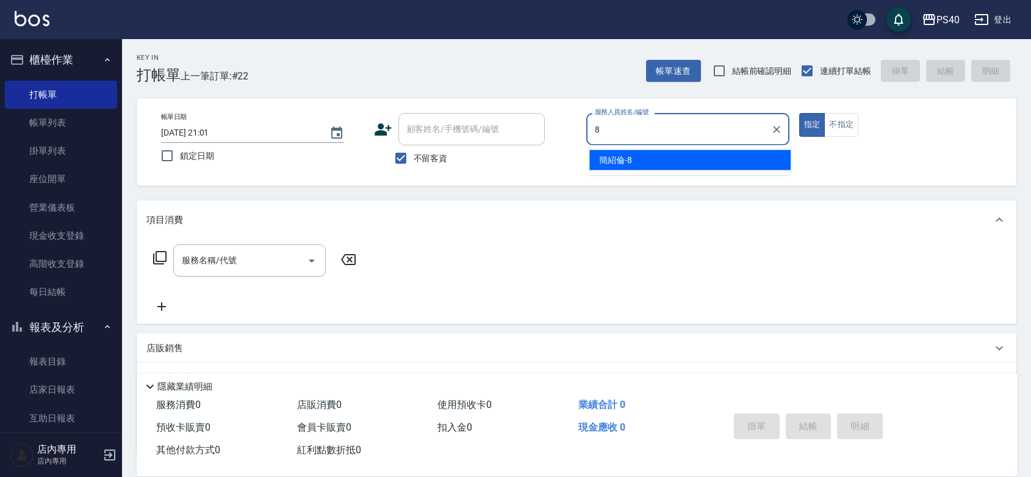
type input "[PERSON_NAME]-8"
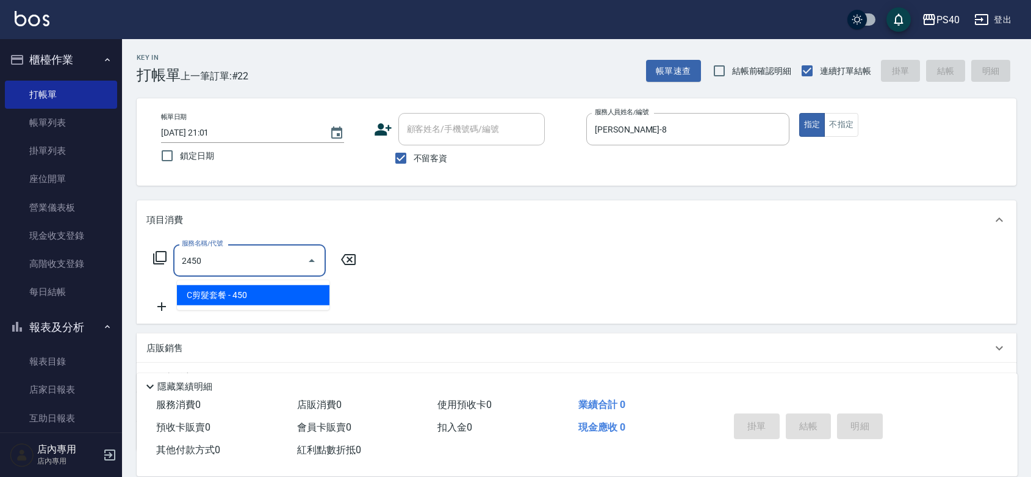
type input "C剪髮套餐(2450)"
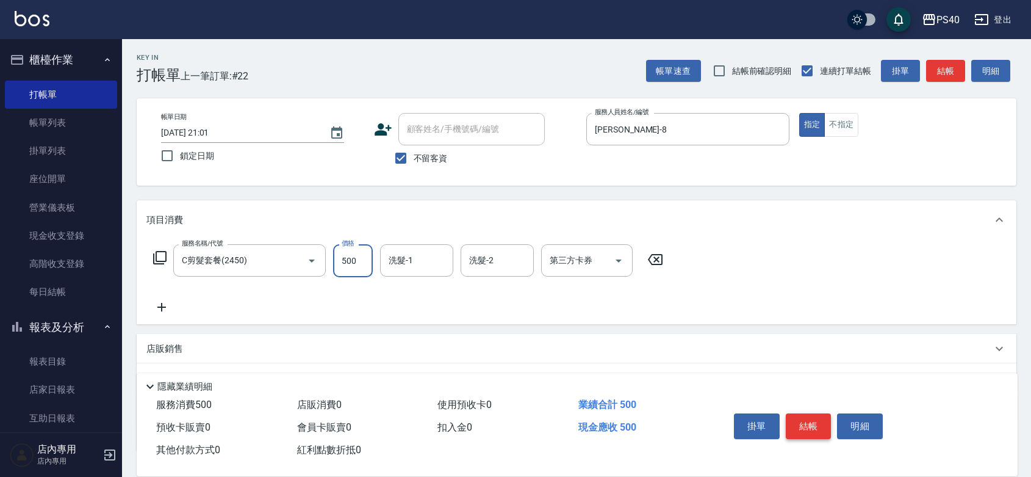
type input "500"
type input "顏緗穎-27"
click at [819, 415] on button "結帳" at bounding box center [809, 426] width 46 height 26
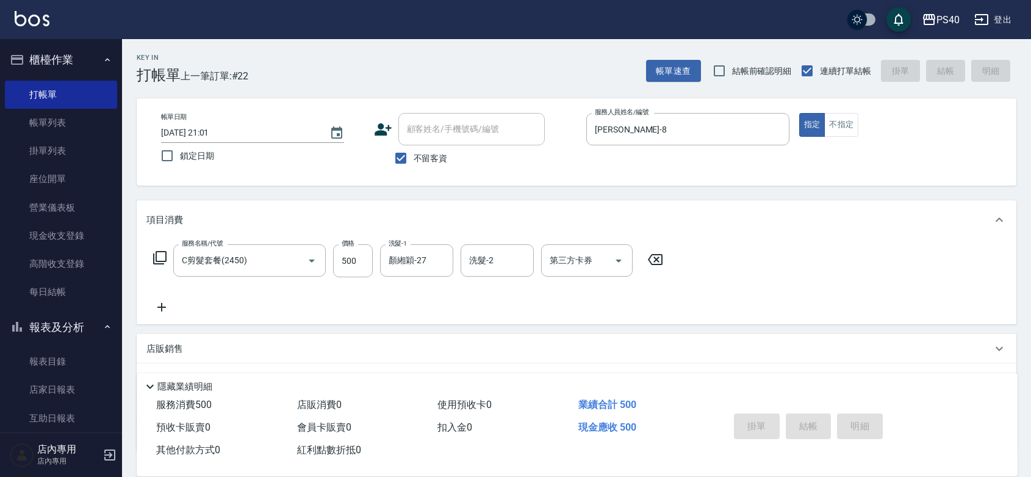
type input "[DATE] 21:02"
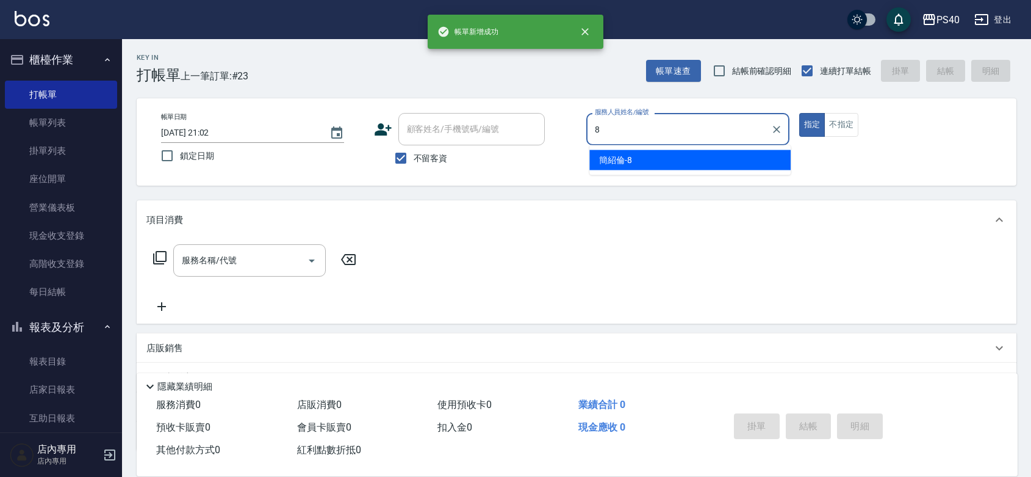
type input "[PERSON_NAME]-8"
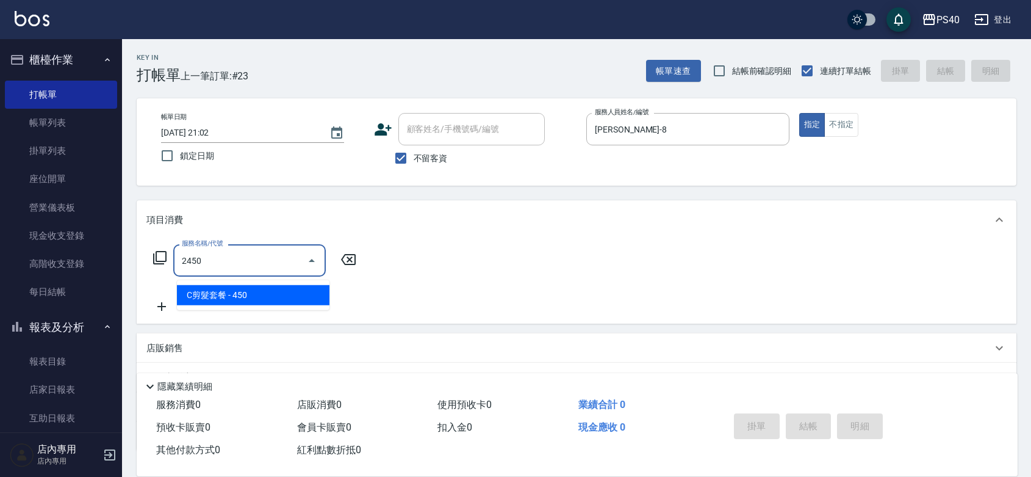
type input "C剪髮套餐(2450)"
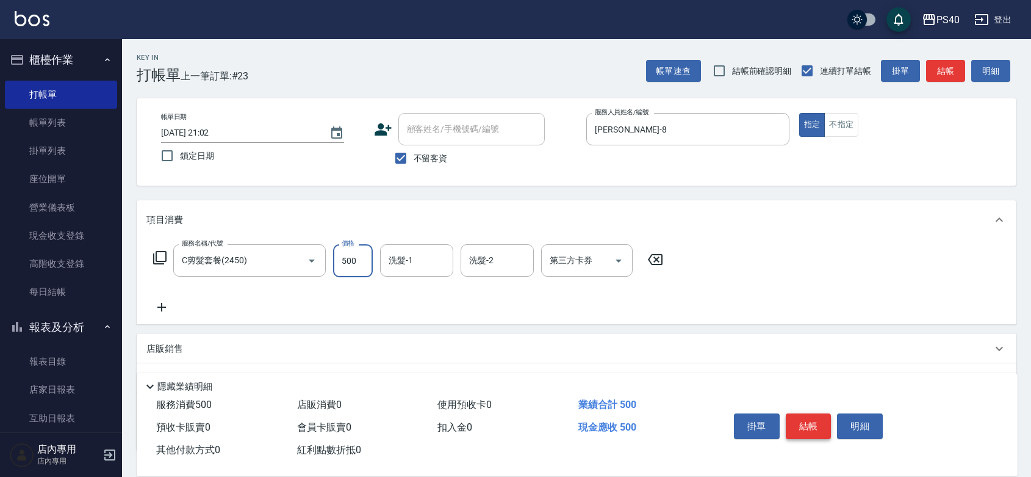
type input "500"
click at [819, 415] on button "結帳" at bounding box center [809, 426] width 46 height 26
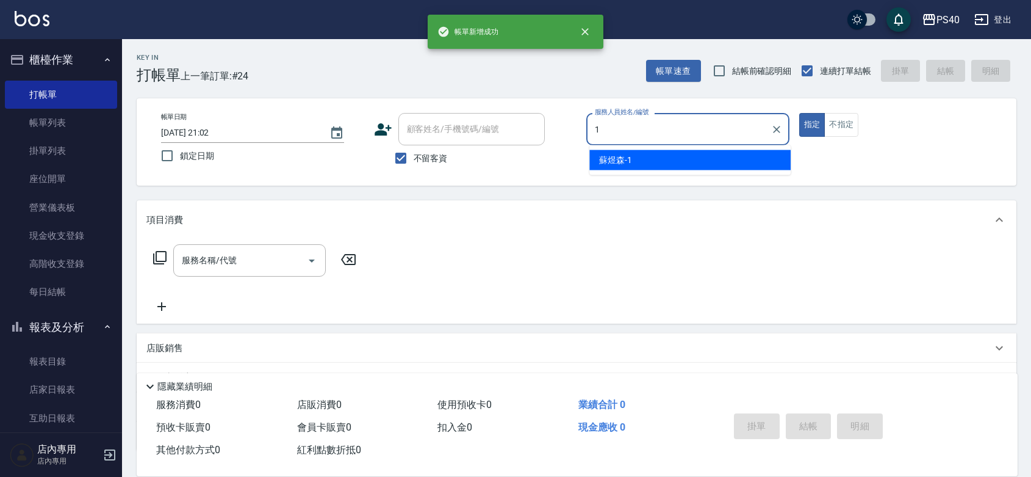
type input "[PERSON_NAME]-1"
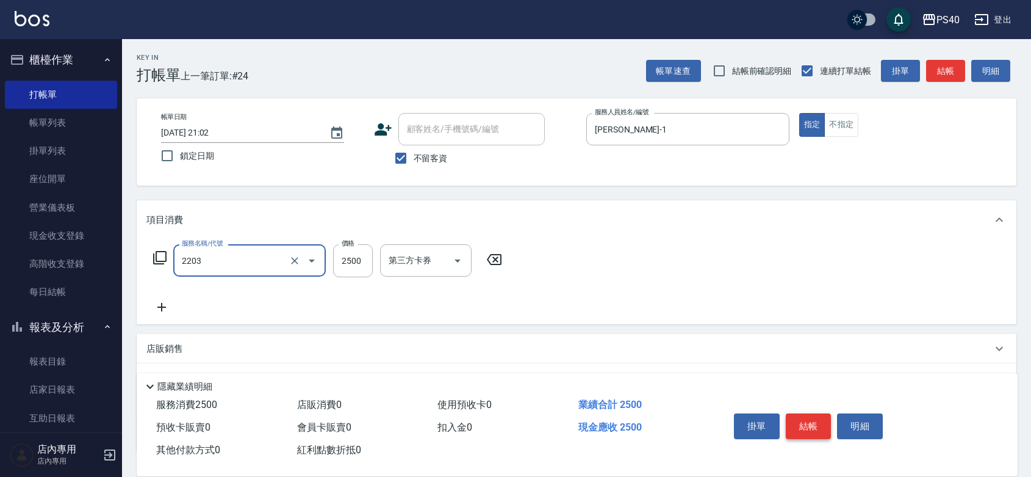
type input "燙髮C餐(短髮)(2203)"
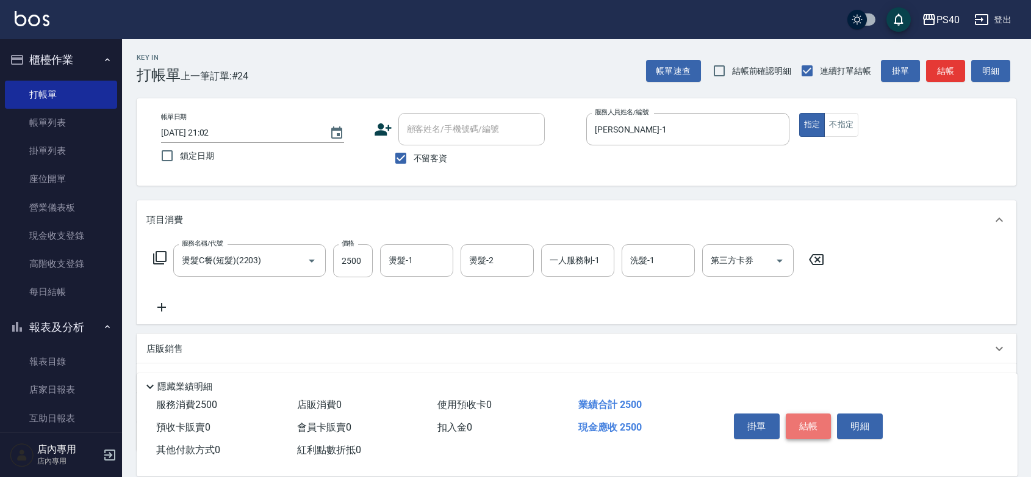
click at [819, 415] on button "結帳" at bounding box center [809, 426] width 46 height 26
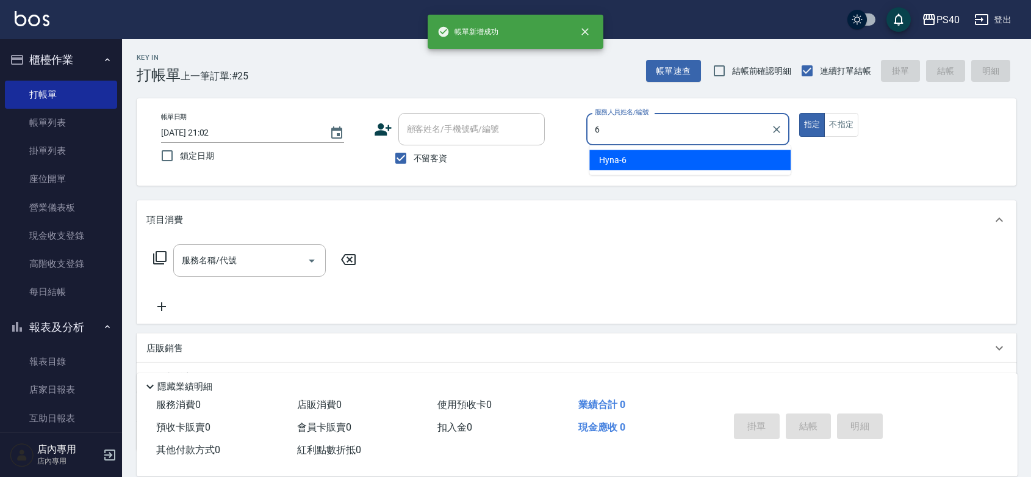
type input "Hyna-6"
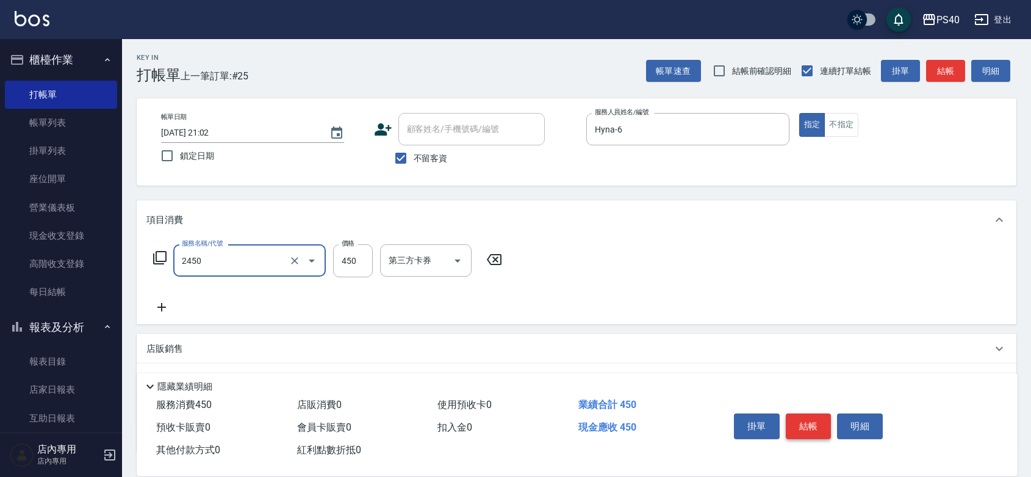
type input "C剪髮套餐(2450)"
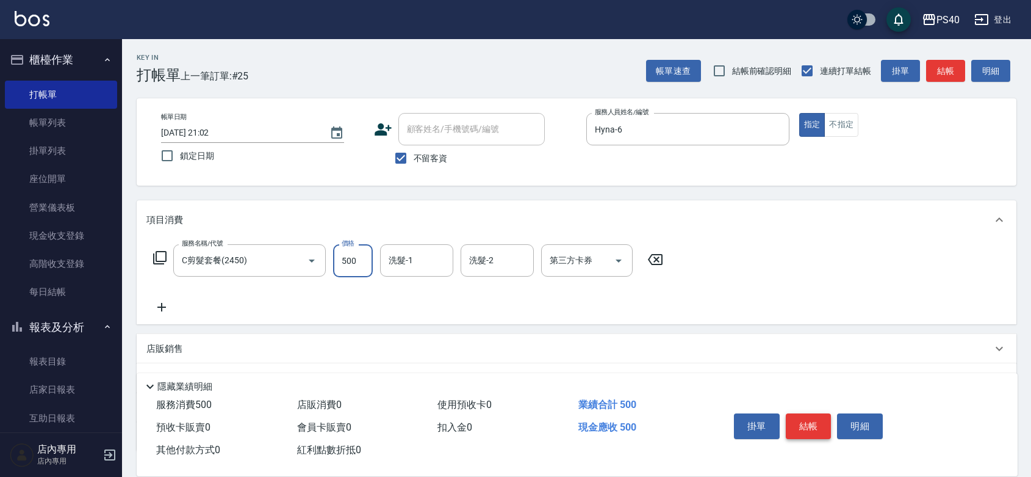
type input "500"
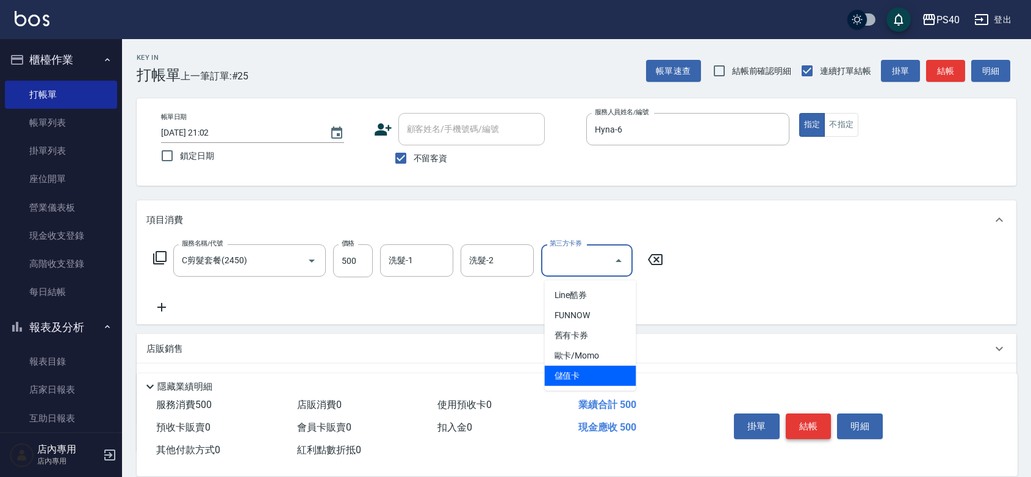
type input "儲值卡"
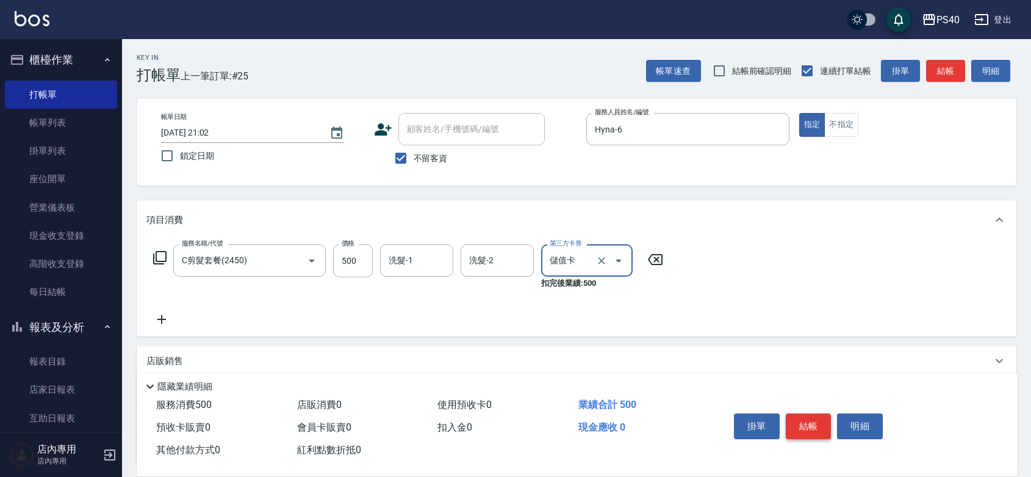
click at [819, 415] on button "結帳" at bounding box center [809, 426] width 46 height 26
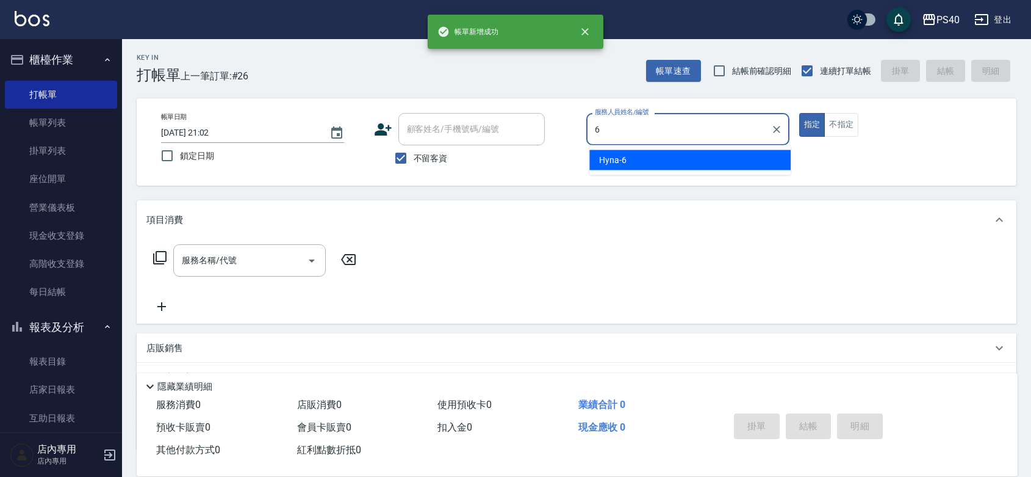
type input "Hyna-6"
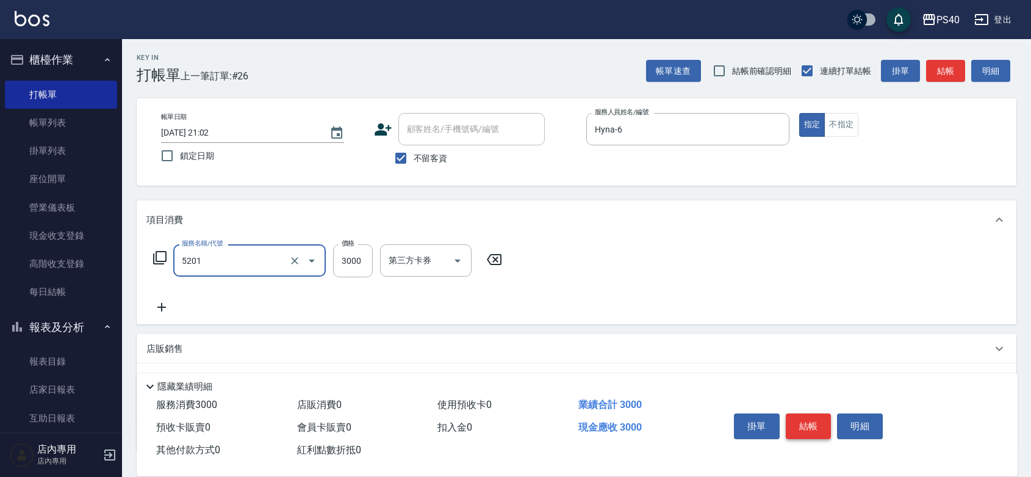
type input "染髮A餐(短髮)(5201)"
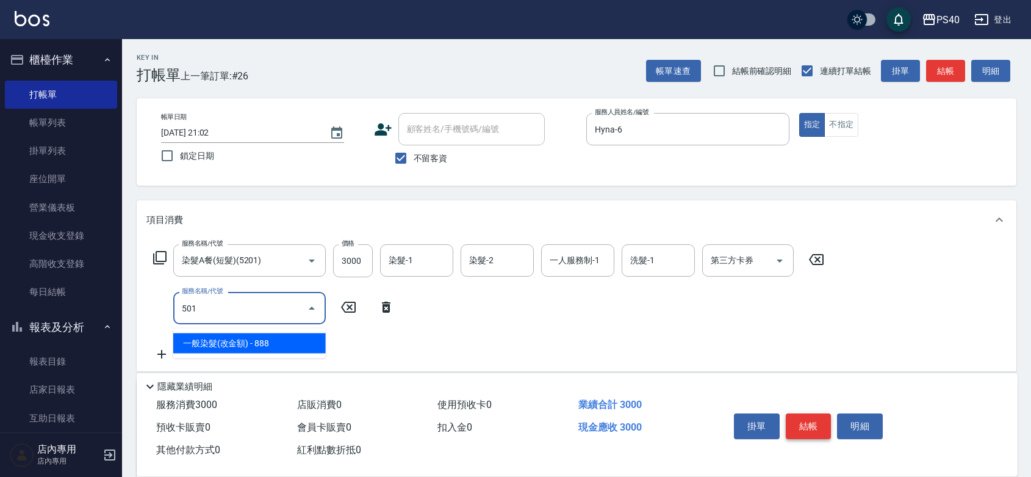
type input "一般染髮(改金額)(501)"
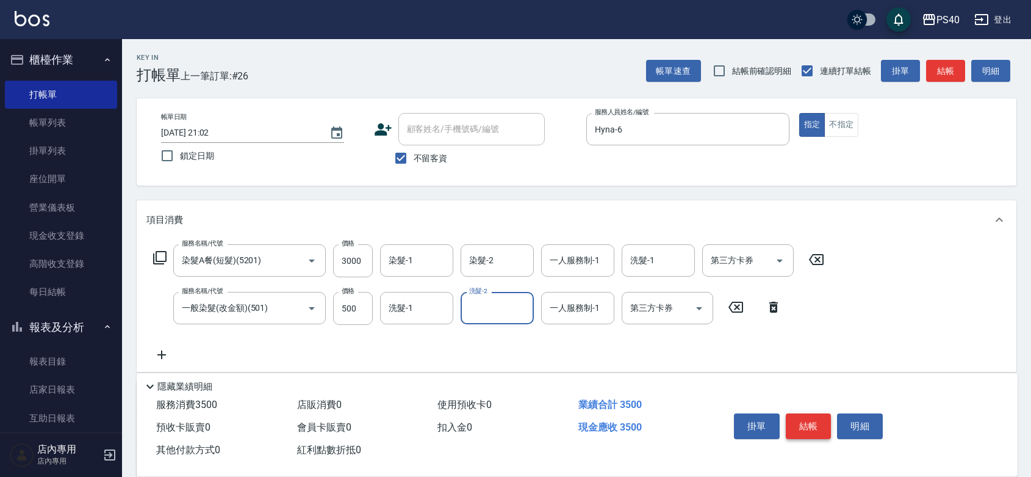
click at [819, 415] on button "結帳" at bounding box center [809, 426] width 46 height 26
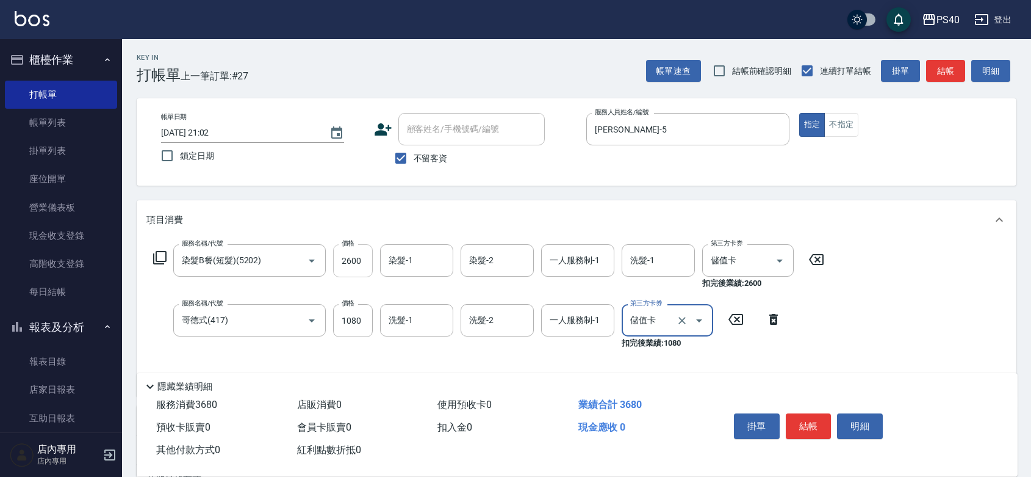
click at [366, 261] on input "2600" at bounding box center [353, 260] width 40 height 33
click at [921, 333] on div "服務名稱/代號 染髮B餐(短髮)(5202) 服務名稱/代號 價格 2340 價格 染髮-1 染髮-1 染髮-2 染髮-2 一人服務制-1 一人服務制-1 洗…" at bounding box center [577, 317] width 880 height 157
click at [822, 413] on button "結帳" at bounding box center [809, 426] width 46 height 26
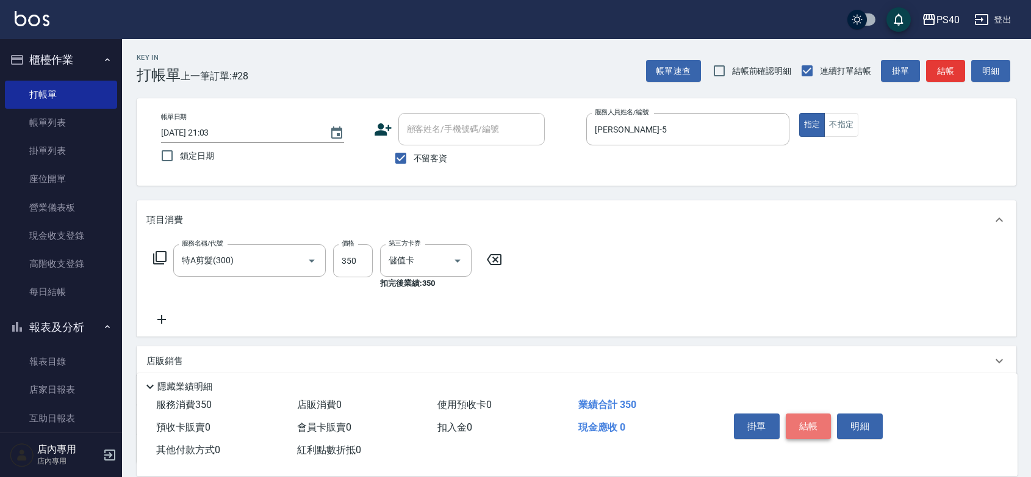
click at [822, 413] on button "結帳" at bounding box center [809, 426] width 46 height 26
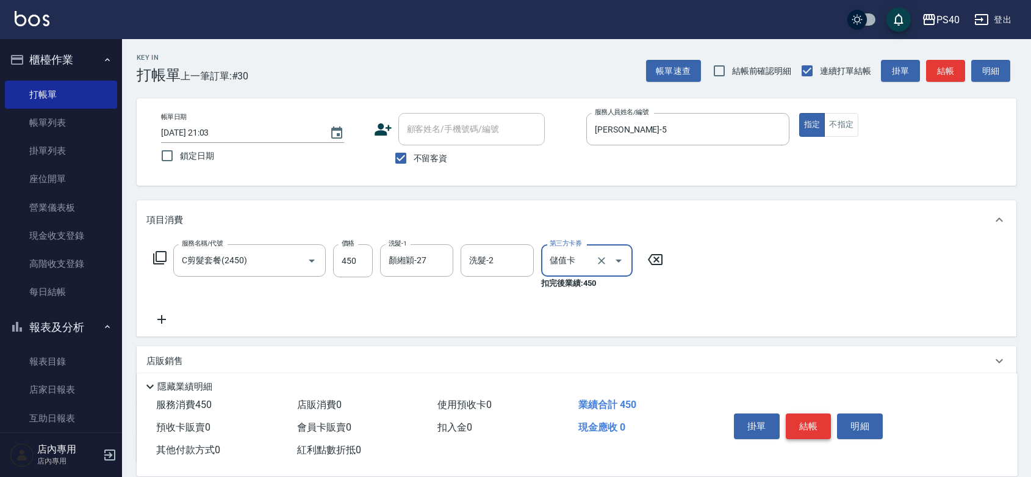
click at [822, 413] on button "結帳" at bounding box center [809, 426] width 46 height 26
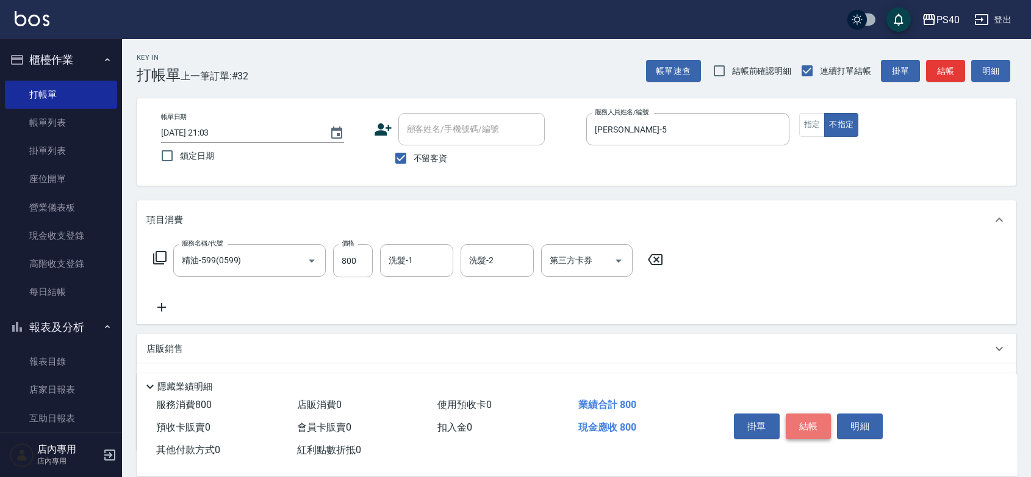
click at [821, 413] on button "結帳" at bounding box center [809, 426] width 46 height 26
click at [819, 413] on button "結帳" at bounding box center [809, 426] width 46 height 26
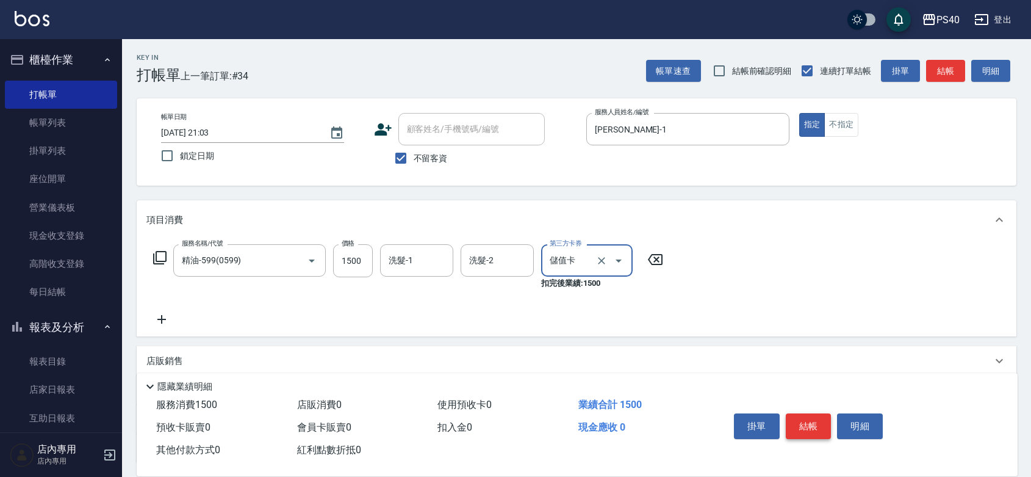
click at [819, 413] on button "結帳" at bounding box center [809, 426] width 46 height 26
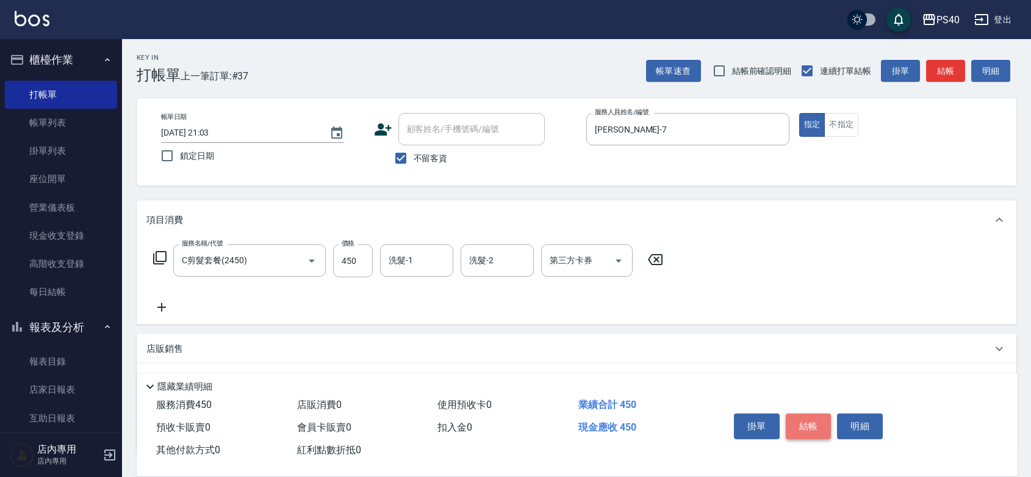
click at [815, 414] on button "結帳" at bounding box center [809, 426] width 46 height 26
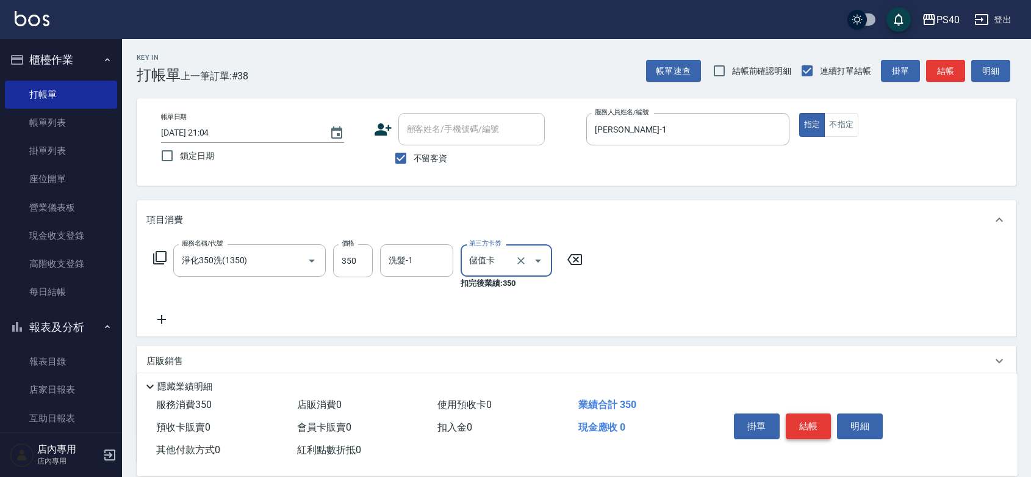
click at [815, 414] on button "結帳" at bounding box center [809, 426] width 46 height 26
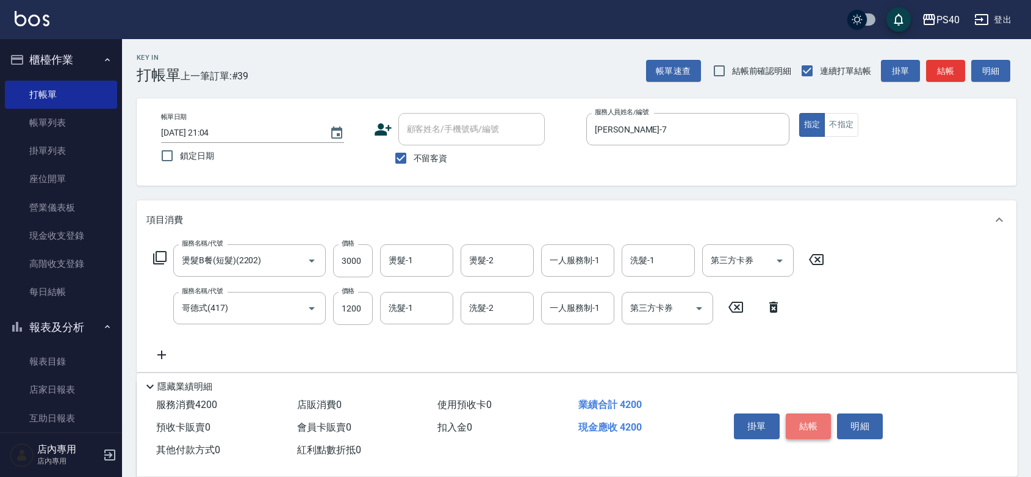
click at [815, 414] on button "結帳" at bounding box center [809, 426] width 46 height 26
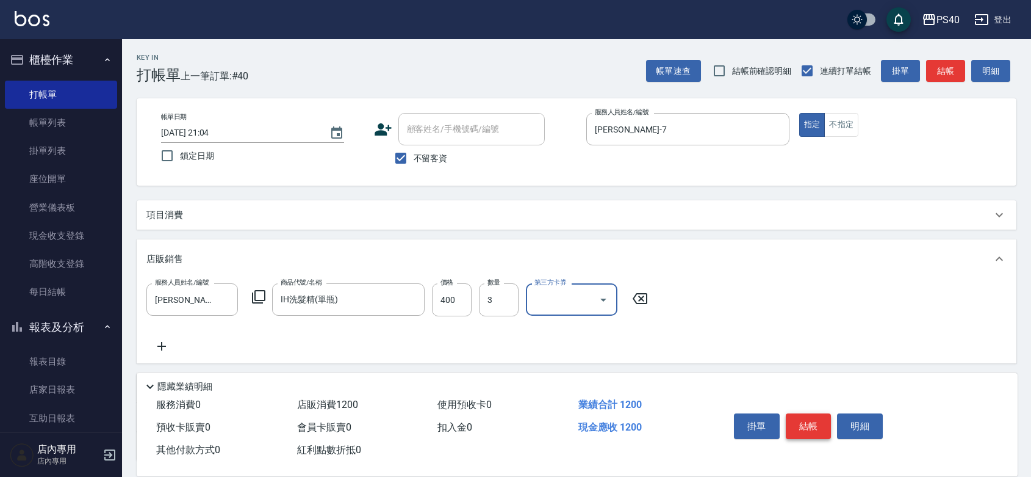
click at [815, 414] on button "結帳" at bounding box center [809, 426] width 46 height 26
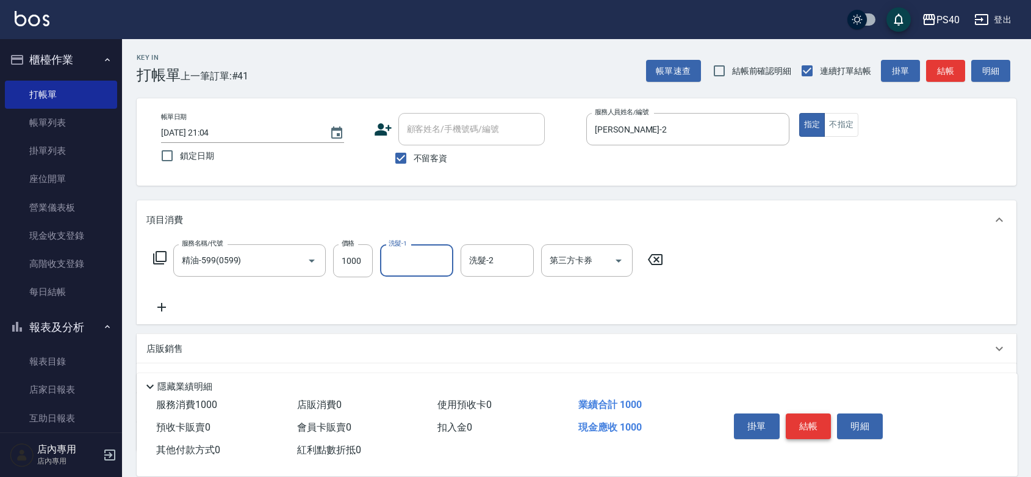
click at [815, 414] on button "結帳" at bounding box center [809, 426] width 46 height 26
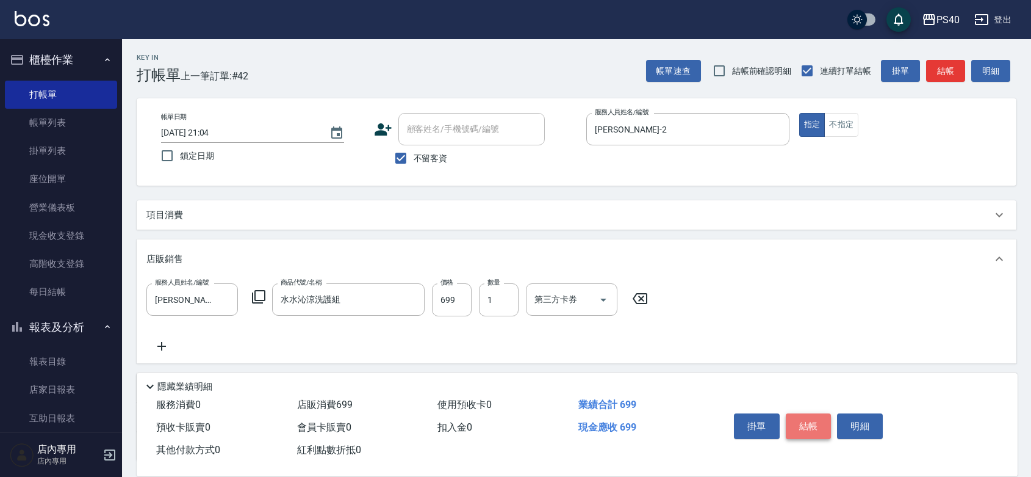
click at [815, 414] on button "結帳" at bounding box center [809, 426] width 46 height 26
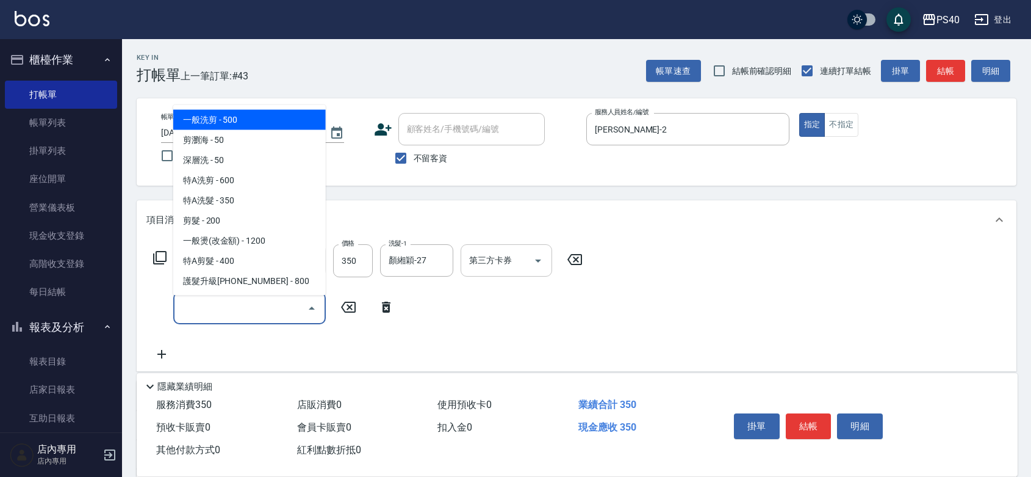
click at [541, 267] on icon "Open" at bounding box center [538, 260] width 15 height 15
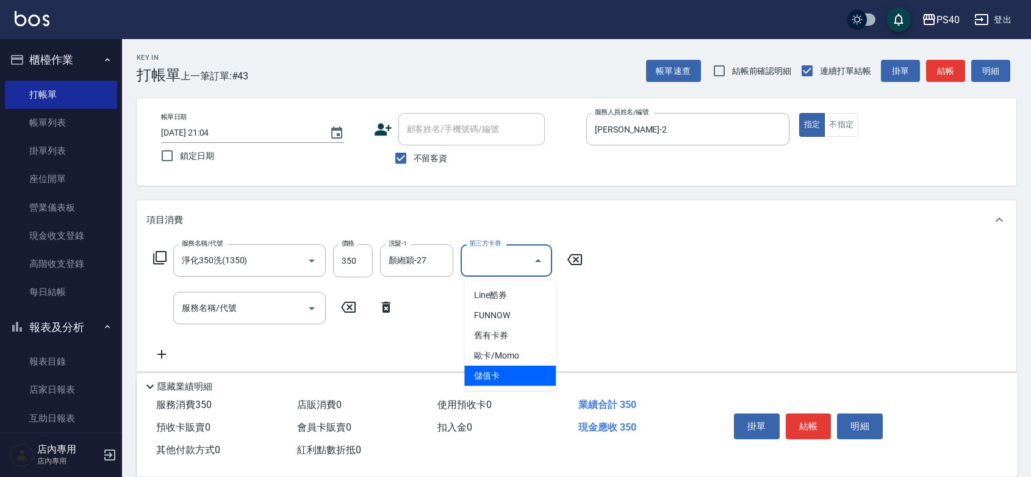
click at [519, 378] on span "儲值卡" at bounding box center [510, 375] width 92 height 20
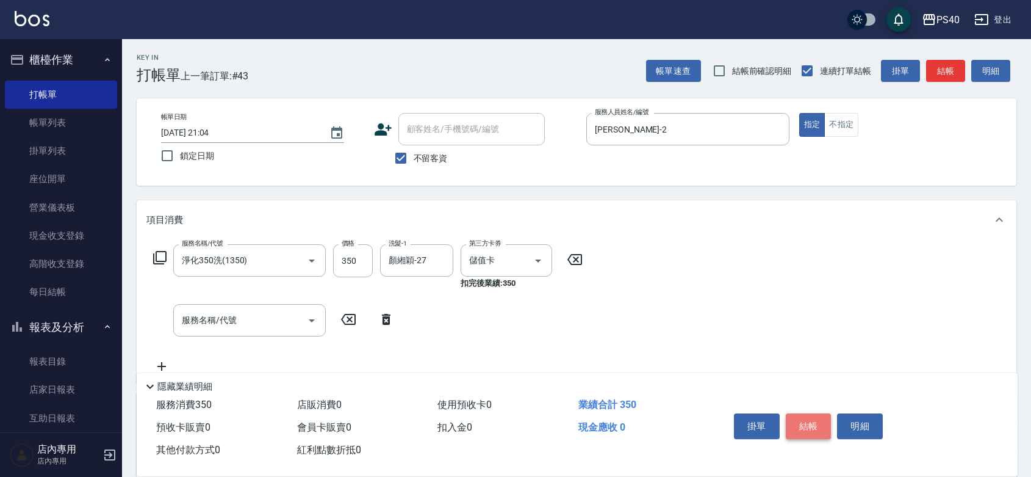
click at [813, 413] on button "結帳" at bounding box center [809, 426] width 46 height 26
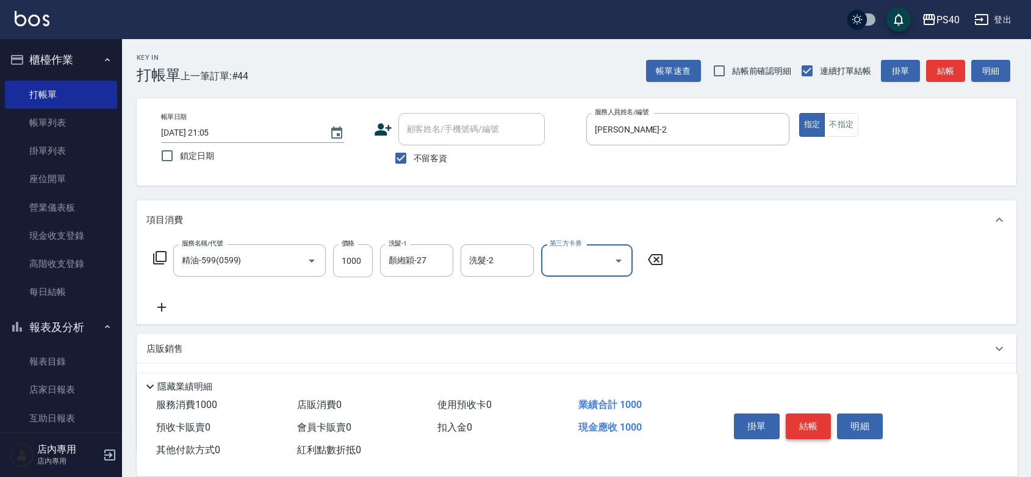
click at [813, 413] on button "結帳" at bounding box center [809, 426] width 46 height 26
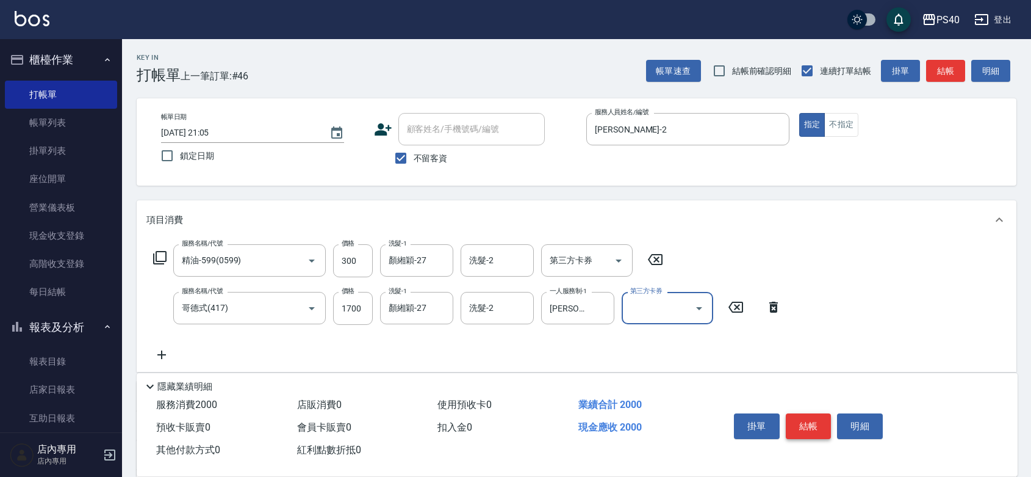
click at [813, 413] on button "結帳" at bounding box center [809, 426] width 46 height 26
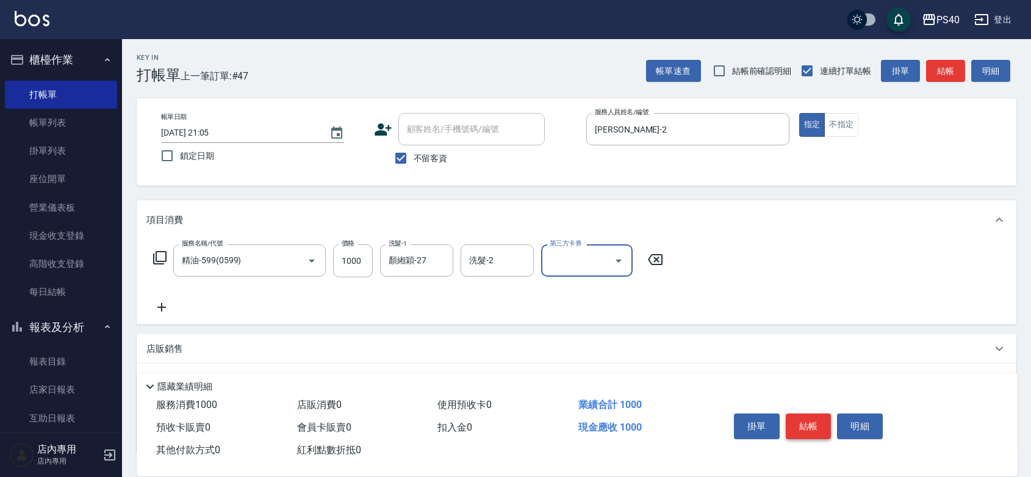
click at [813, 413] on button "結帳" at bounding box center [809, 426] width 46 height 26
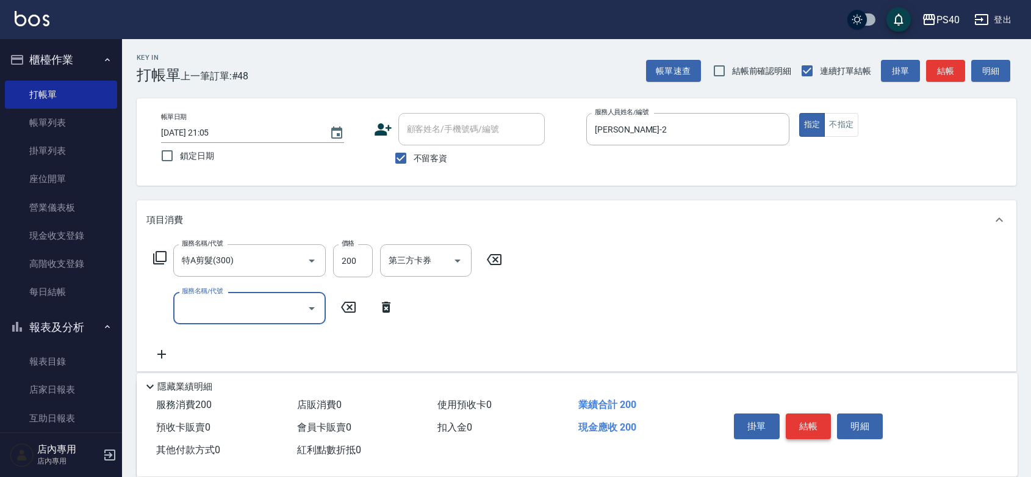
click at [813, 413] on button "結帳" at bounding box center [809, 426] width 46 height 26
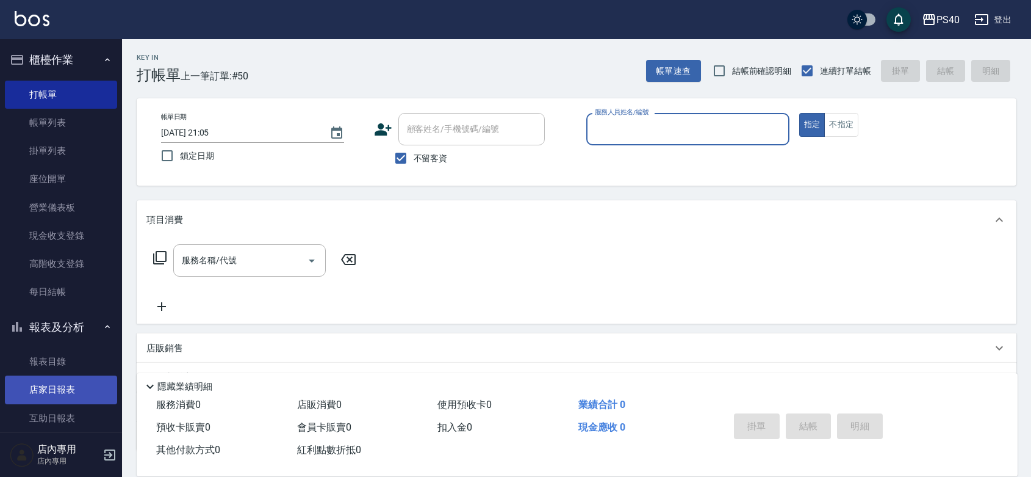
drag, startPoint x: 59, startPoint y: 397, endPoint x: 61, endPoint y: 391, distance: 6.6
click at [59, 397] on link "店家日報表" at bounding box center [61, 389] width 112 height 28
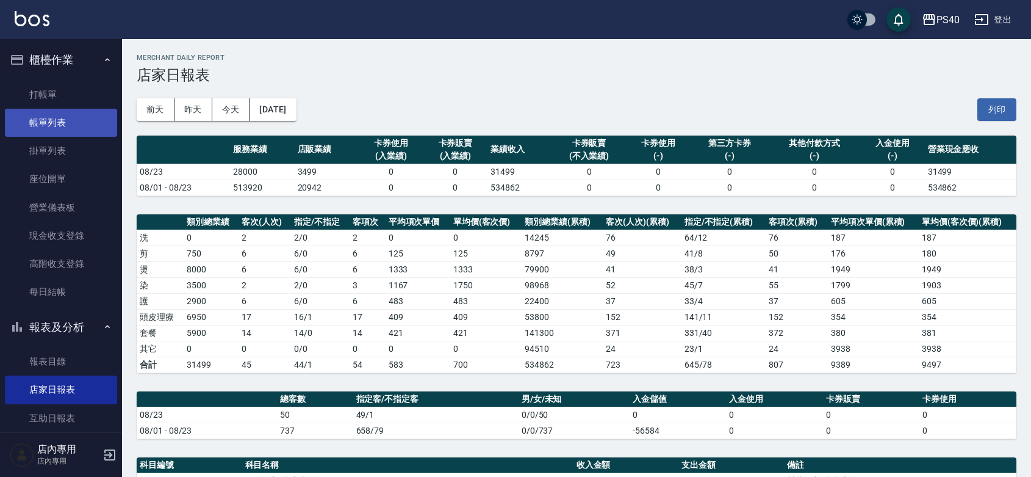
click at [64, 120] on link "帳單列表" at bounding box center [61, 123] width 112 height 28
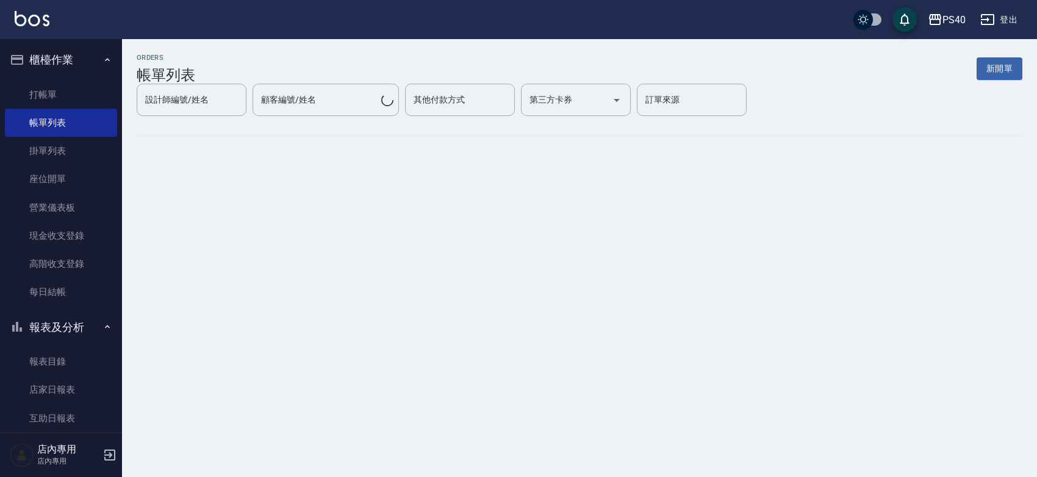
click at [247, 113] on div "設計師編號/姓名 設計師編號/姓名" at bounding box center [192, 100] width 110 height 32
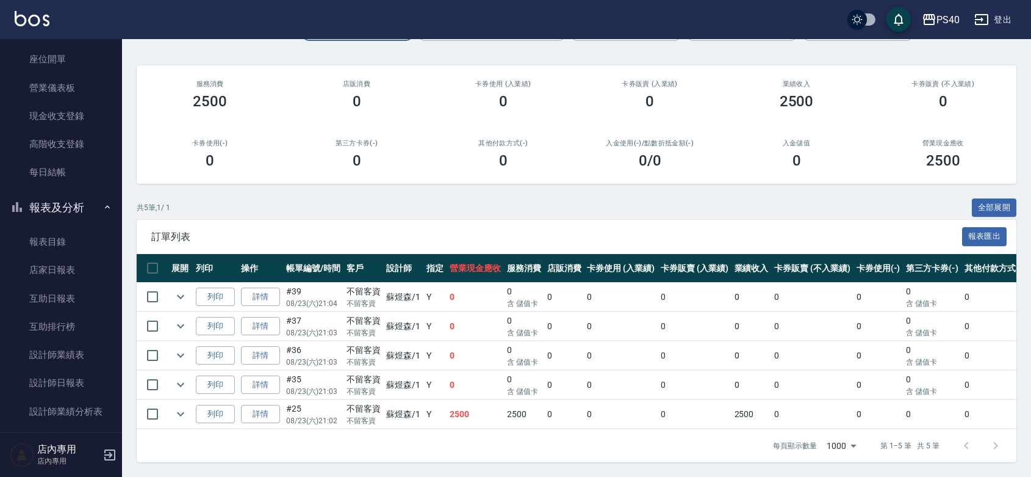
scroll to position [178, 0]
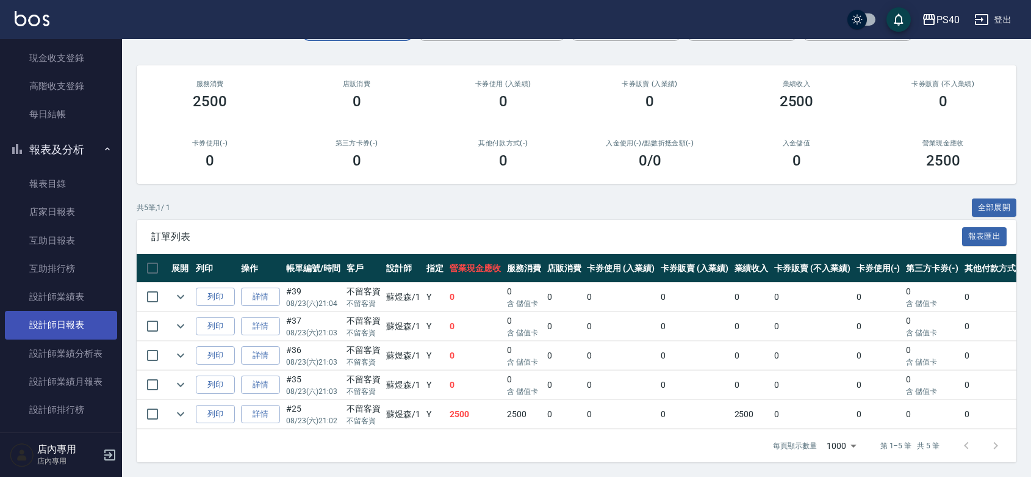
click at [68, 322] on link "設計師日報表" at bounding box center [61, 325] width 112 height 28
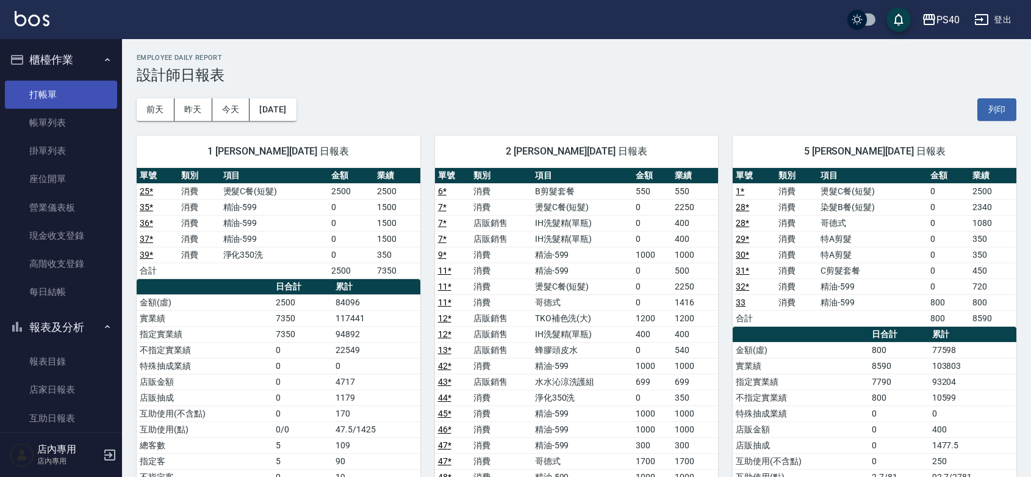
click at [52, 98] on link "打帳單" at bounding box center [61, 95] width 112 height 28
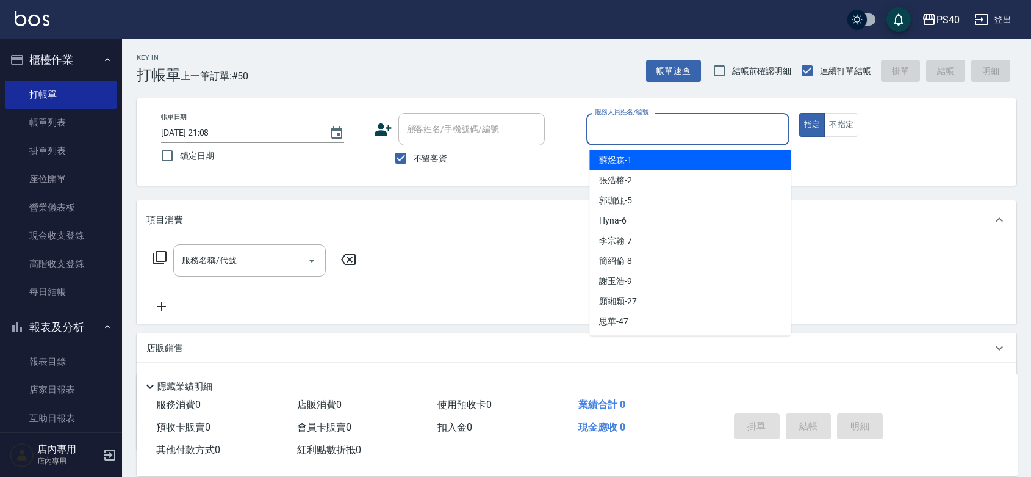
click at [723, 130] on input "服務人員姓名/編號" at bounding box center [688, 128] width 192 height 21
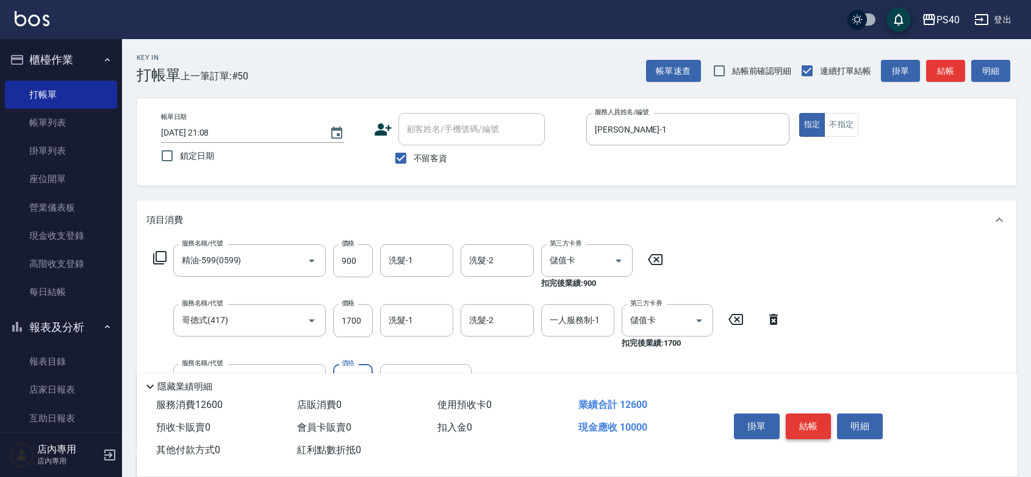
click at [812, 417] on button "結帳" at bounding box center [809, 426] width 46 height 26
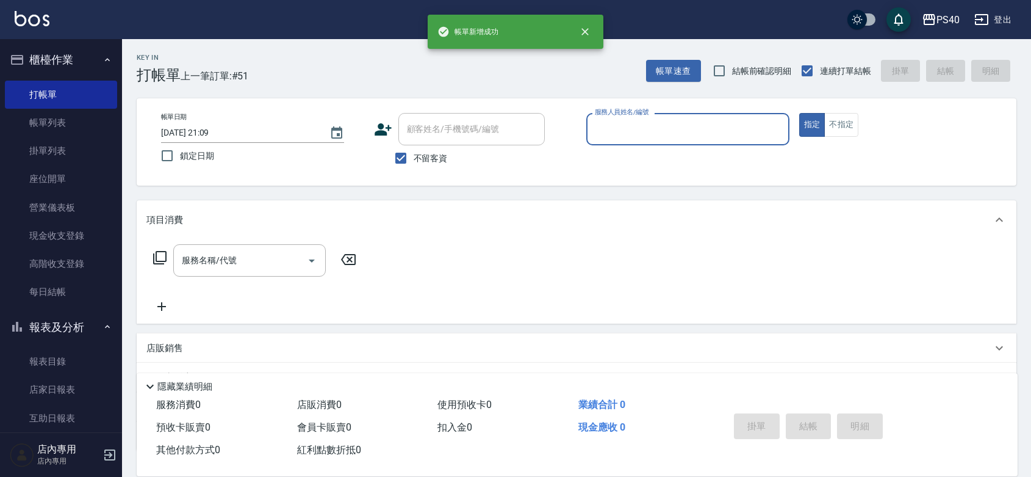
click at [657, 135] on input "服務人員姓名/編號" at bounding box center [688, 128] width 192 height 21
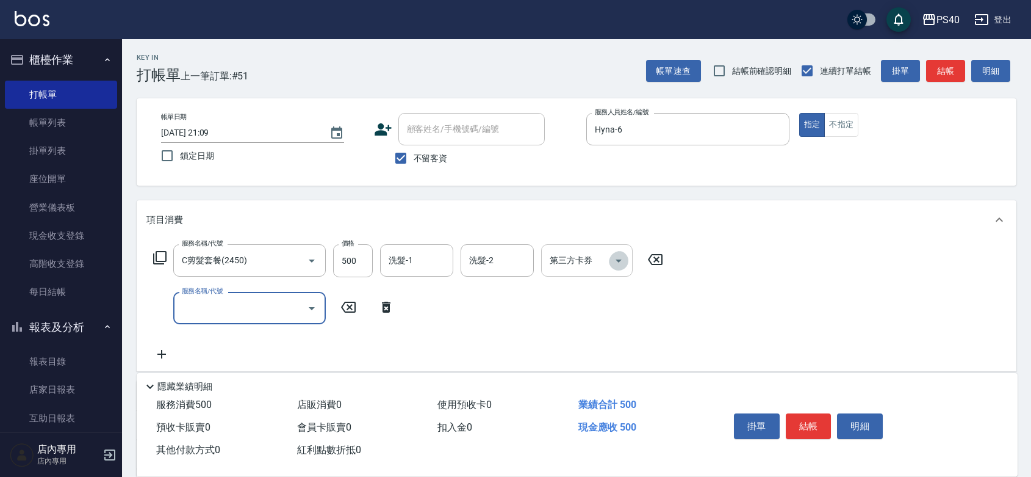
click at [617, 270] on button "Open" at bounding box center [619, 261] width 20 height 20
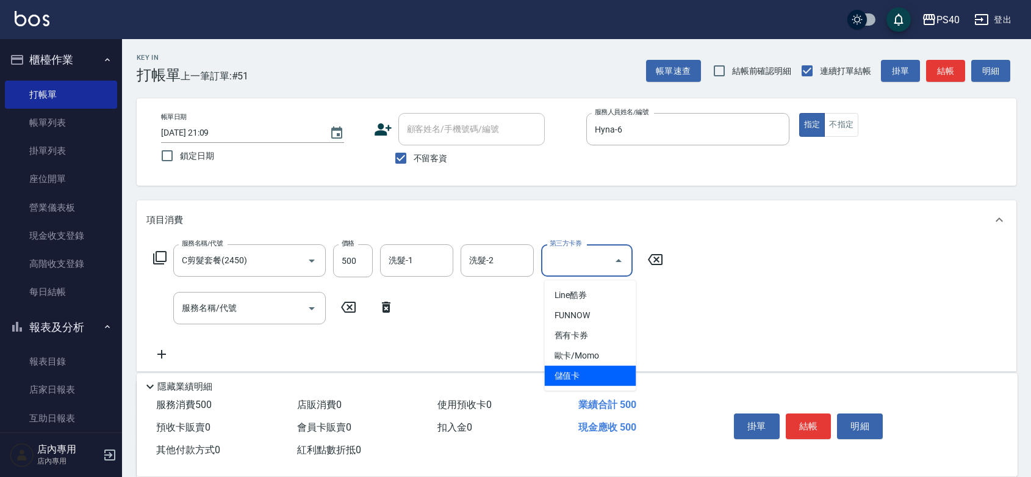
click at [596, 375] on span "儲值卡" at bounding box center [591, 375] width 92 height 20
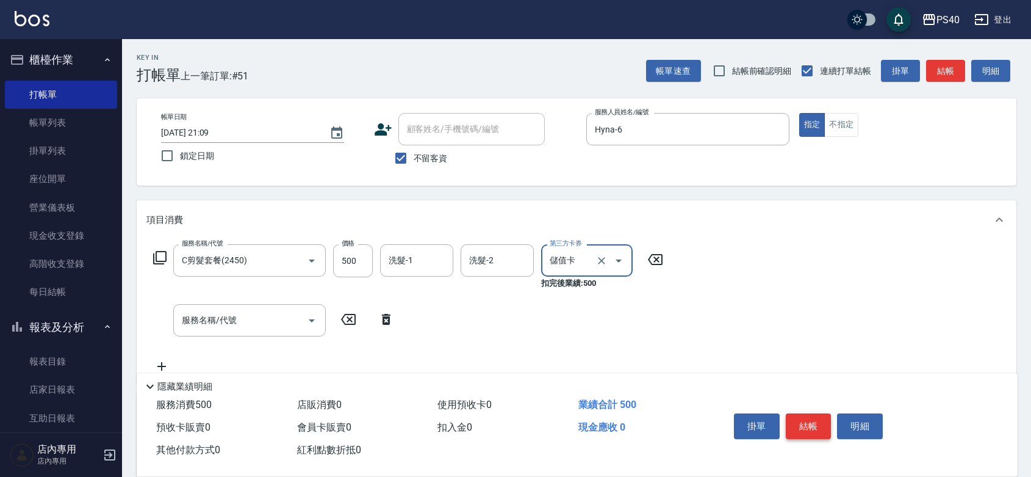
click at [812, 413] on button "結帳" at bounding box center [809, 426] width 46 height 26
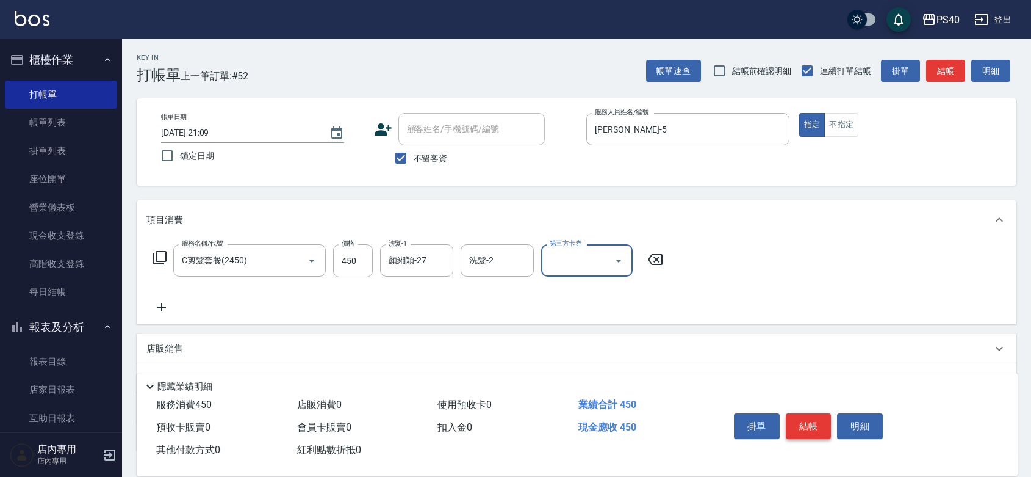
click at [810, 413] on button "結帳" at bounding box center [809, 426] width 46 height 26
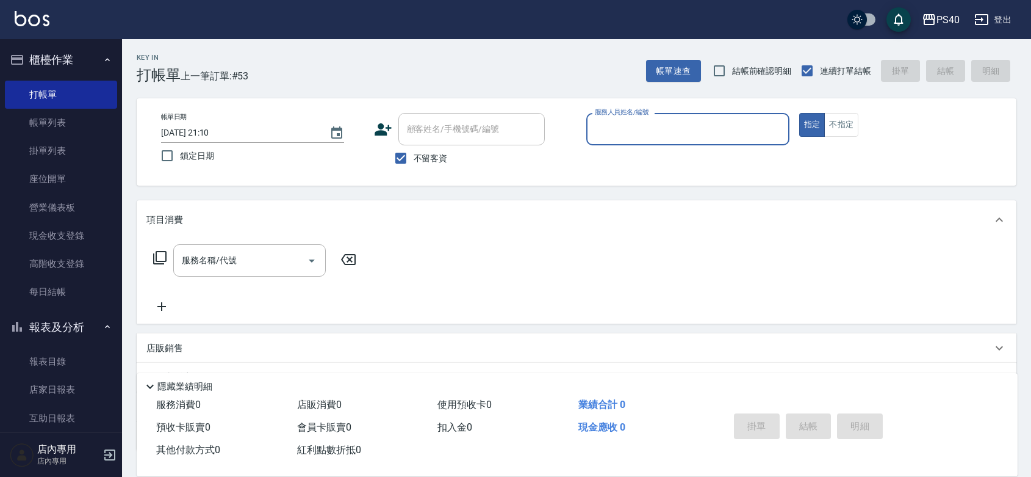
drag, startPoint x: 66, startPoint y: 123, endPoint x: 715, endPoint y: 232, distance: 657.8
click at [66, 123] on link "帳單列表" at bounding box center [61, 123] width 112 height 28
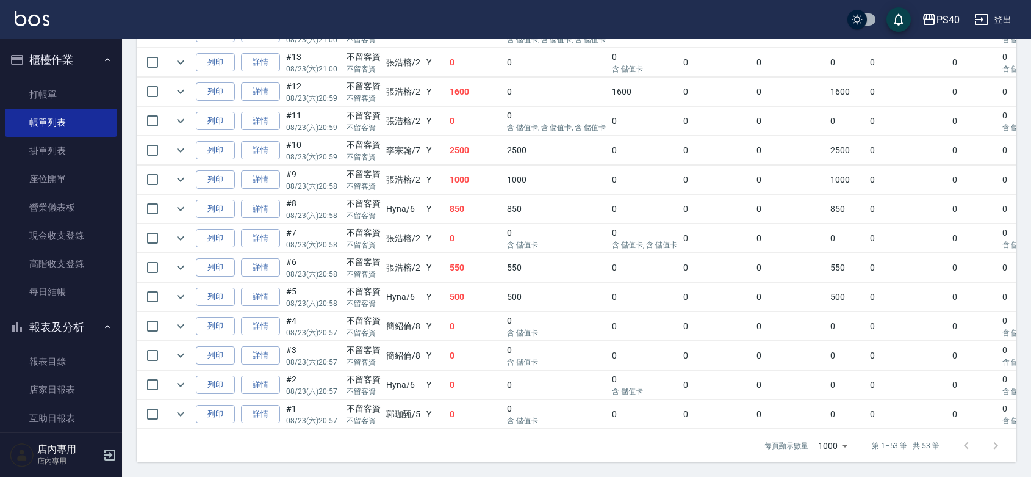
scroll to position [1726, 0]
click at [273, 405] on link "詳情" at bounding box center [260, 414] width 39 height 19
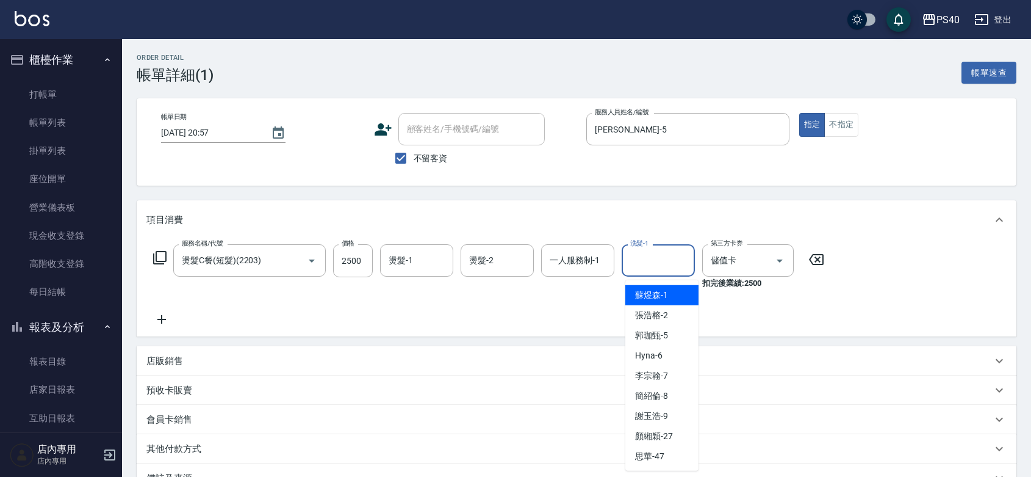
click at [664, 264] on input "洗髮-1" at bounding box center [658, 260] width 62 height 21
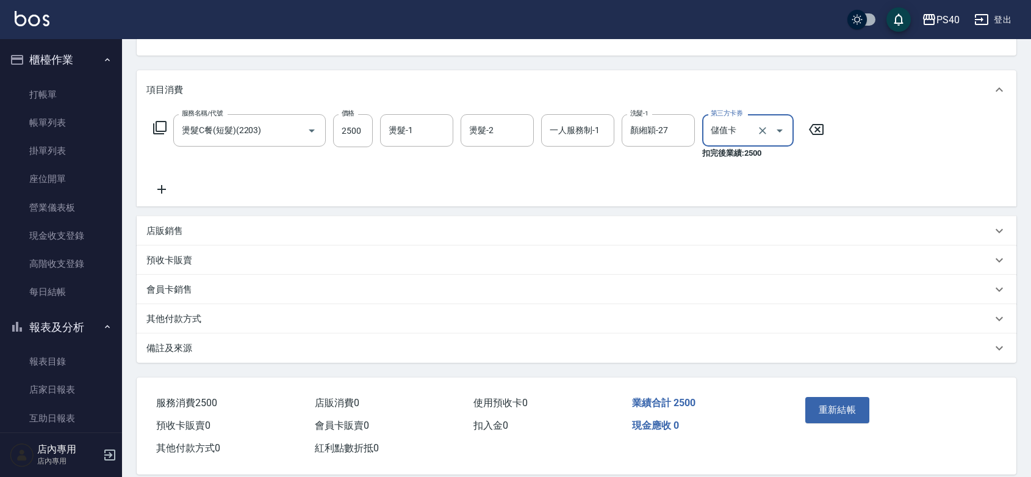
scroll to position [165, 0]
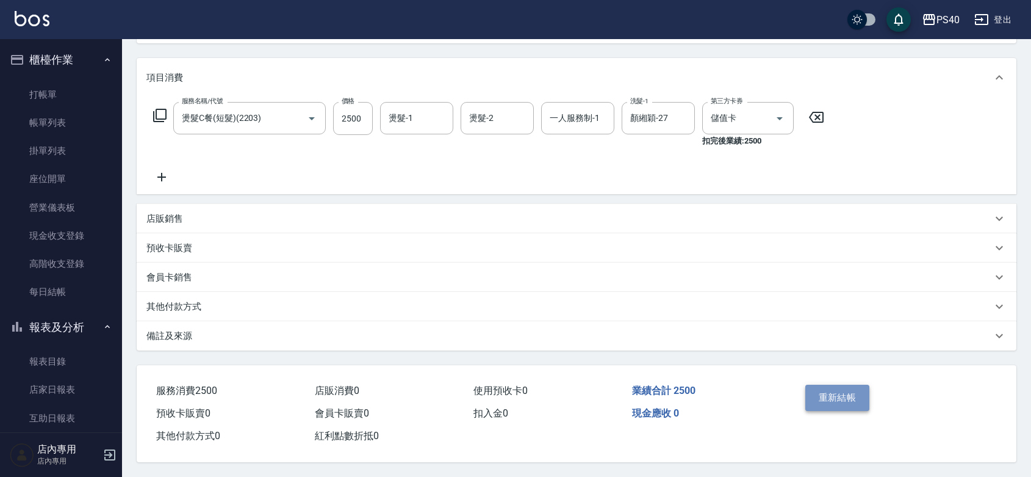
click at [823, 384] on button "重新結帳" at bounding box center [837, 397] width 65 height 26
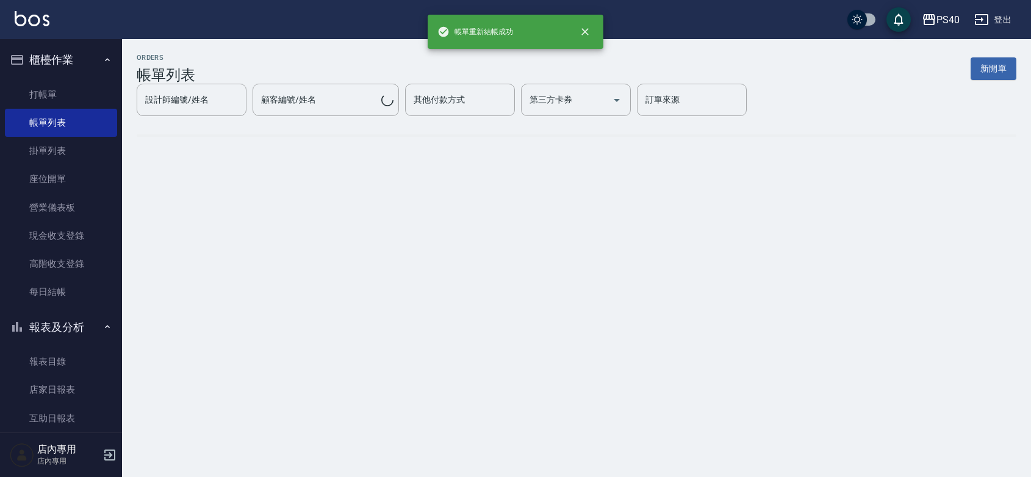
scroll to position [358, 0]
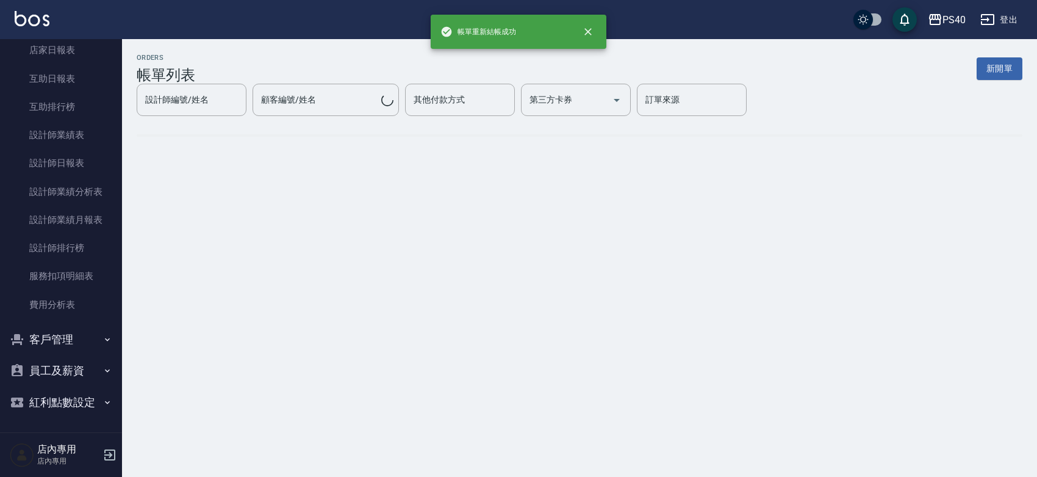
click at [59, 394] on button "紅利點數設定" at bounding box center [61, 402] width 112 height 32
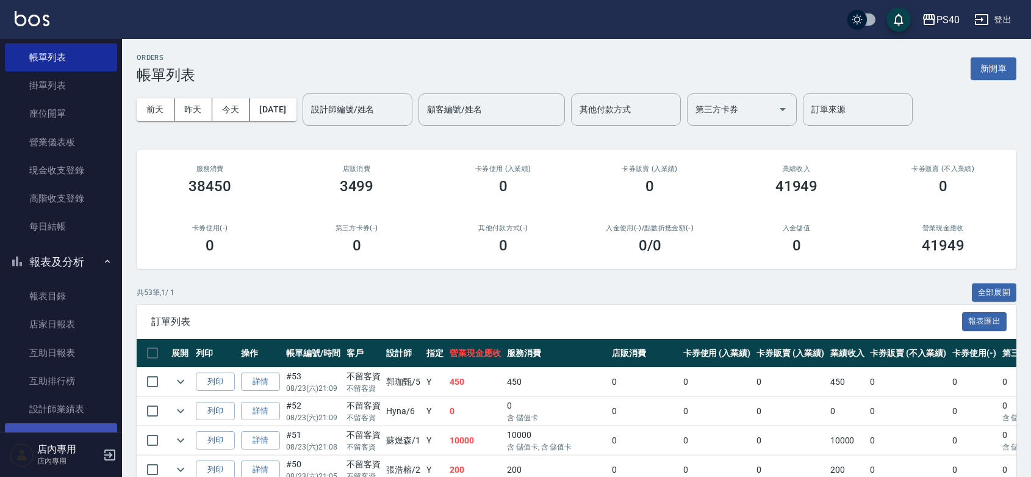
scroll to position [0, 0]
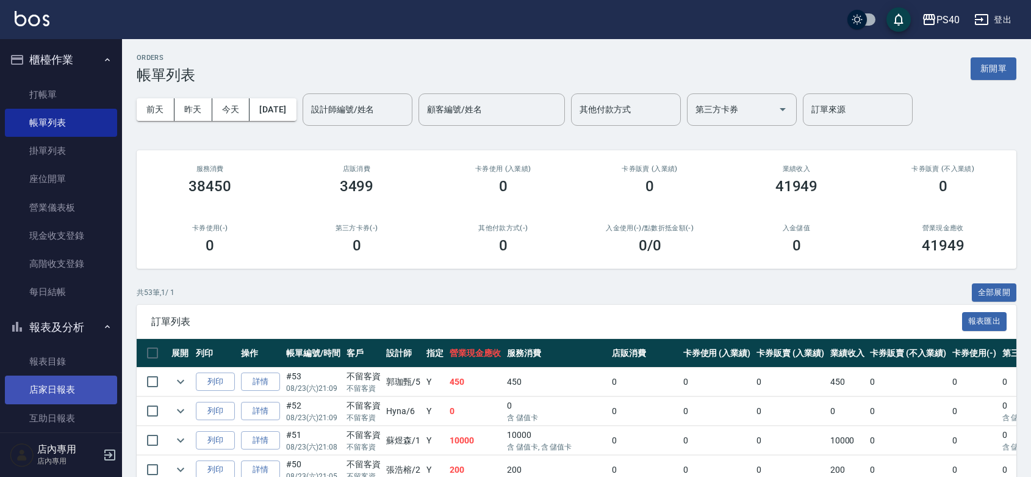
click at [61, 403] on link "店家日報表" at bounding box center [61, 389] width 112 height 28
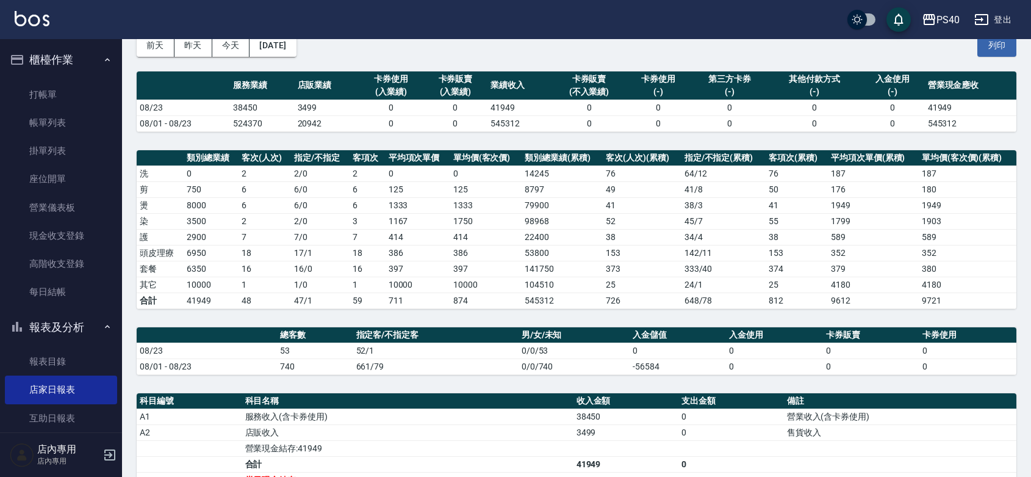
scroll to position [302, 0]
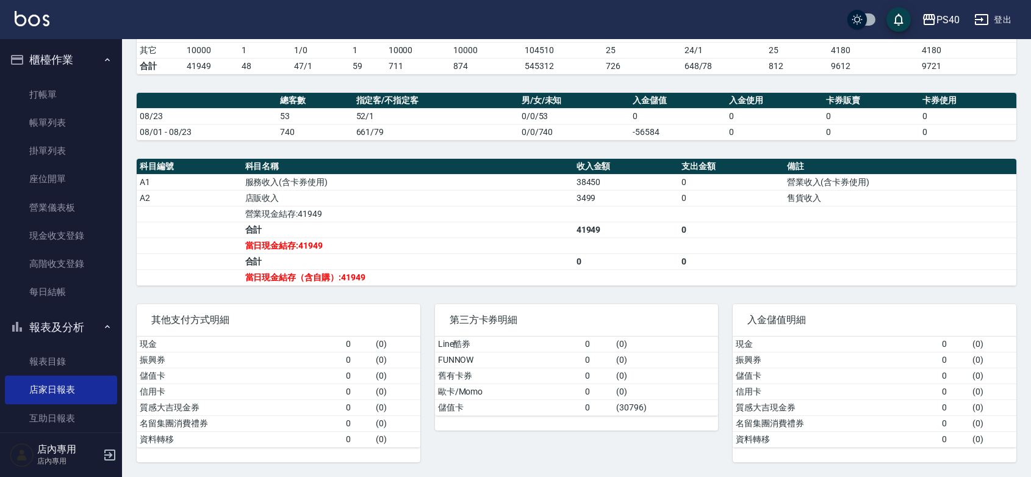
click at [0, 168] on nav "櫃檯作業 打帳單 帳單列表 掛單列表 座位開單 營業儀表板 現金收支登錄 高階收支登錄 每日結帳 報表及分析 報表目錄 店家日報表 互助日報表 互助排行榜 設…" at bounding box center [61, 235] width 122 height 393
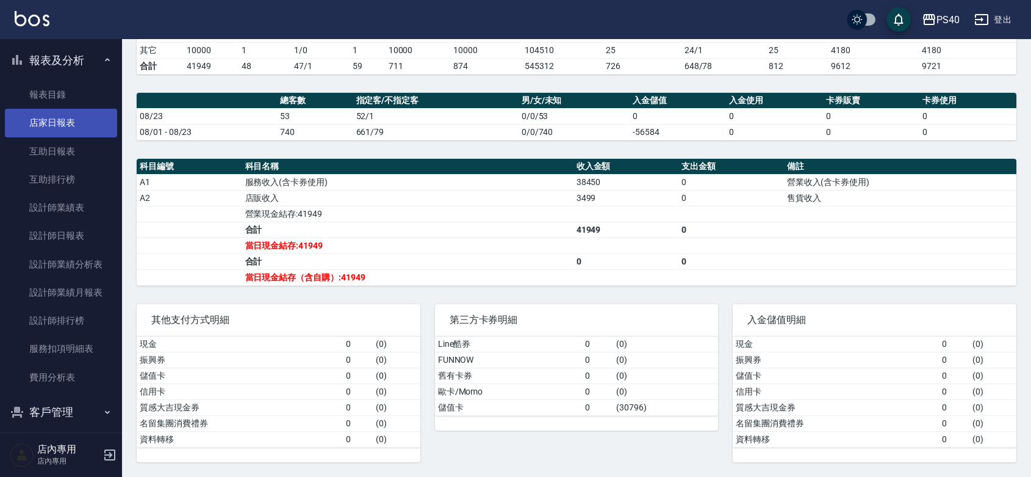
scroll to position [397, 0]
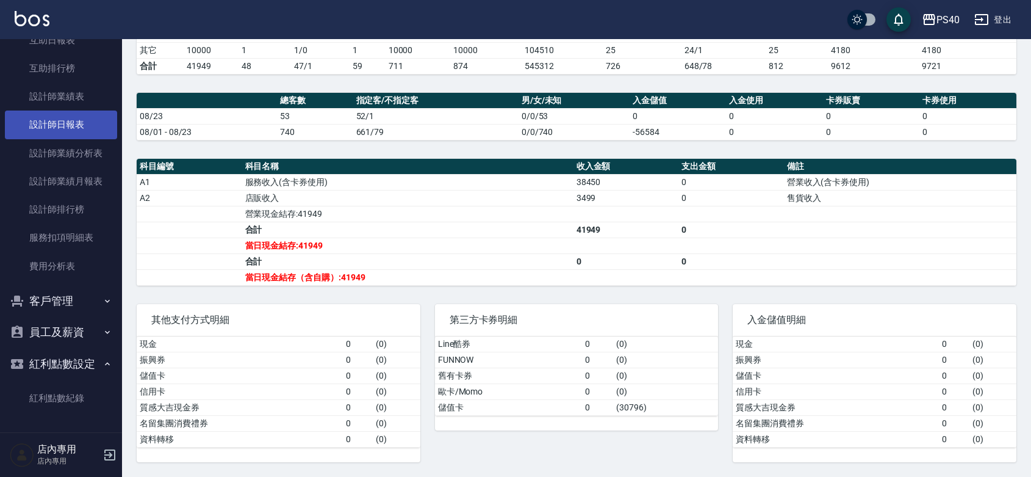
drag, startPoint x: 58, startPoint y: 103, endPoint x: 89, endPoint y: 103, distance: 31.1
click at [58, 110] on link "設計師日報表" at bounding box center [61, 124] width 112 height 28
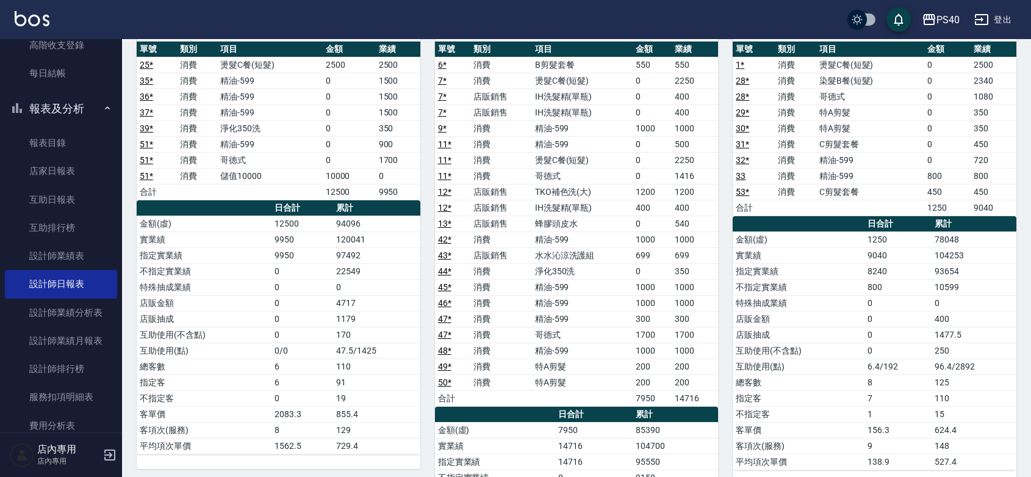
scroll to position [65, 0]
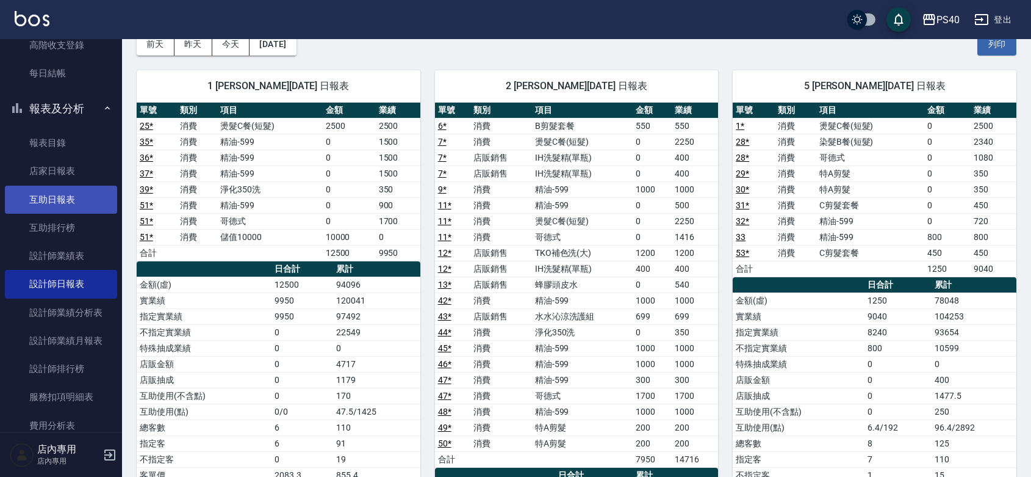
drag, startPoint x: 67, startPoint y: 200, endPoint x: 89, endPoint y: 198, distance: 22.0
click at [67, 200] on link "互助日報表" at bounding box center [61, 199] width 112 height 28
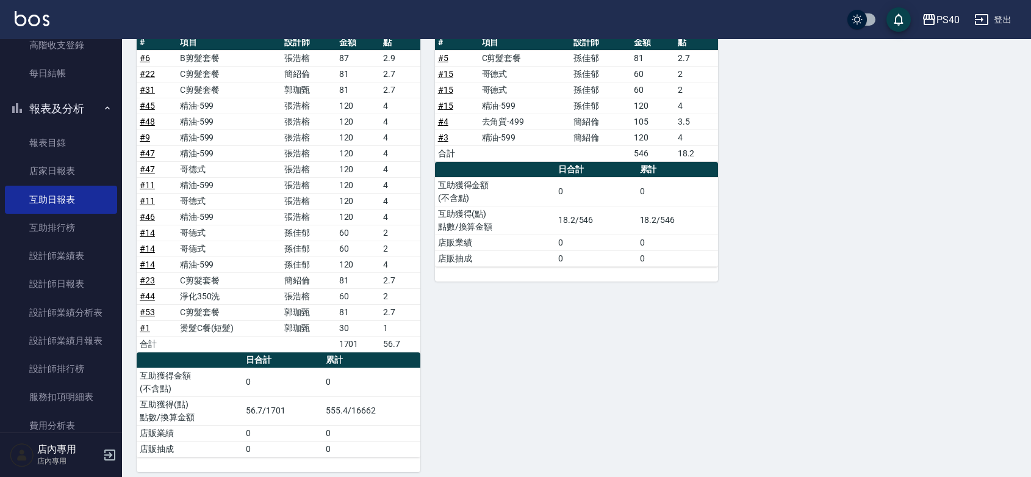
scroll to position [489, 0]
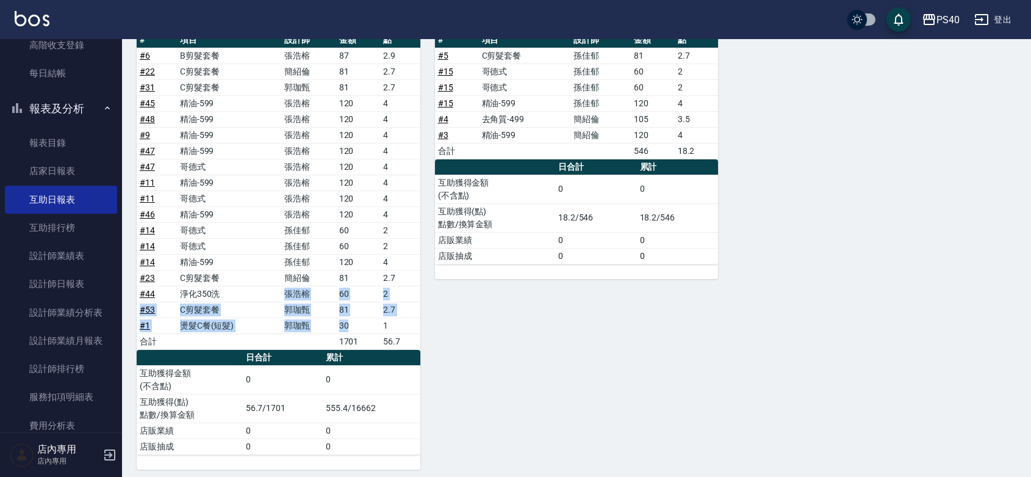
drag, startPoint x: 358, startPoint y: 331, endPoint x: 245, endPoint y: 293, distance: 119.2
click at [246, 300] on tbody "# 6 B剪髮套餐 [PERSON_NAME] 87 2.9 # 22 C剪髮套餐 [PERSON_NAME] 81 2.7 # 31 C剪髮套餐 [PERS…" at bounding box center [279, 198] width 284 height 301
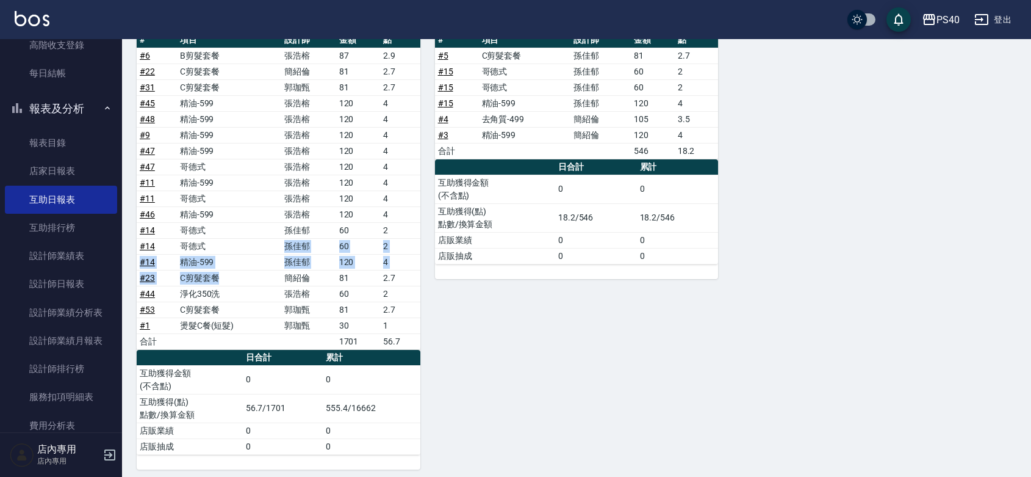
drag, startPoint x: 245, startPoint y: 288, endPoint x: 249, endPoint y: 237, distance: 51.4
click at [249, 239] on tbody "# 6 B剪髮套餐 [PERSON_NAME] 87 2.9 # 22 C剪髮套餐 [PERSON_NAME] 81 2.7 # 31 C剪髮套餐 [PERS…" at bounding box center [279, 198] width 284 height 301
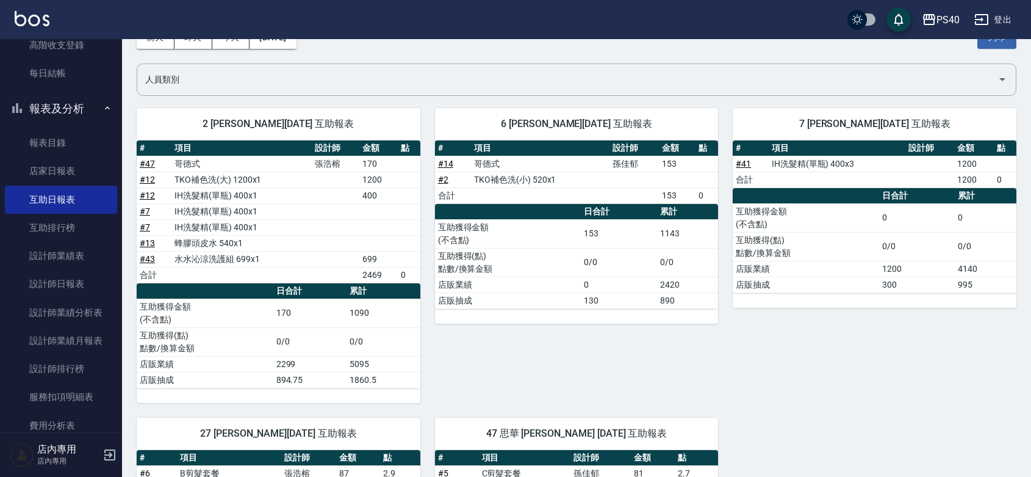
click at [914, 362] on div "7 [PERSON_NAME][DATE] 互助報表 # 項目 設計師 金額 點 # 41 IH洗髮精(單瓶) 400x3 1200 合計 1200 0 日合…" at bounding box center [867, 247] width 298 height 309
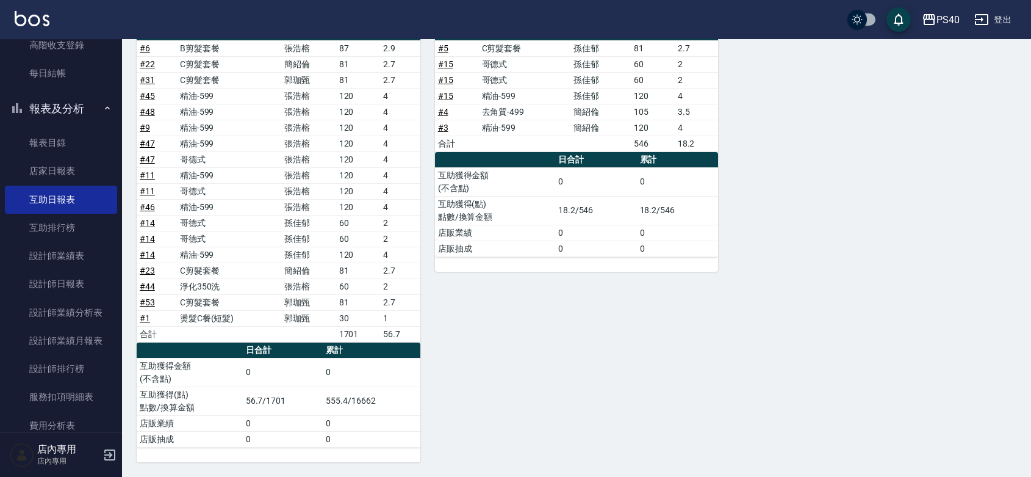
scroll to position [324, 0]
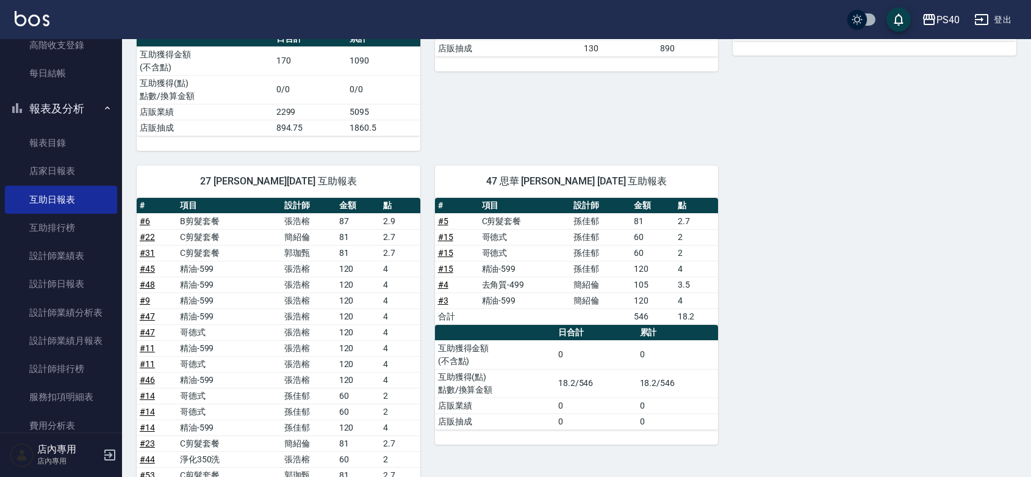
drag, startPoint x: 1027, startPoint y: 322, endPoint x: 1027, endPoint y: 300, distance: 22.6
click at [1027, 300] on div "PS40 [DATE] 互助日報表 列印時間： [DATE][PHONE_NUMBER]:17 Decrease Daily Report 互助日報表 [DA…" at bounding box center [576, 182] width 909 height 934
click at [965, 295] on div "2 [PERSON_NAME][DATE] 互助報表 # 項目 設計師 金額 點 # 47 哥德式 [PERSON_NAME] 170 # 12 TKO補色洗…" at bounding box center [569, 237] width 895 height 793
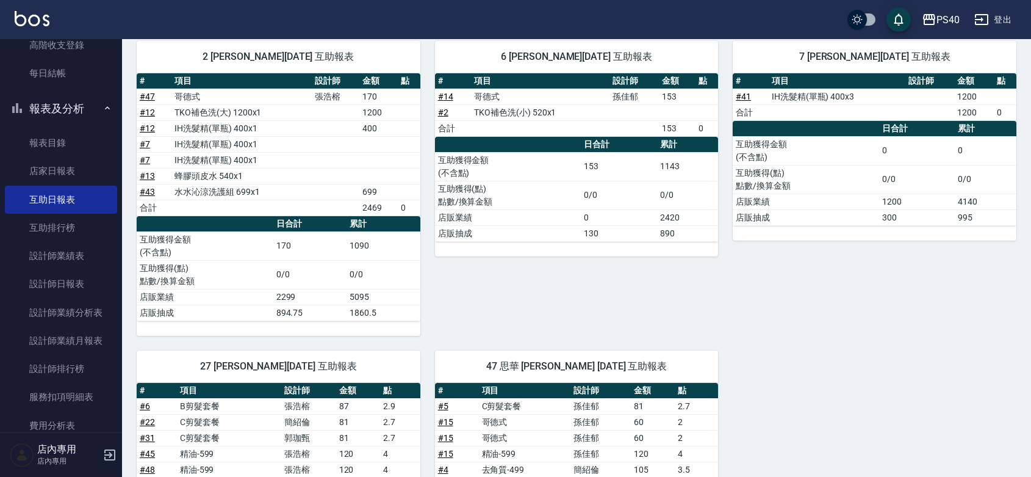
scroll to position [178, 0]
